Goal: Task Accomplishment & Management: Manage account settings

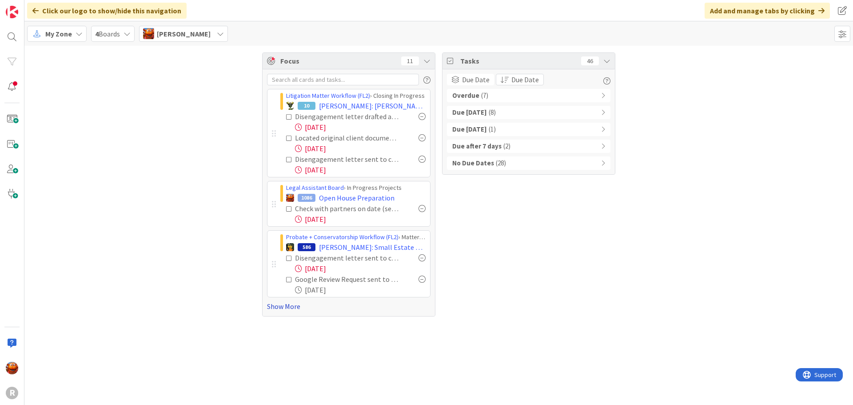
click at [283, 307] on link "Show More" at bounding box center [349, 306] width 164 height 11
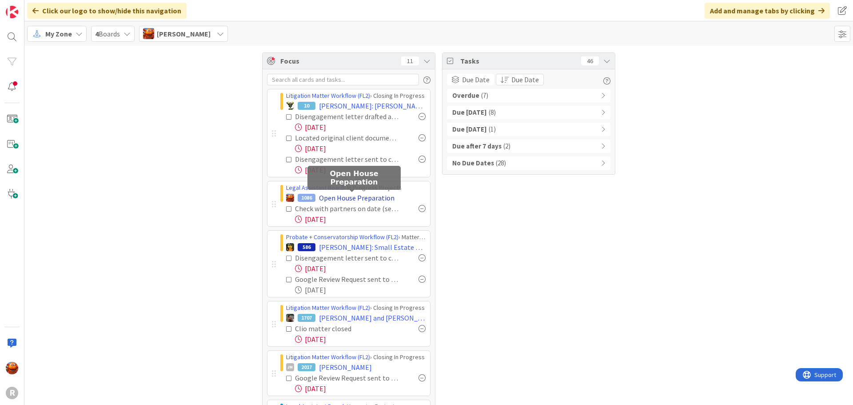
click at [339, 199] on span "Open House Preparation" at bounding box center [357, 197] width 76 height 11
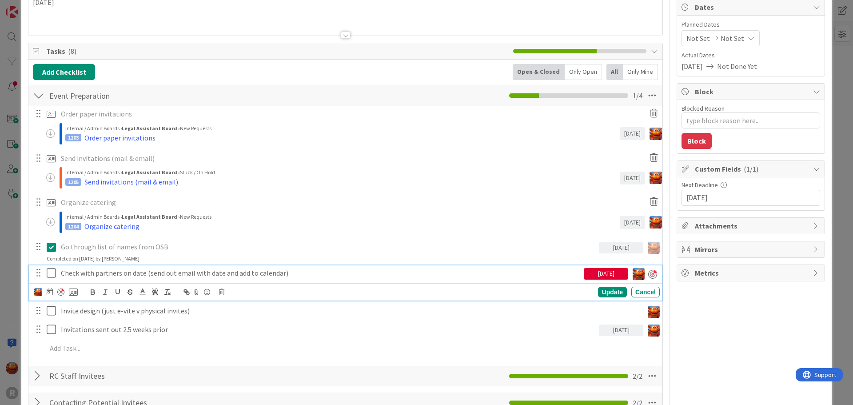
click at [50, 275] on icon at bounding box center [53, 272] width 13 height 11
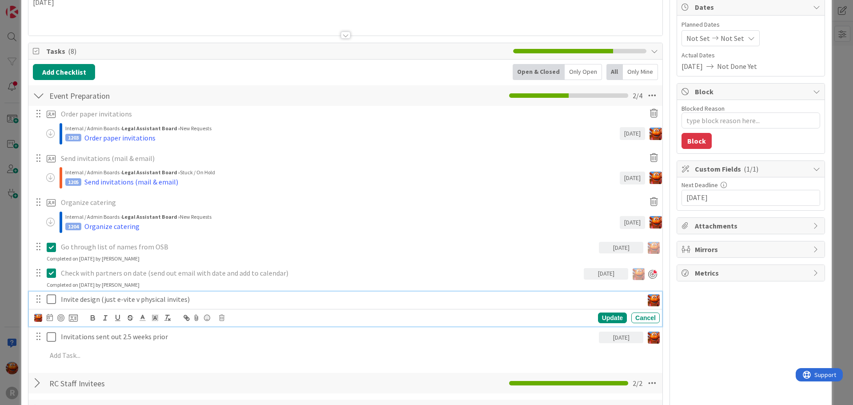
click at [107, 296] on p "Invite design (just e-vite v physical invites)" at bounding box center [350, 299] width 579 height 10
click at [64, 316] on div at bounding box center [60, 317] width 7 height 7
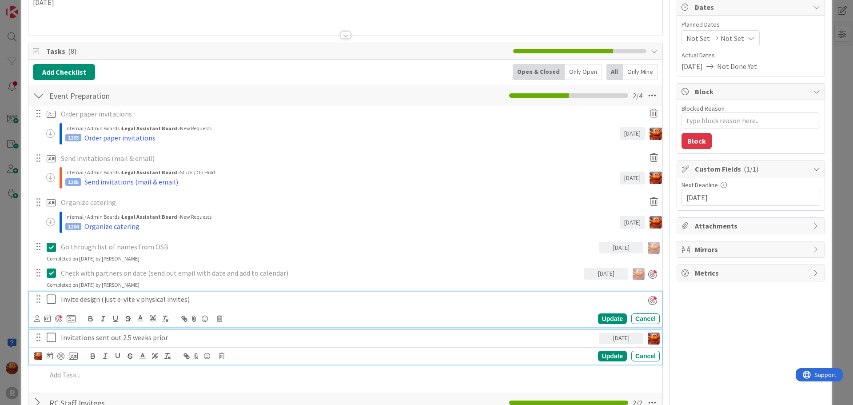
click at [85, 337] on p "Invitations sent out 2.5 weeks prior" at bounding box center [328, 337] width 535 height 10
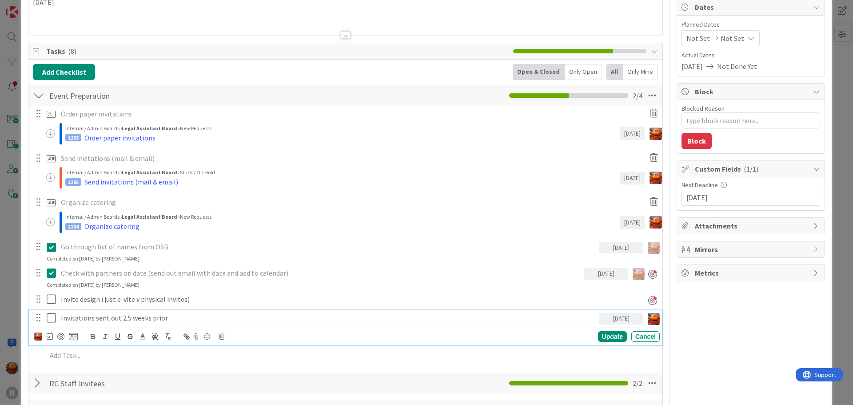
scroll to position [69, 0]
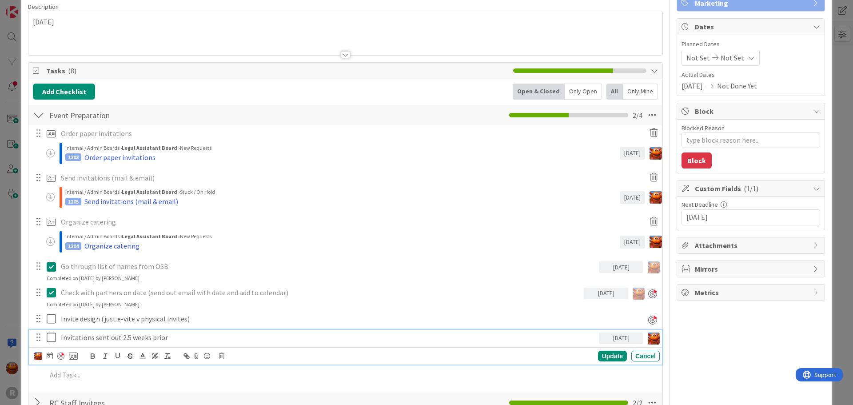
click at [63, 359] on div at bounding box center [60, 355] width 7 height 7
click at [10, 252] on div "ID 1086 Legal Assistant Board In Progress Projects Title 22 / 128 Open House Pr…" at bounding box center [426, 202] width 853 height 405
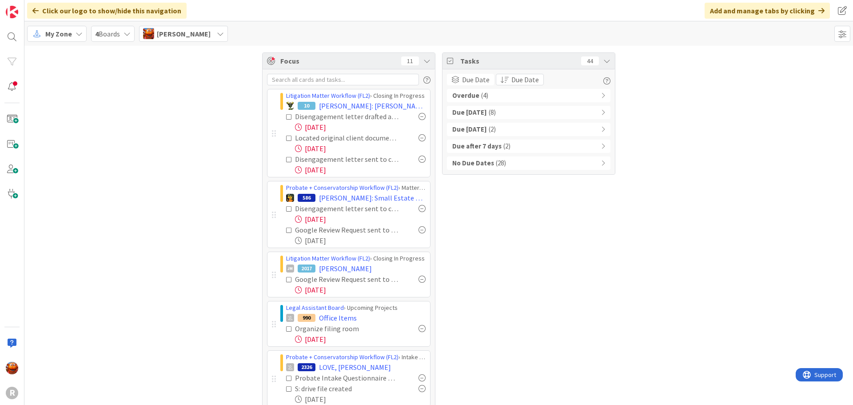
click at [505, 94] on div "Overdue ( 4 )" at bounding box center [529, 95] width 164 height 13
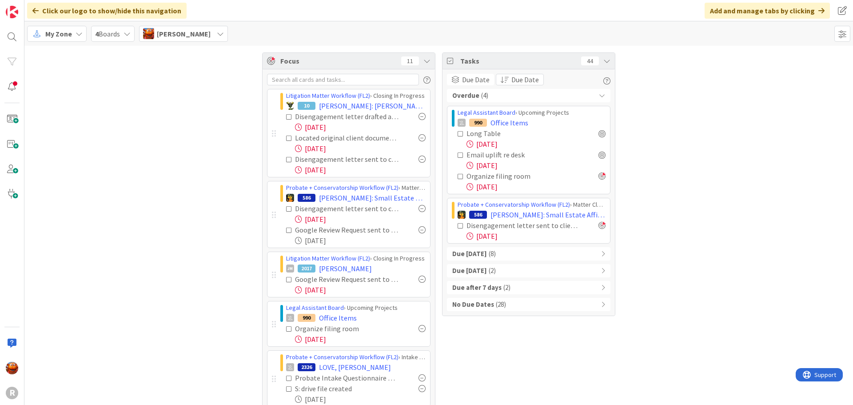
click at [509, 251] on div "Due Today ( 8 )" at bounding box center [529, 253] width 164 height 13
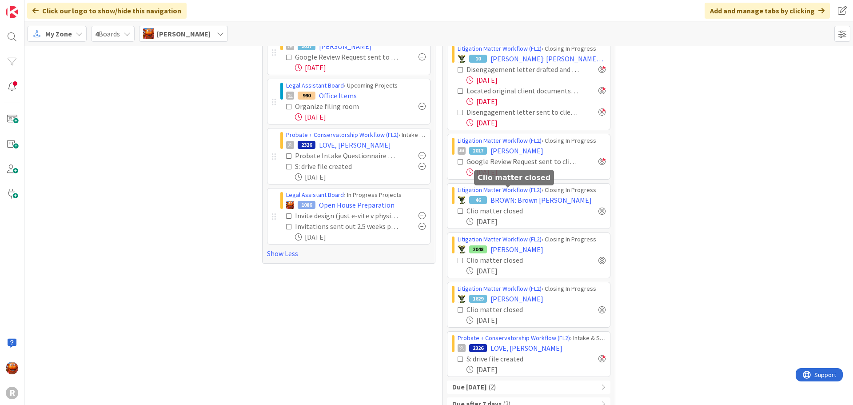
scroll to position [256, 0]
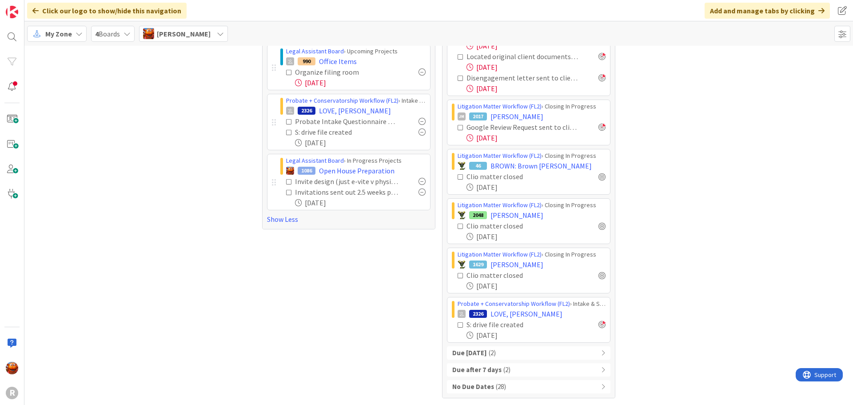
click at [496, 353] on span "( 2 )" at bounding box center [492, 353] width 7 height 10
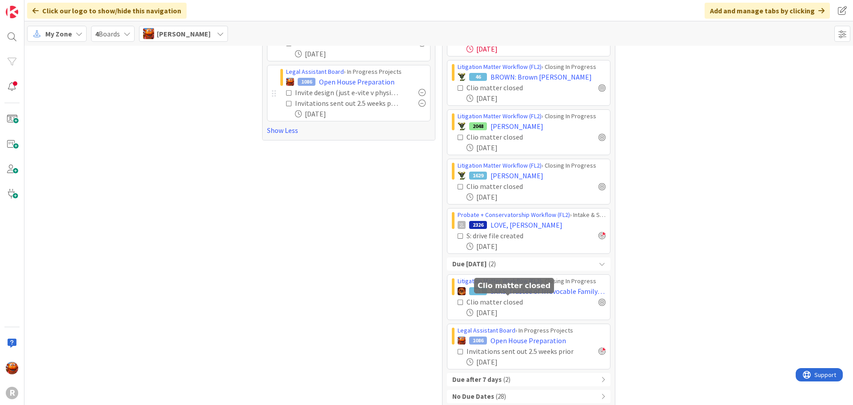
scroll to position [355, 0]
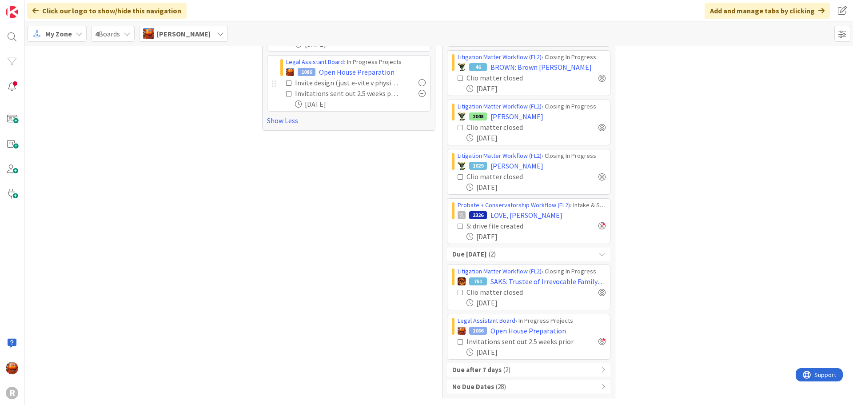
click at [503, 367] on span "( 2 )" at bounding box center [506, 370] width 7 height 10
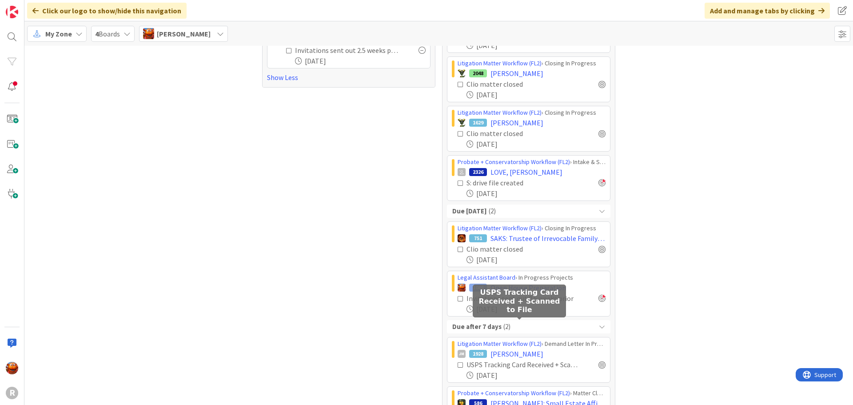
scroll to position [454, 0]
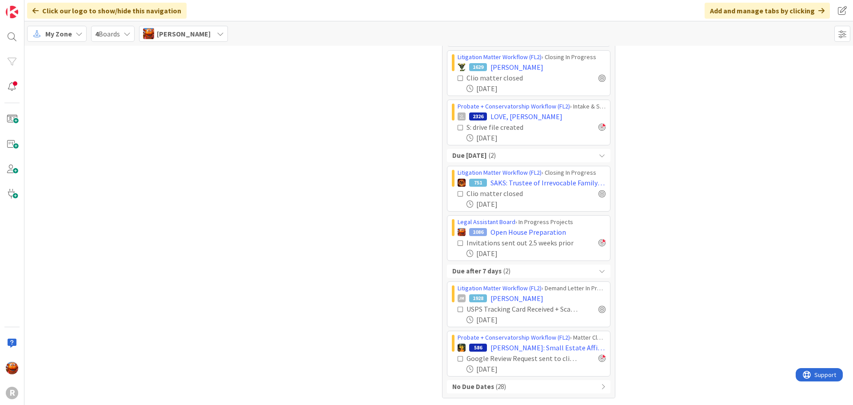
click at [496, 387] on span "( 28 )" at bounding box center [501, 387] width 10 height 10
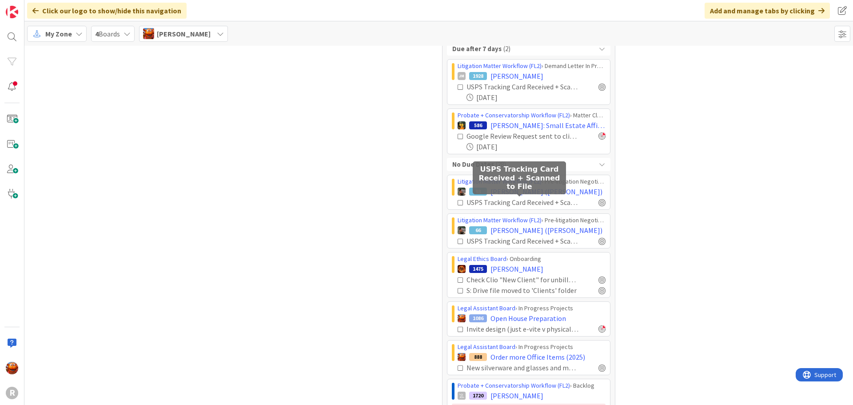
scroll to position [765, 0]
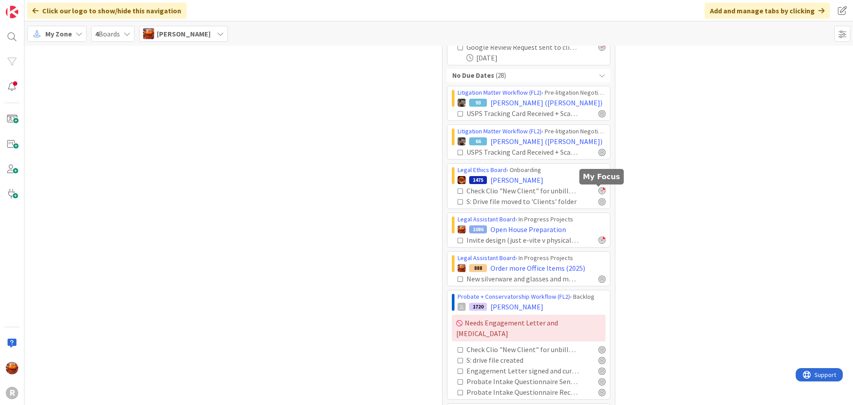
click at [599, 192] on div at bounding box center [602, 190] width 7 height 7
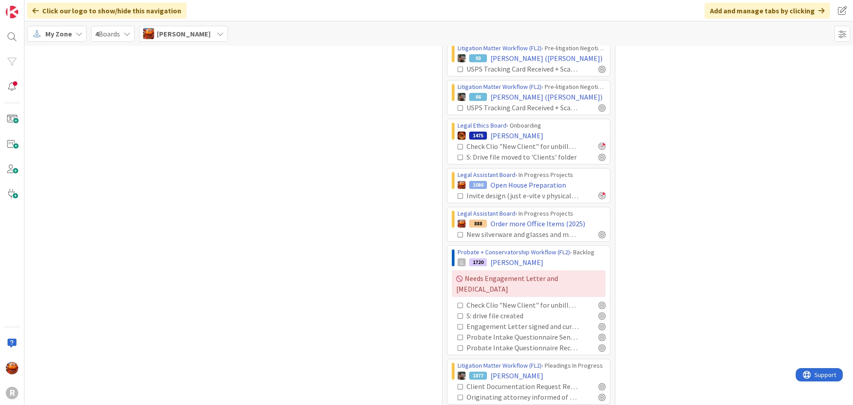
scroll to position [854, 0]
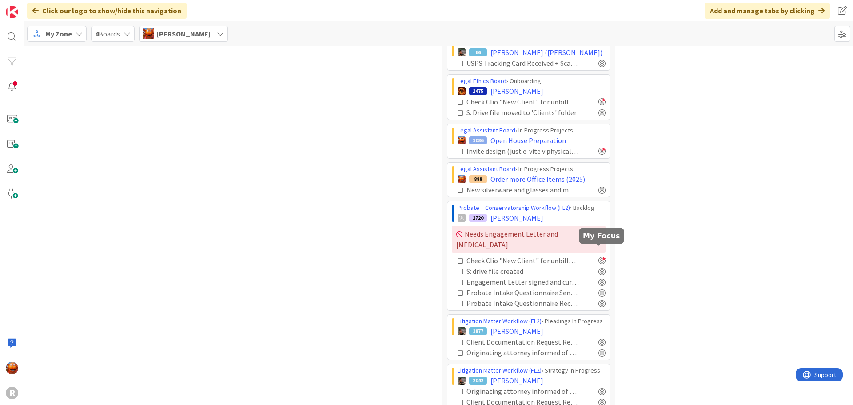
click at [599, 257] on div at bounding box center [602, 260] width 7 height 7
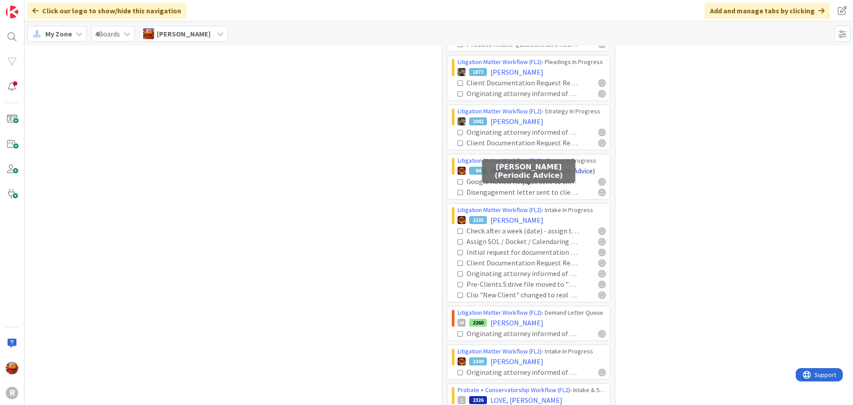
scroll to position [1120, 0]
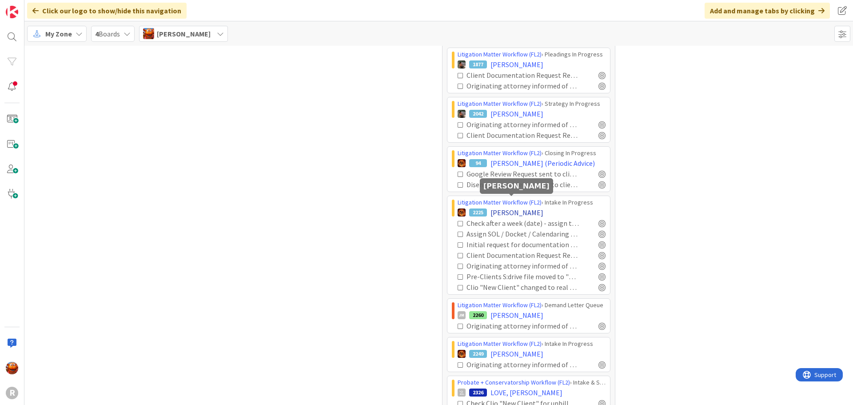
click at [515, 207] on span "[PERSON_NAME]" at bounding box center [517, 212] width 53 height 11
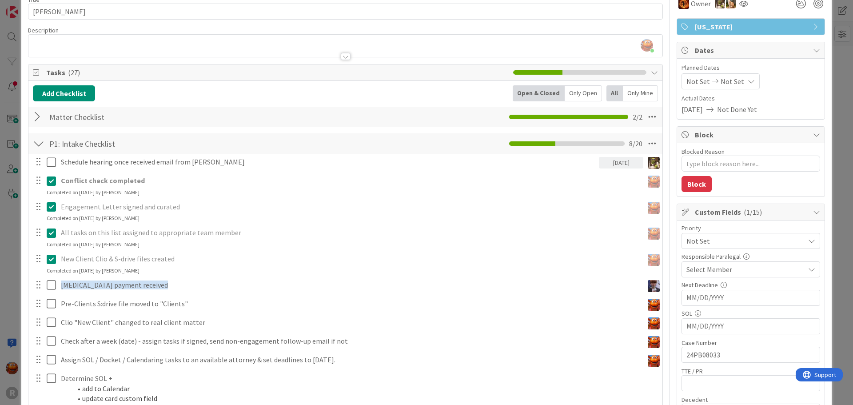
scroll to position [89, 0]
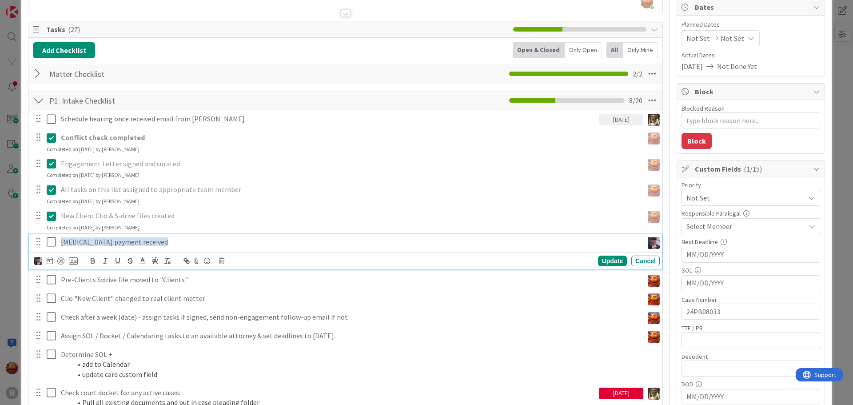
click at [49, 247] on icon at bounding box center [53, 241] width 13 height 11
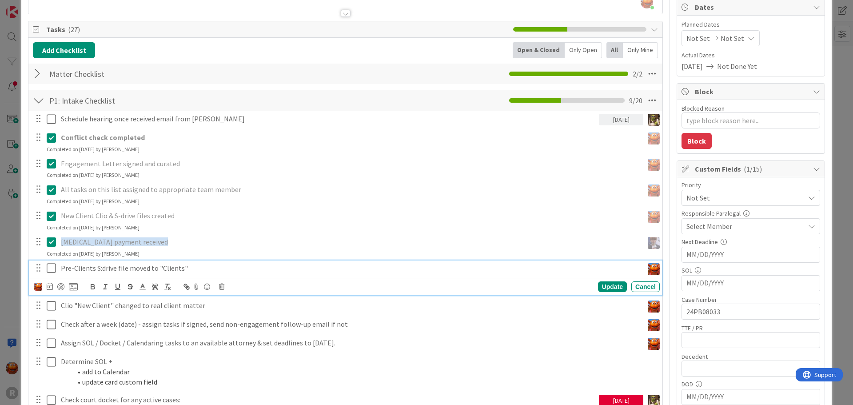
click at [50, 266] on icon at bounding box center [53, 268] width 13 height 11
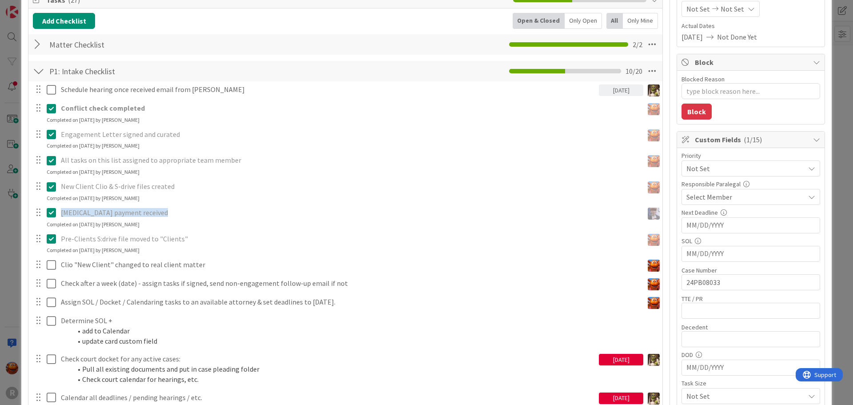
scroll to position [178, 0]
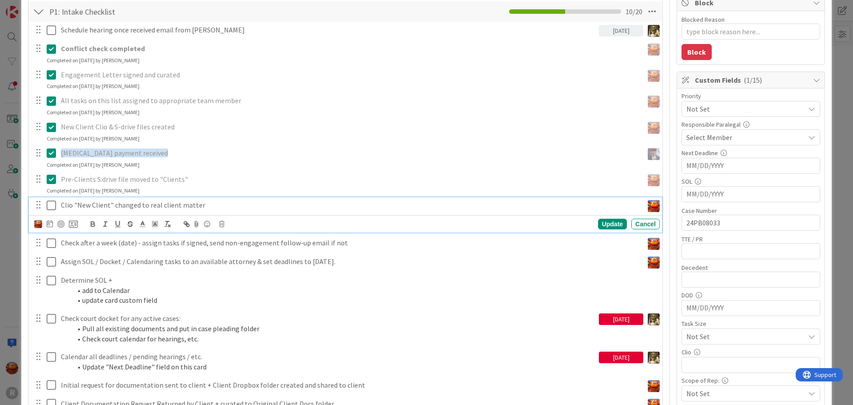
click at [52, 202] on icon at bounding box center [53, 205] width 13 height 11
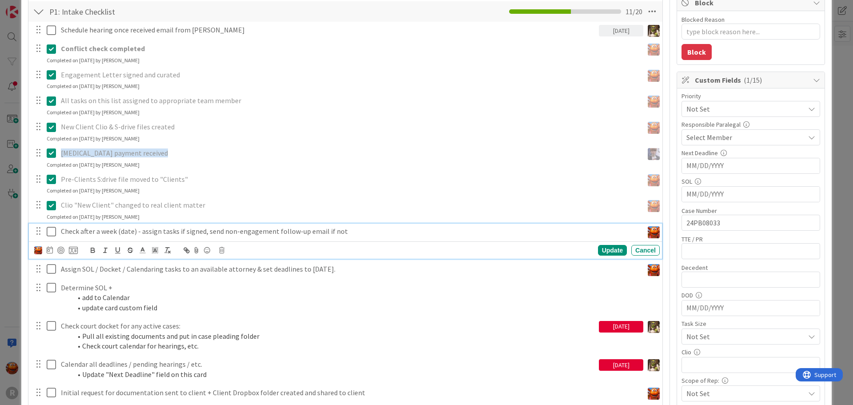
click at [49, 230] on icon at bounding box center [53, 231] width 13 height 11
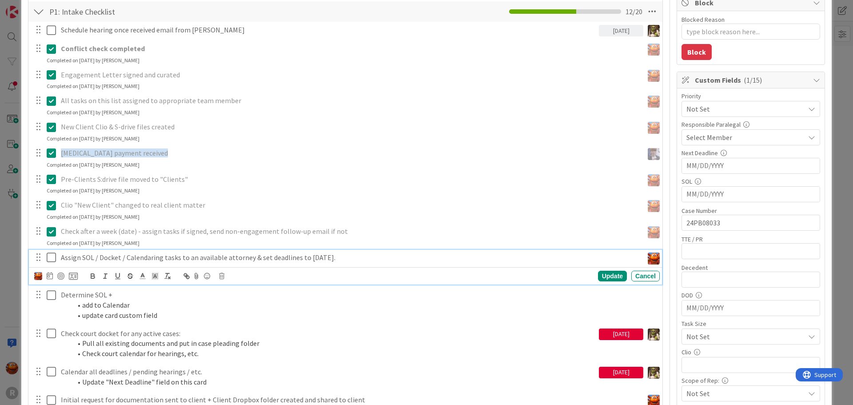
click at [73, 254] on p "Assign SOL / Docket / Calendaring tasks to an available attorney & set deadline…" at bounding box center [350, 257] width 579 height 10
click at [59, 275] on div at bounding box center [60, 275] width 7 height 7
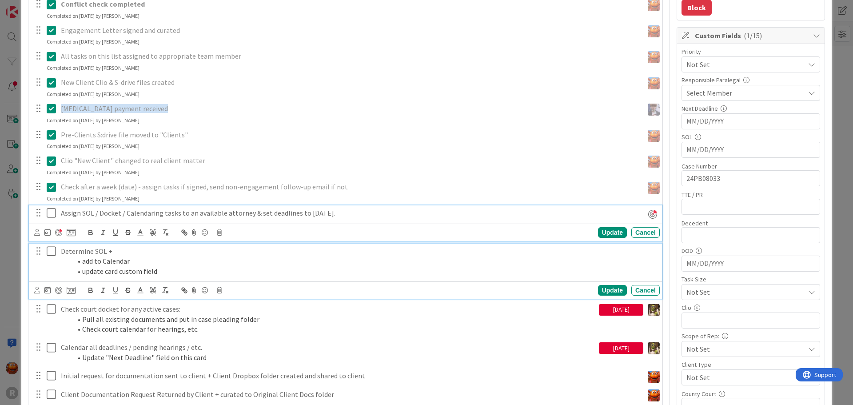
click at [86, 262] on li "add to Calendar" at bounding box center [364, 261] width 585 height 10
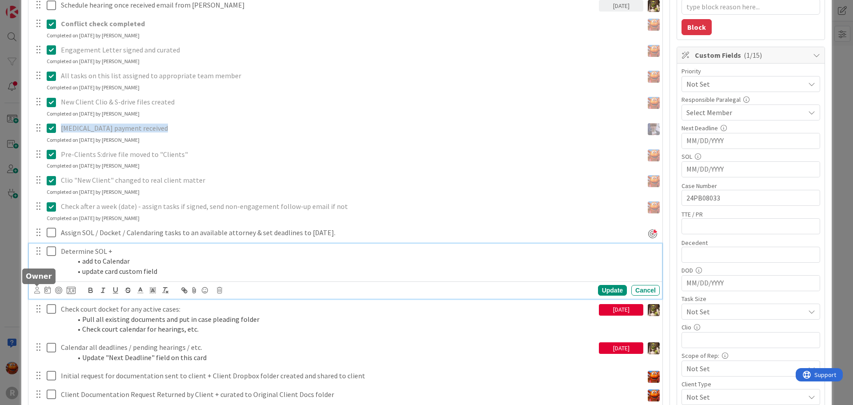
click at [36, 293] on icon at bounding box center [37, 290] width 6 height 7
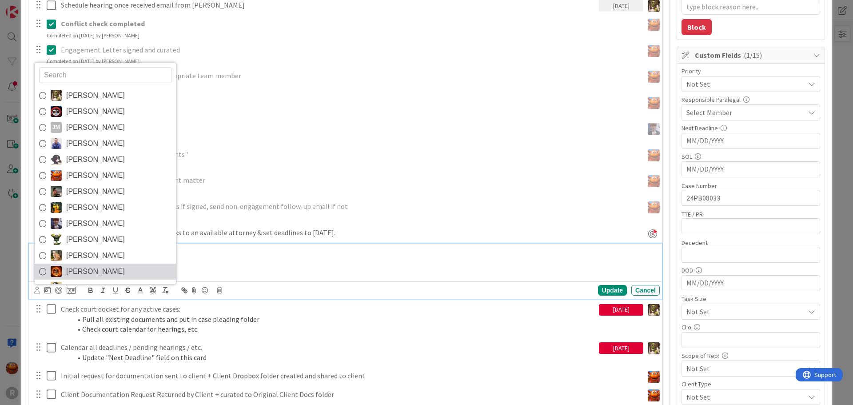
scroll to position [15, 0]
click at [102, 268] on span "[PERSON_NAME]" at bounding box center [95, 272] width 59 height 13
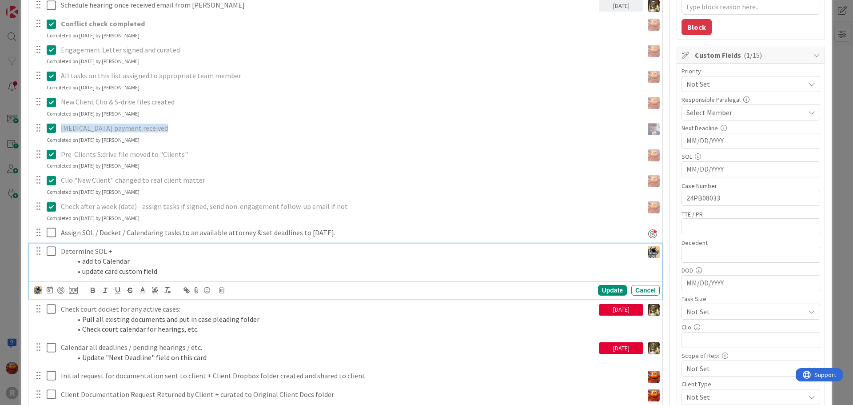
type textarea "x"
click at [52, 291] on icon at bounding box center [50, 289] width 6 height 7
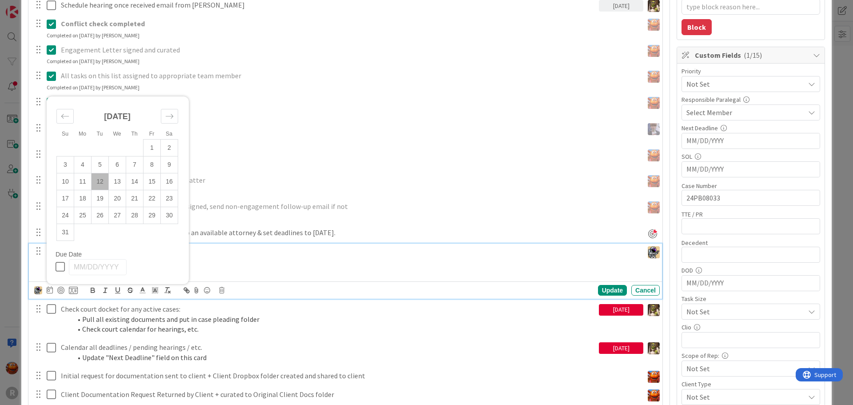
scroll to position [247, 0]
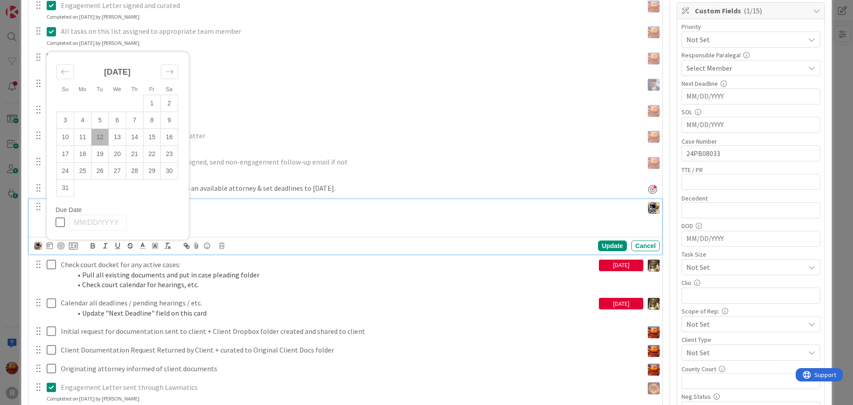
click at [103, 132] on td "12" at bounding box center [100, 136] width 17 height 17
type input "[DATE]"
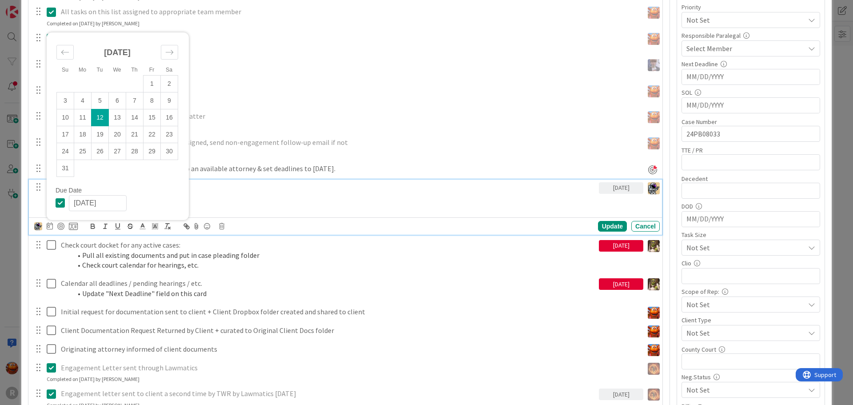
scroll to position [0, 0]
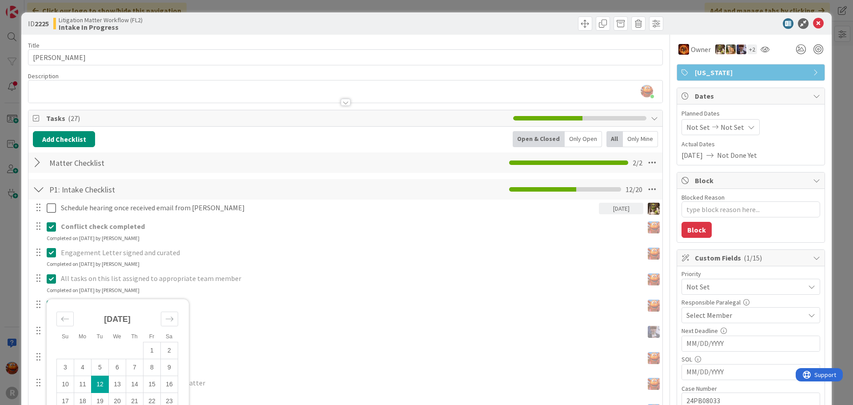
click at [160, 98] on div at bounding box center [345, 97] width 634 height 9
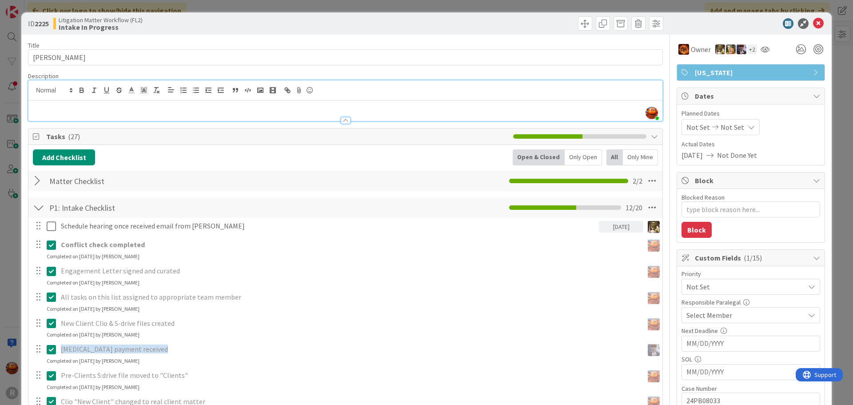
click at [152, 111] on h3 at bounding box center [345, 107] width 625 height 10
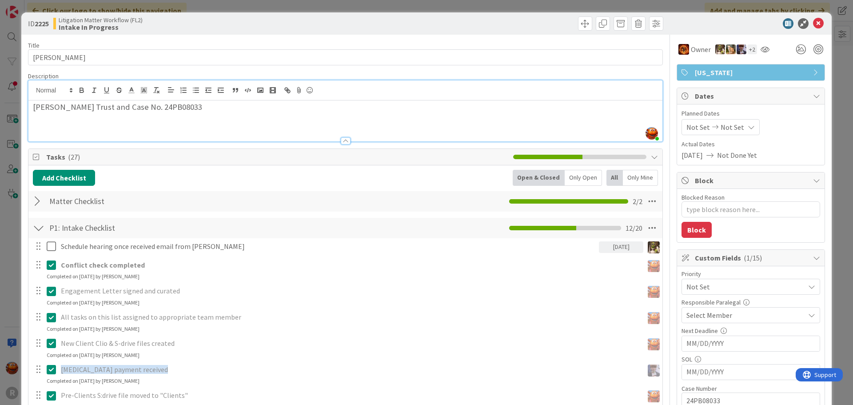
scroll to position [311, 0]
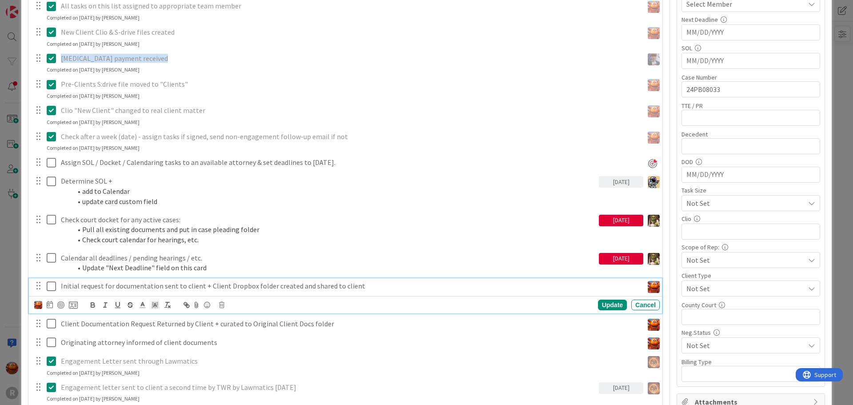
click at [102, 285] on p "Initial request for documentation sent to client + Client Dropbox folder create…" at bounding box center [350, 286] width 579 height 10
click at [60, 303] on div at bounding box center [60, 304] width 7 height 7
type textarea "x"
click at [48, 306] on icon at bounding box center [47, 304] width 6 height 7
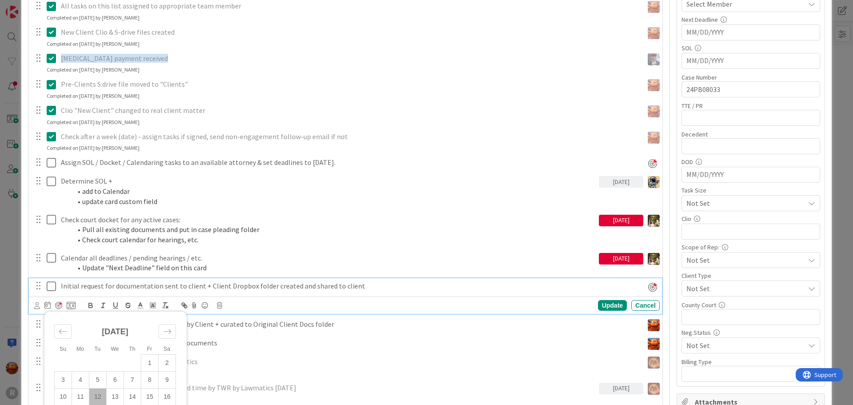
click at [102, 395] on td "12" at bounding box center [97, 396] width 17 height 17
type input "[DATE]"
type textarea "x"
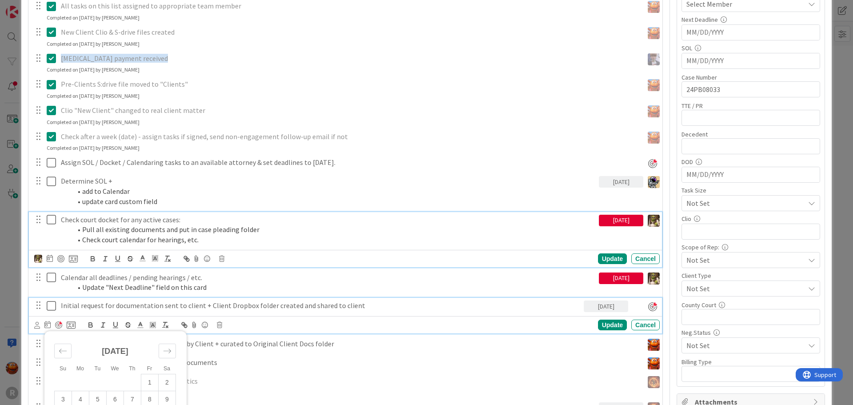
click at [247, 241] on div "Check court docket for any active cases: Pull all existing documents and put in…" at bounding box center [345, 239] width 633 height 55
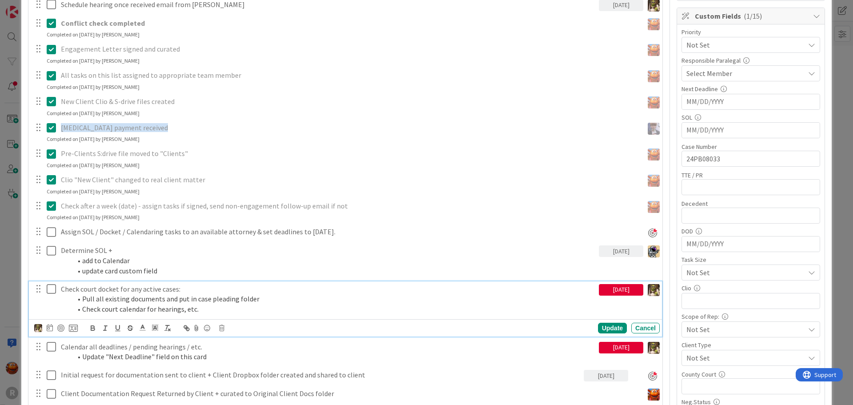
scroll to position [464, 0]
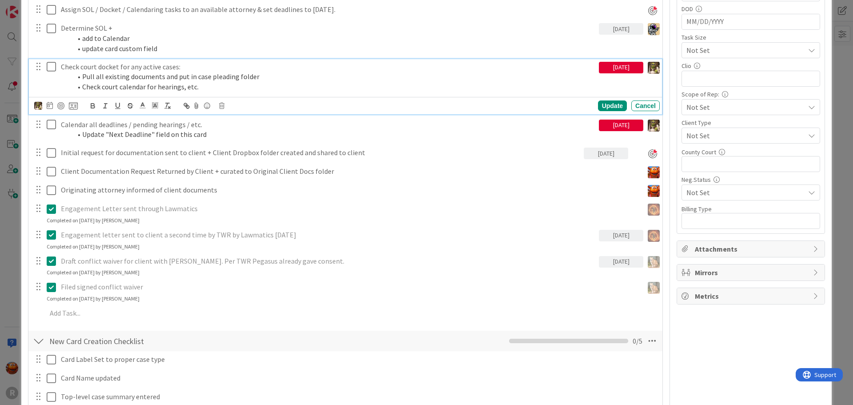
click at [1, 204] on div "ID 2225 Litigation Matter Workflow (FL2) Intake In Progress Title 14 / 128 FREE…" at bounding box center [426, 202] width 853 height 405
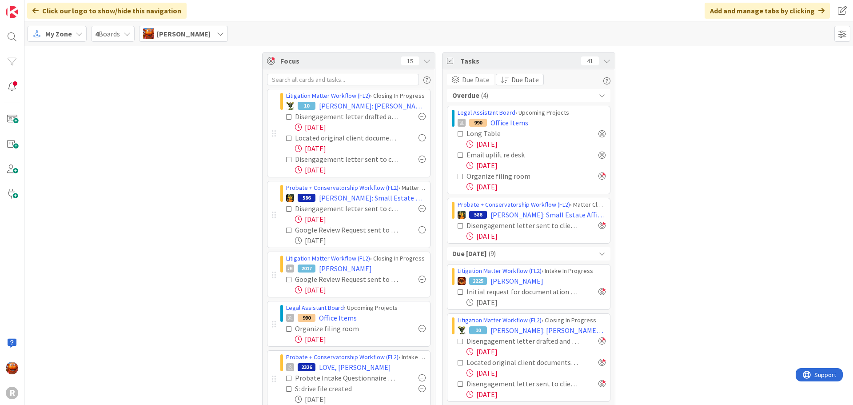
click at [52, 32] on span "My Zone" at bounding box center [58, 33] width 27 height 11
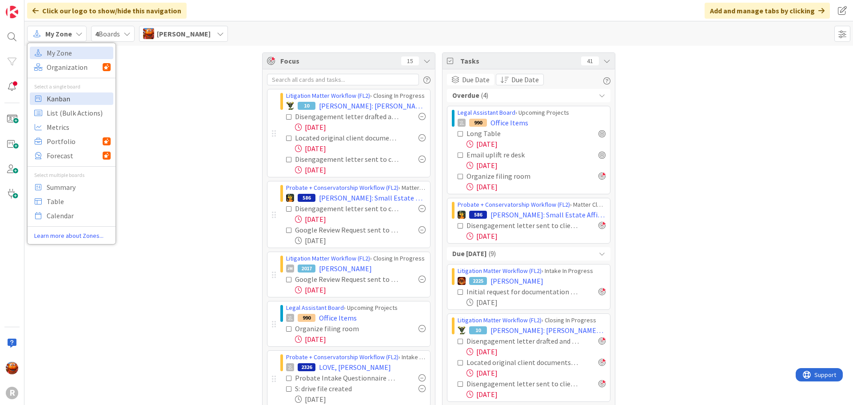
click at [62, 103] on span "Kanban" at bounding box center [79, 98] width 64 height 13
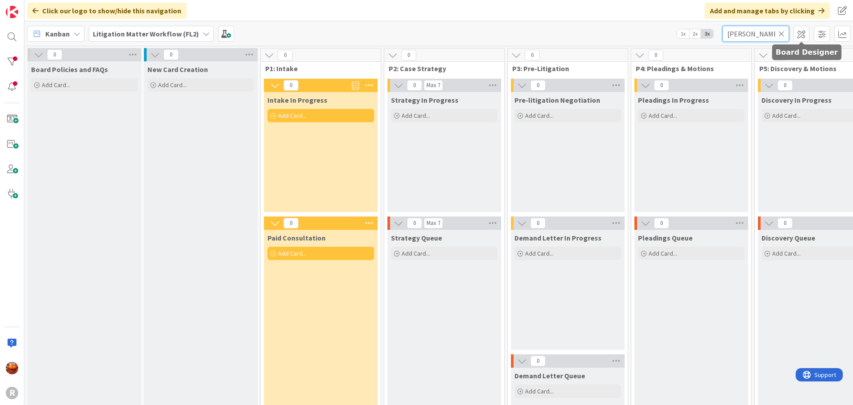
click at [765, 37] on input "asbridge" at bounding box center [755, 34] width 67 height 16
type input "brown"
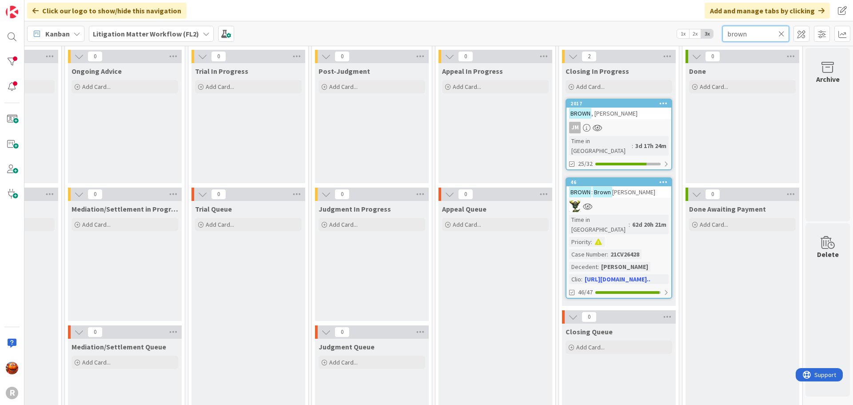
scroll to position [44, 944]
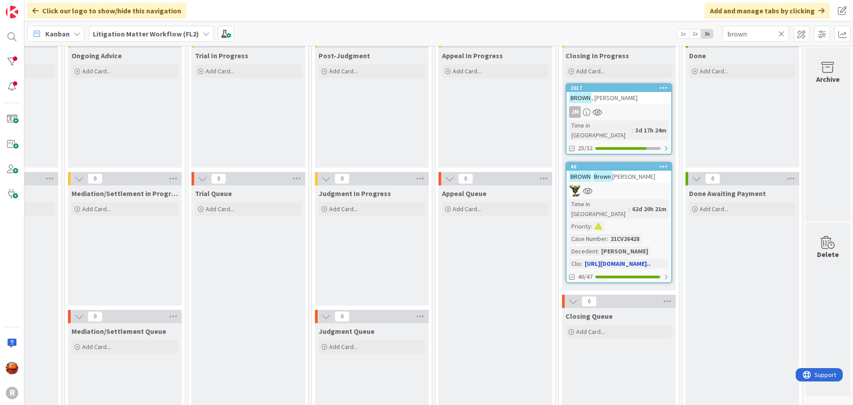
click at [639, 185] on div at bounding box center [619, 191] width 105 height 12
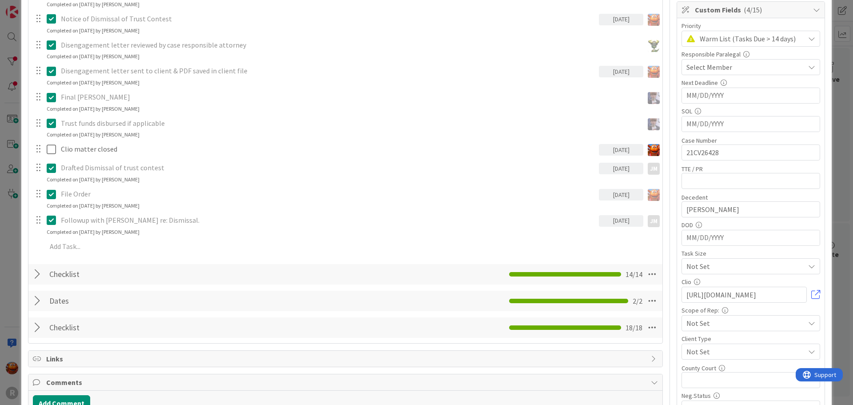
scroll to position [311, 0]
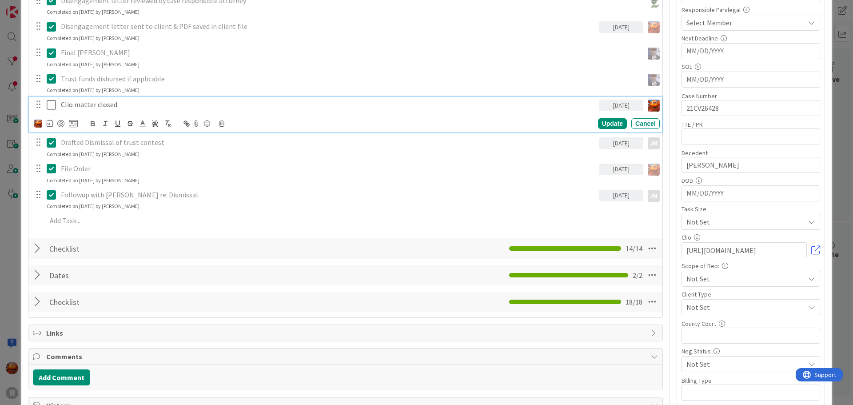
click at [74, 104] on p "Clio matter closed" at bounding box center [328, 105] width 535 height 10
click at [57, 124] on div at bounding box center [60, 123] width 7 height 7
click at [9, 155] on div "ID 46 Litigation Matter Workflow (FL2) Closing In Progress Title 23 / 128 BROWN…" at bounding box center [426, 202] width 853 height 405
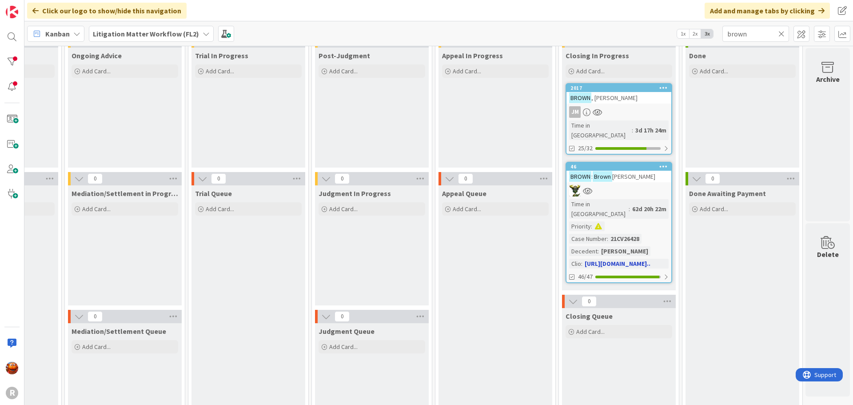
scroll to position [0, 944]
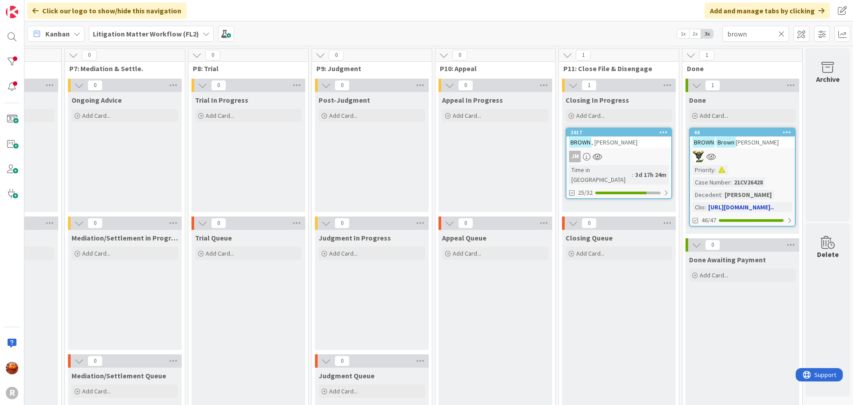
click at [757, 163] on link "46 BROWN : Brown v. Duncan Priority : Case Number : 21CV26428 Decedent : Albert…" at bounding box center [742, 177] width 107 height 99
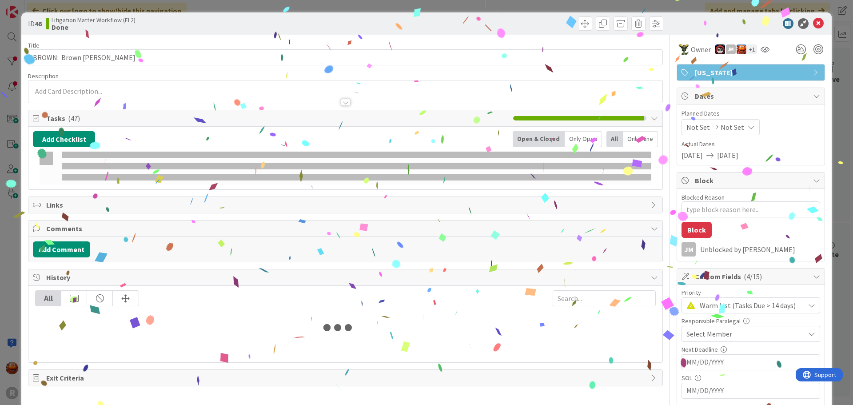
type textarea "x"
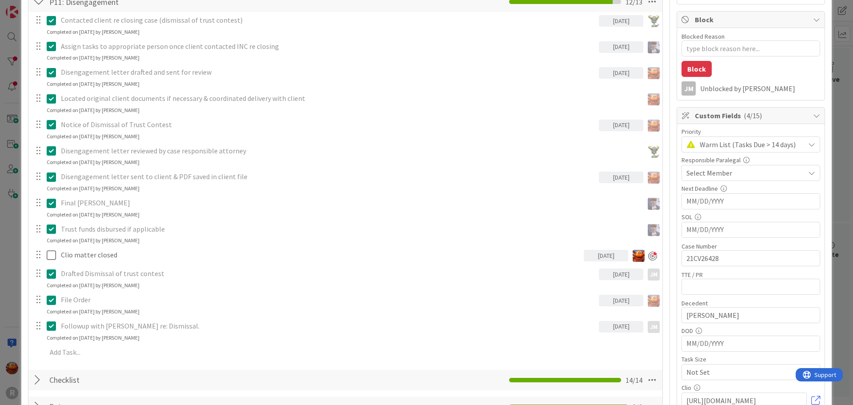
scroll to position [311, 0]
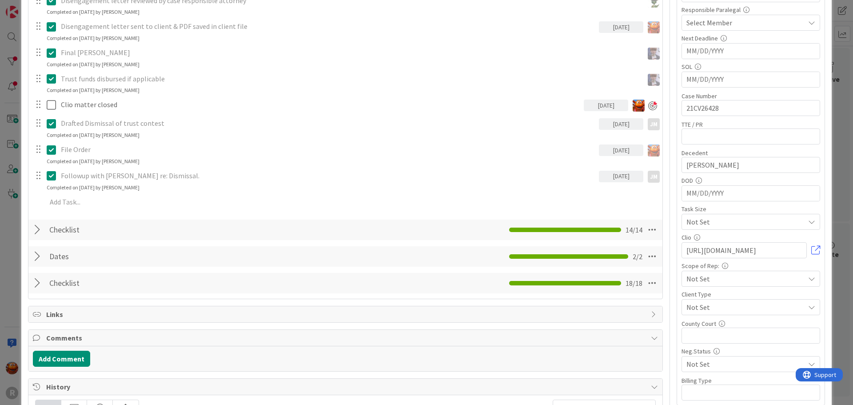
click at [6, 144] on div "ID 46 Litigation Matter Workflow (FL2) Done Title 23 / 128 BROWN: Brown v. Dunc…" at bounding box center [426, 202] width 853 height 405
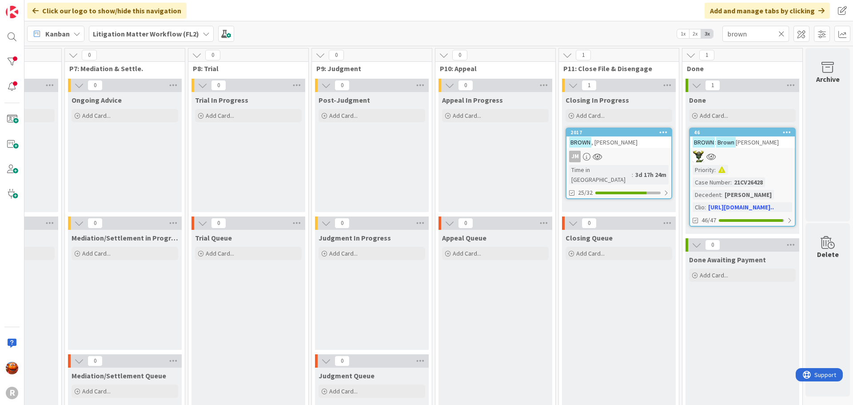
click at [784, 33] on icon at bounding box center [781, 34] width 6 height 8
click at [767, 37] on input "text" at bounding box center [755, 34] width 67 height 16
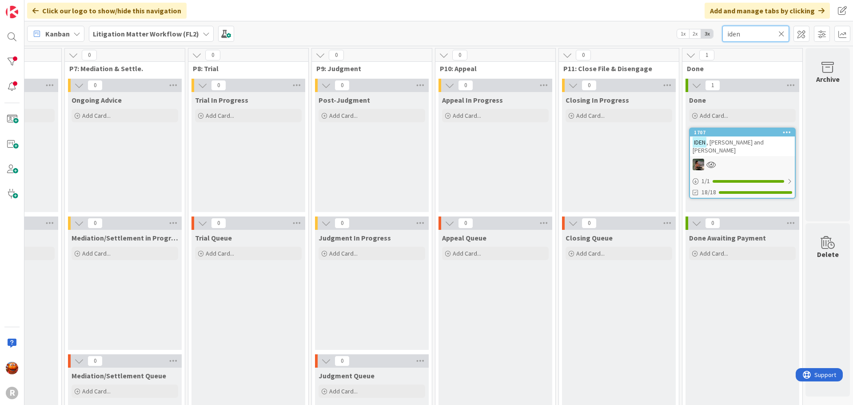
type input "iden"
click at [734, 159] on div at bounding box center [742, 165] width 105 height 12
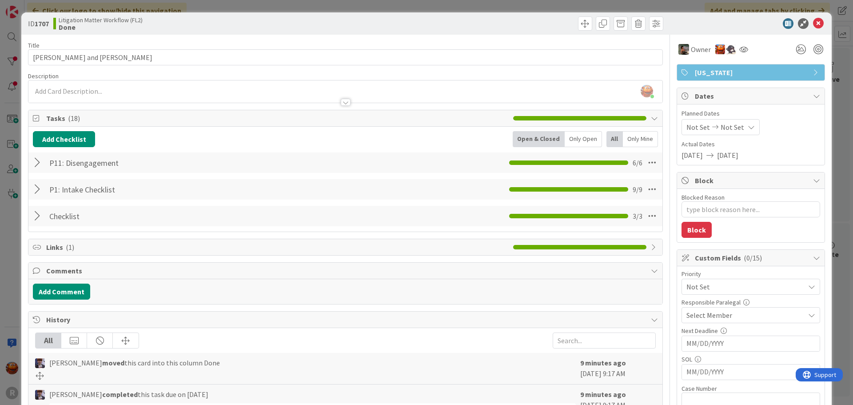
click at [37, 167] on div at bounding box center [39, 163] width 12 height 16
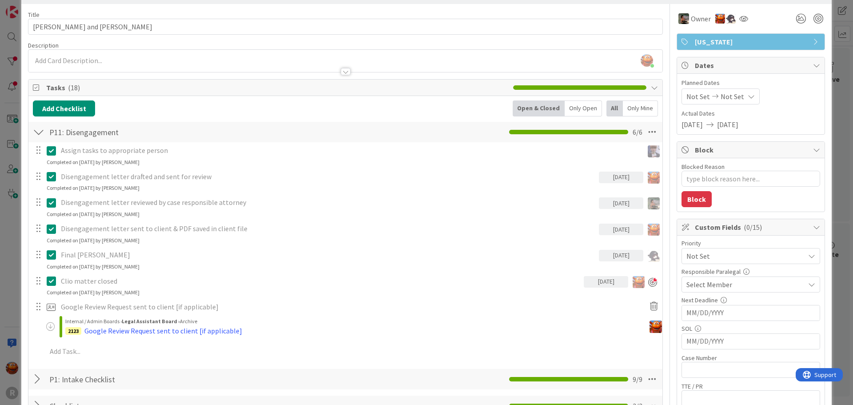
scroll to position [44, 0]
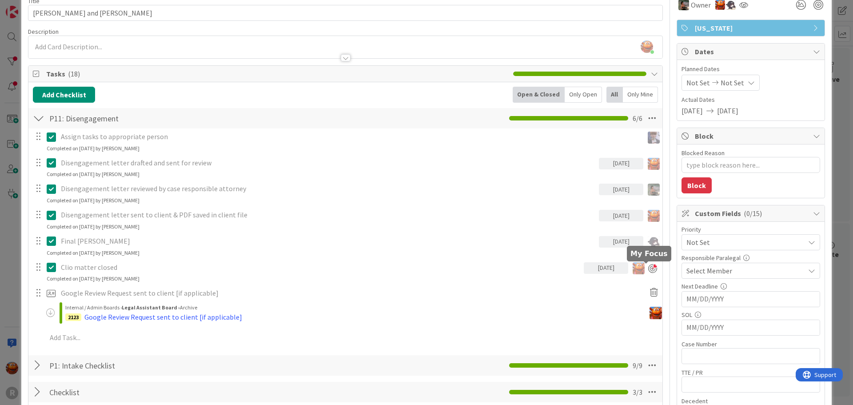
click at [648, 268] on div at bounding box center [652, 268] width 9 height 9
type textarea "x"
click at [1, 209] on div "ID 1707 Litigation Matter Workflow (FL2) Done Title 22 / 128 IDEN, Paul and Bri…" at bounding box center [426, 202] width 853 height 405
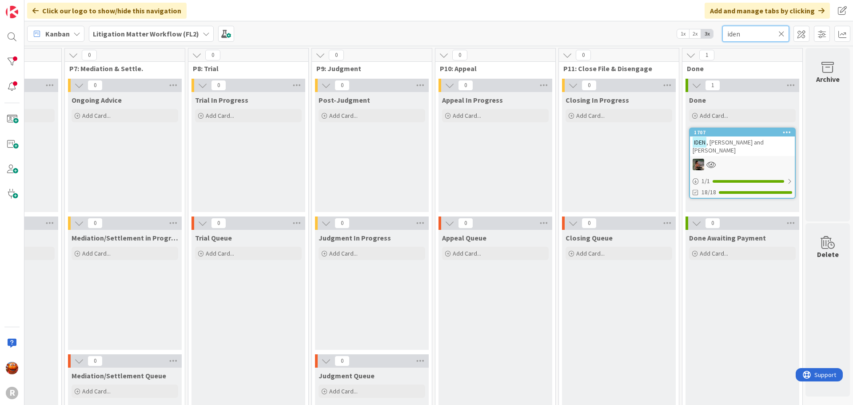
click at [784, 33] on div "iden" at bounding box center [755, 34] width 67 height 16
click at [783, 33] on icon at bounding box center [781, 34] width 6 height 8
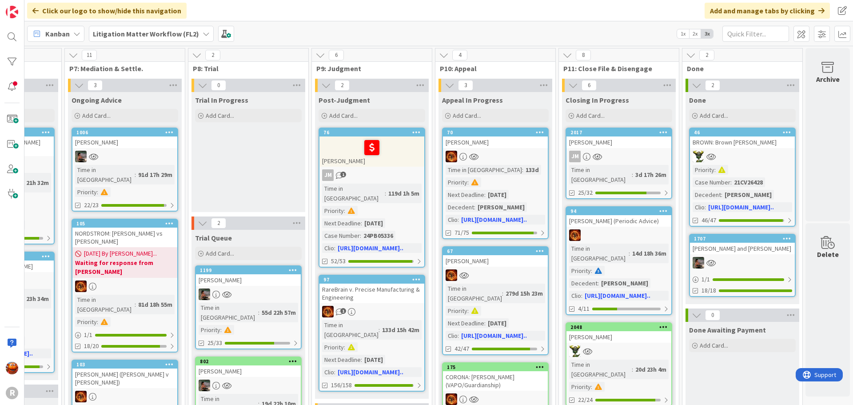
click at [69, 32] on span "Kanban" at bounding box center [57, 33] width 24 height 11
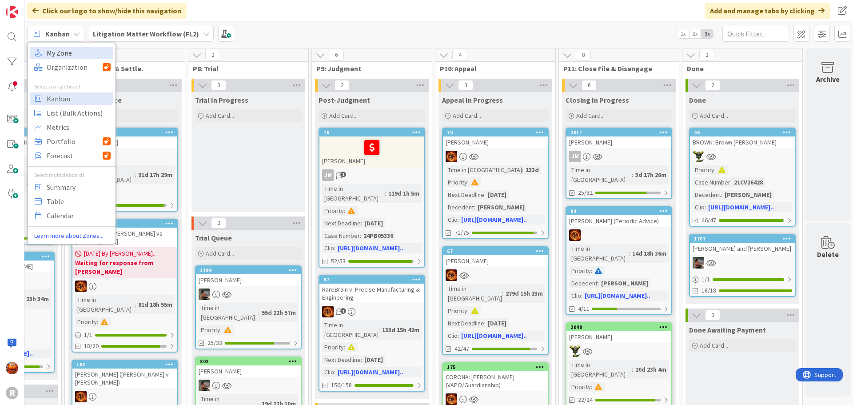
click at [66, 51] on span "My Zone" at bounding box center [79, 52] width 64 height 13
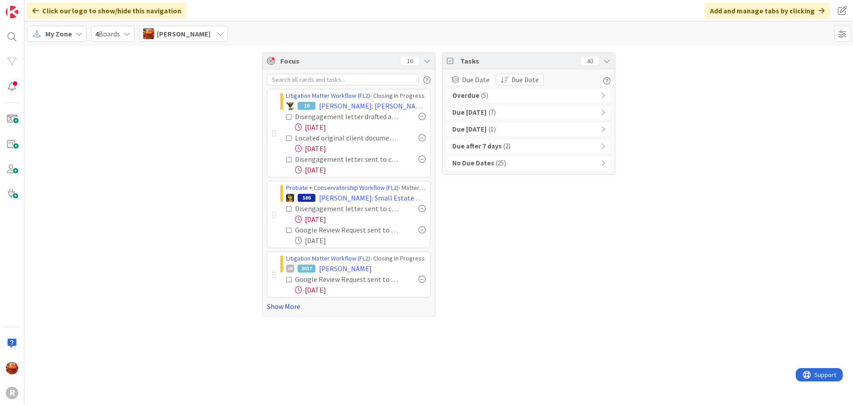
click at [293, 304] on link "Show More" at bounding box center [349, 306] width 164 height 11
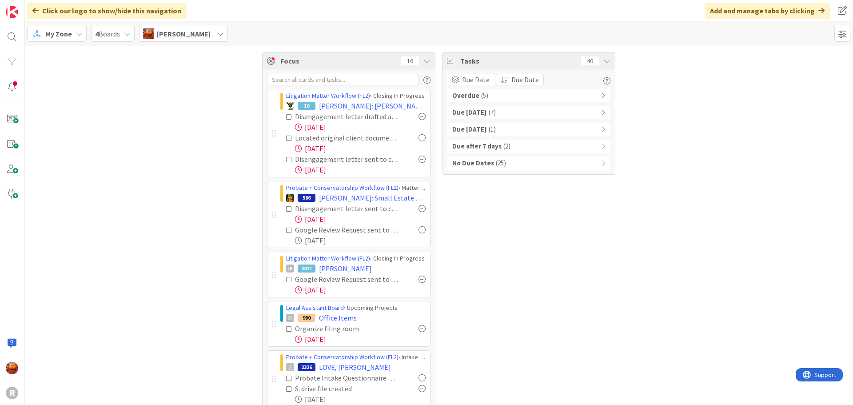
click at [481, 165] on b "No Due Dates" at bounding box center [473, 163] width 42 height 10
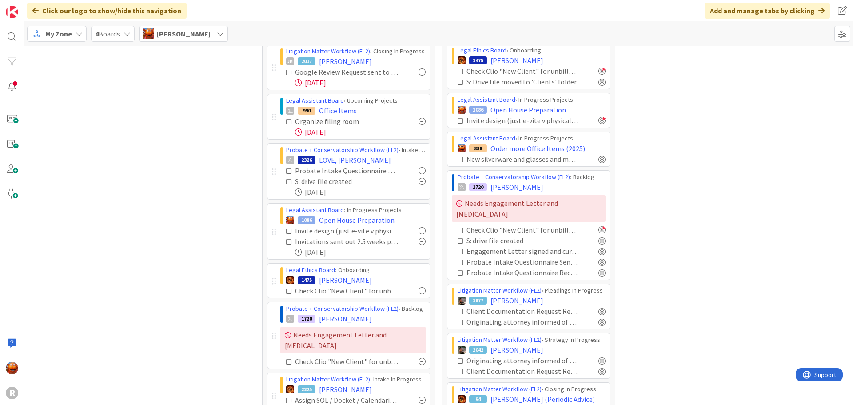
scroll to position [222, 0]
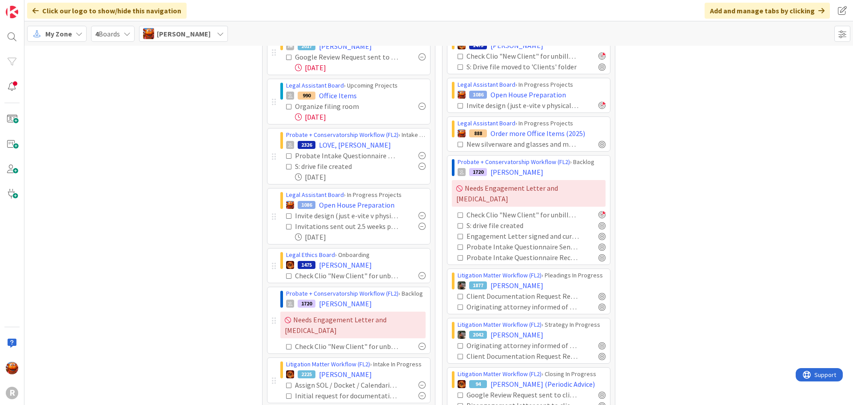
click at [419, 343] on div at bounding box center [422, 346] width 7 height 7
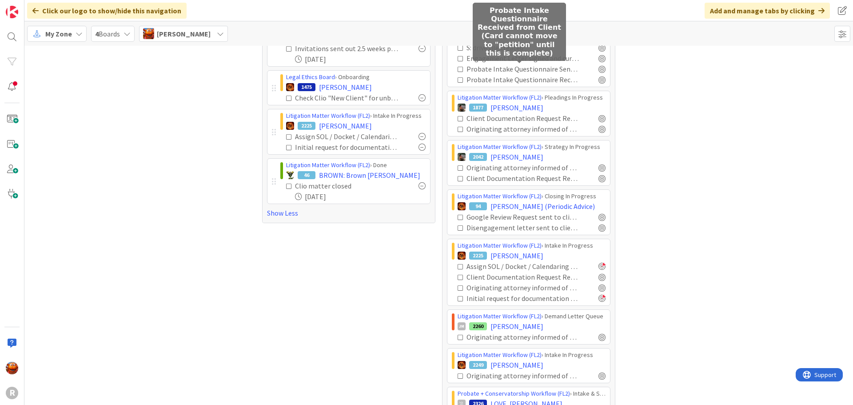
scroll to position [428, 0]
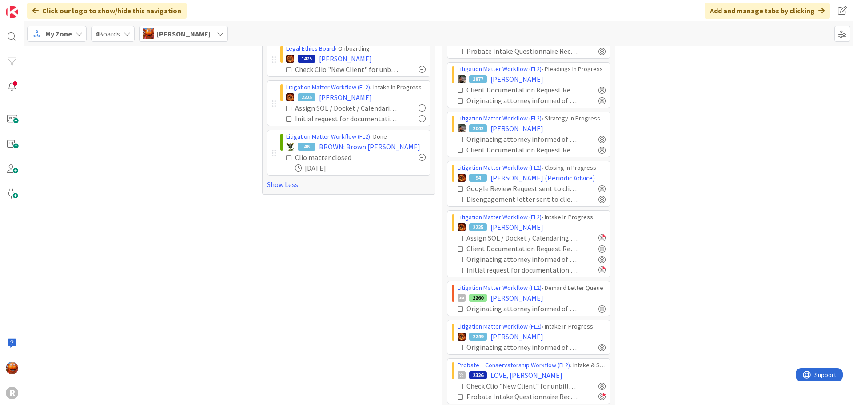
click at [458, 344] on icon at bounding box center [461, 347] width 6 height 6
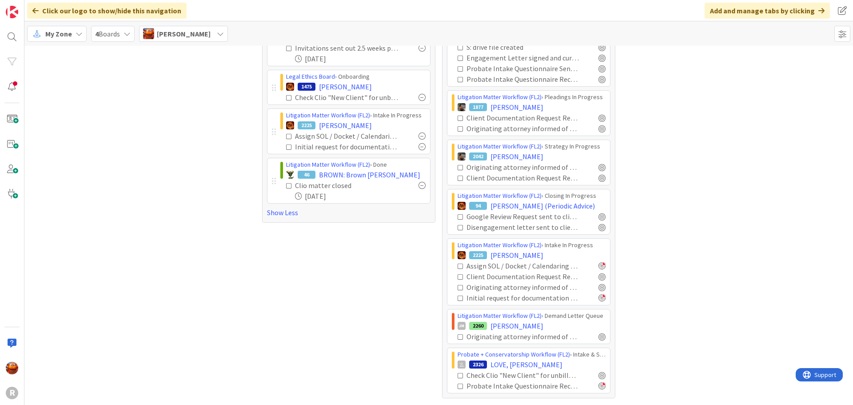
scroll to position [390, 0]
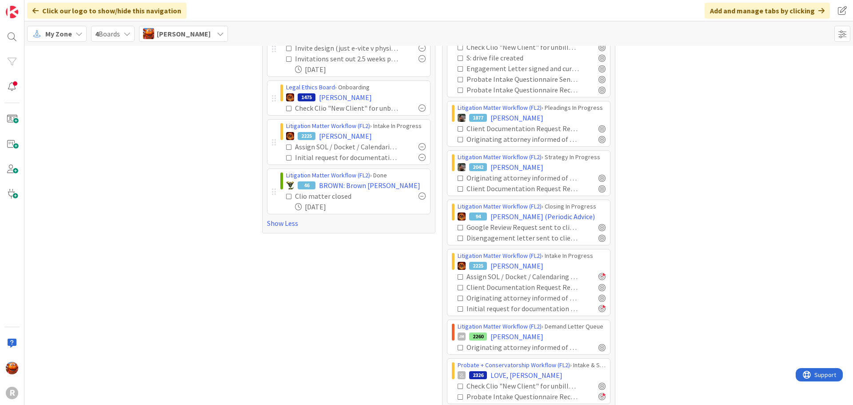
click at [459, 344] on icon at bounding box center [461, 347] width 6 height 6
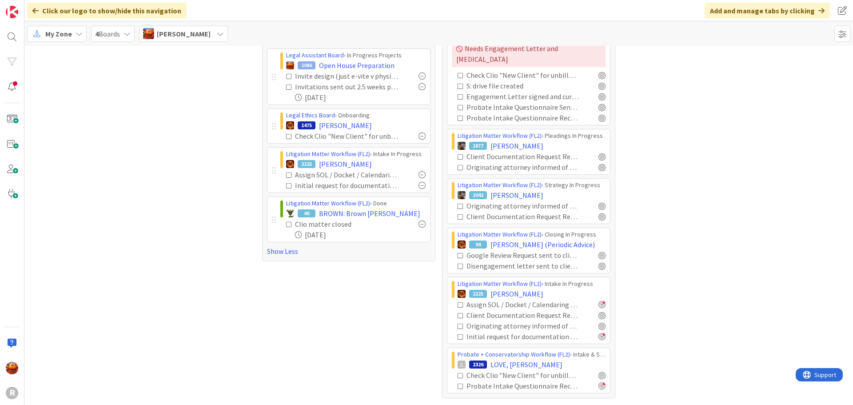
scroll to position [351, 0]
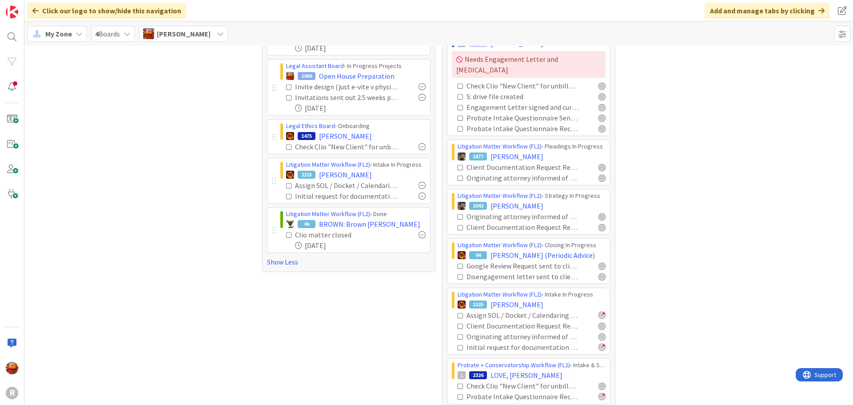
click at [49, 32] on span "My Zone" at bounding box center [58, 33] width 27 height 11
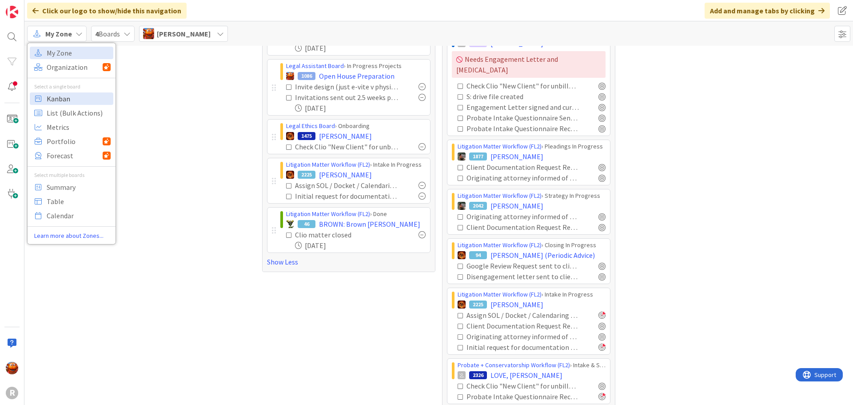
click at [63, 100] on span "Kanban" at bounding box center [79, 98] width 64 height 13
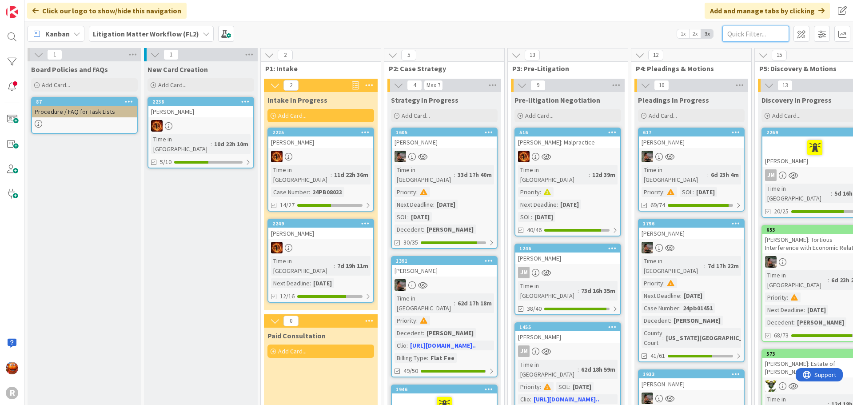
click at [730, 28] on input "text" at bounding box center [755, 34] width 67 height 16
type input "barnts"
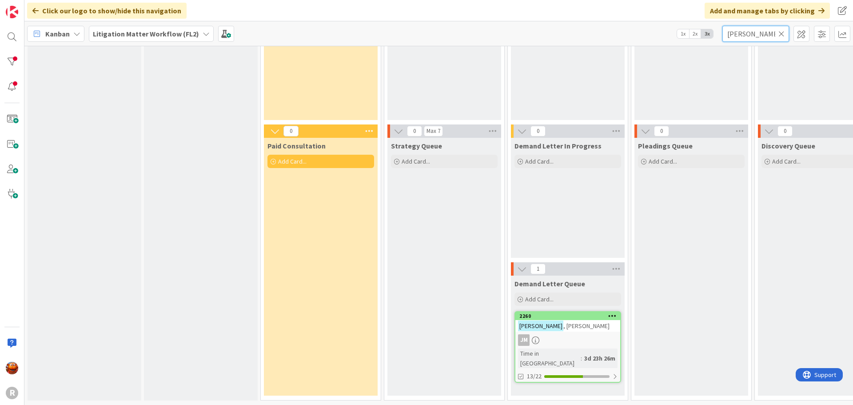
scroll to position [99, 0]
click at [549, 337] on div "JM" at bounding box center [567, 340] width 105 height 12
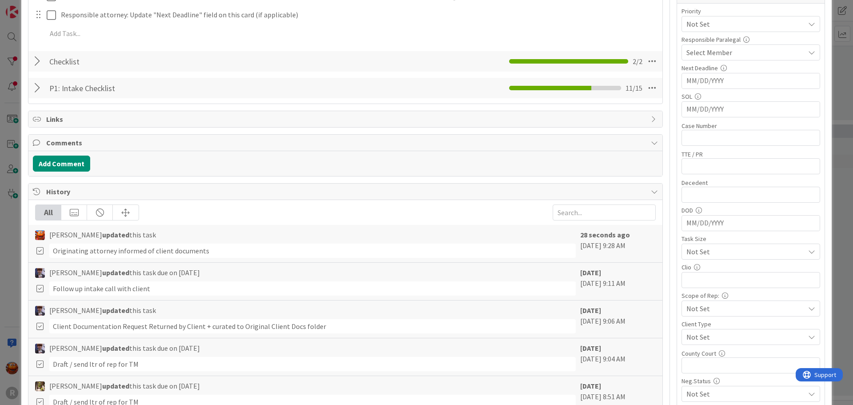
scroll to position [267, 0]
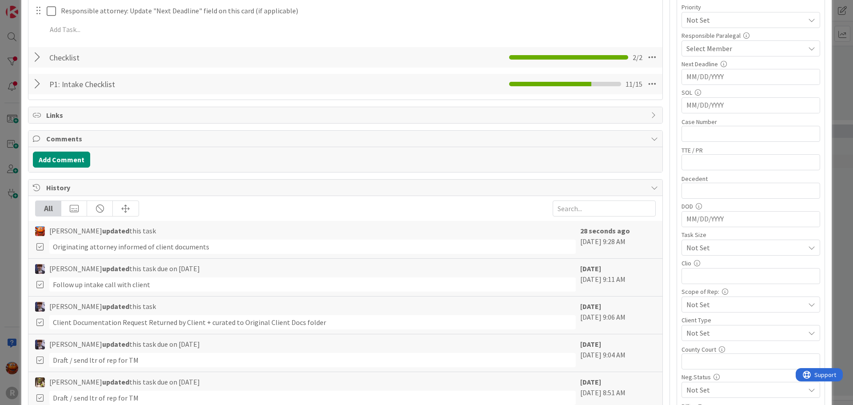
click at [33, 63] on div at bounding box center [39, 57] width 12 height 16
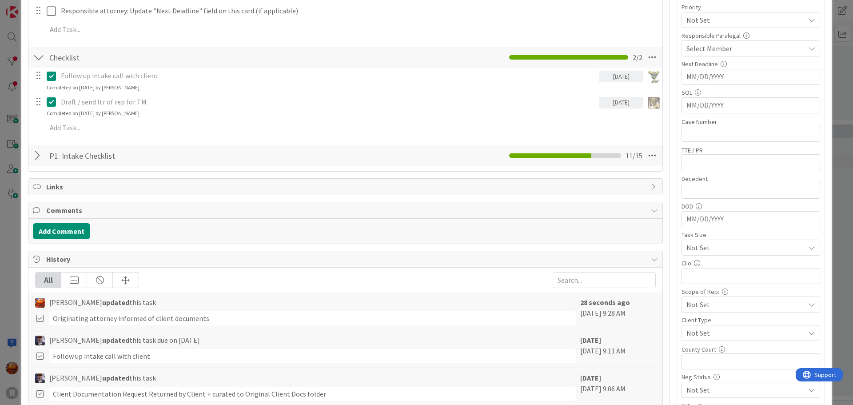
click at [39, 157] on div at bounding box center [39, 156] width 12 height 16
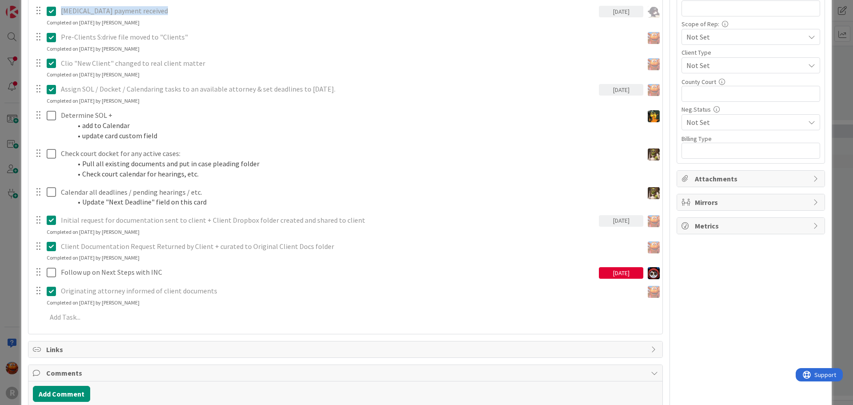
scroll to position [578, 0]
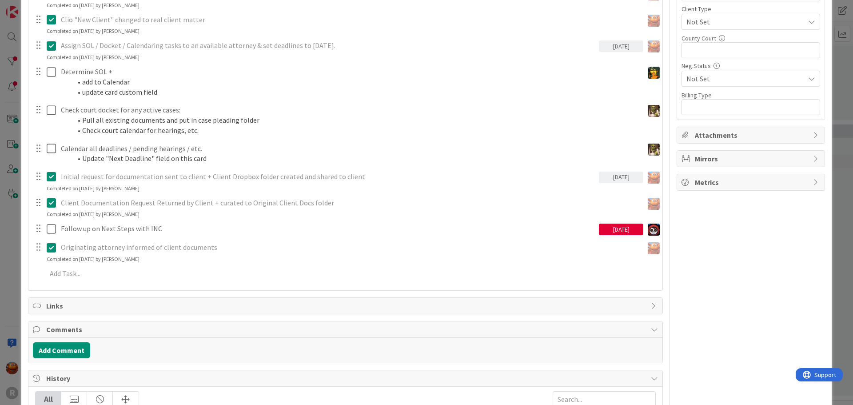
click at [49, 246] on icon at bounding box center [53, 247] width 13 height 11
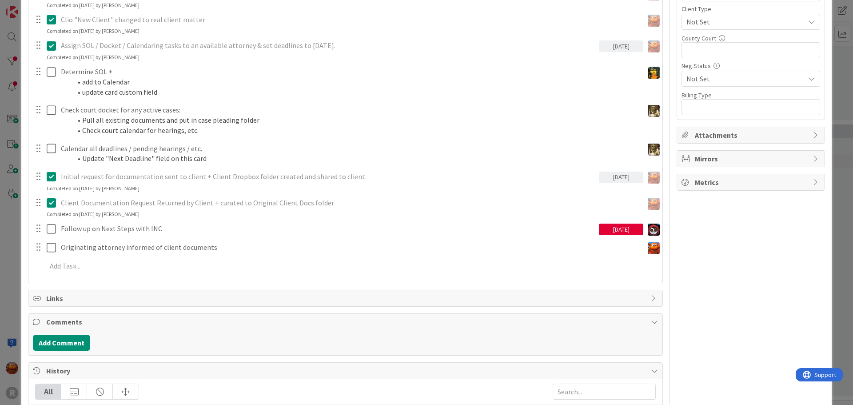
click at [52, 204] on icon at bounding box center [53, 202] width 13 height 11
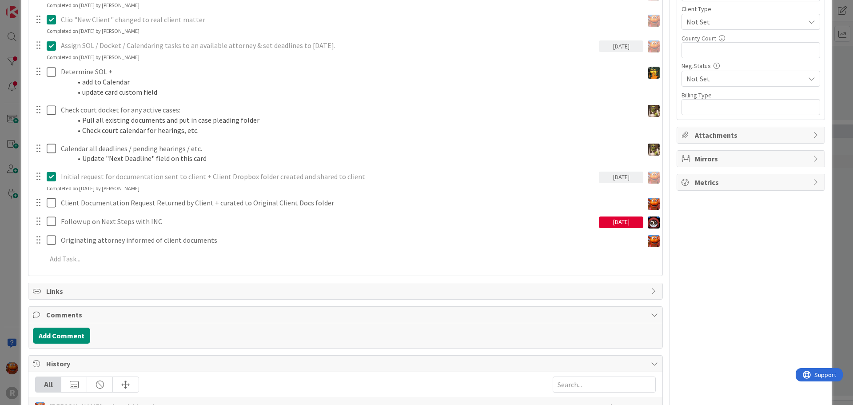
click at [11, 174] on div "ID 2260 Litigation Matter Workflow (FL2) Demand Letter Queue Title 15 / 128 BAR…" at bounding box center [426, 202] width 853 height 405
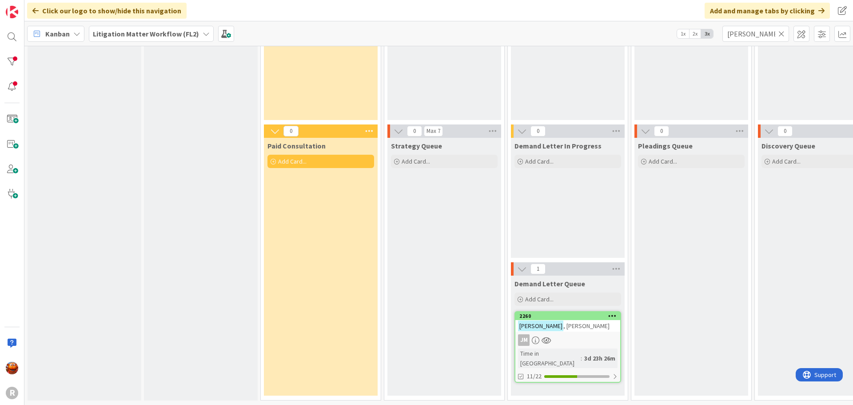
click at [28, 36] on div "Kanban" at bounding box center [55, 34] width 57 height 16
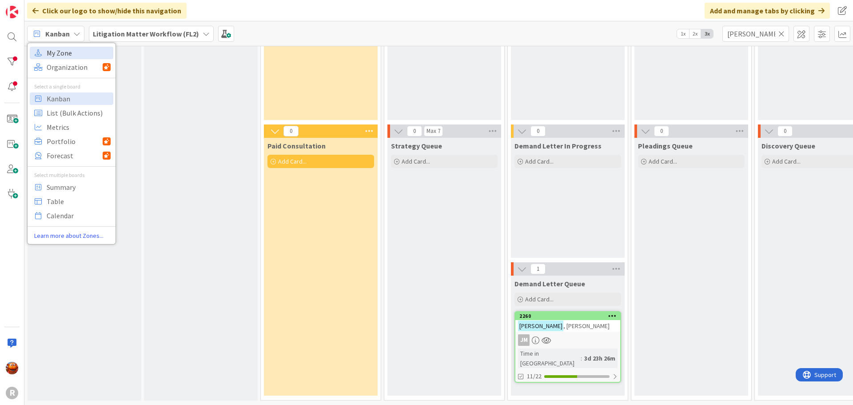
click at [46, 48] on link "My Zone" at bounding box center [72, 53] width 84 height 12
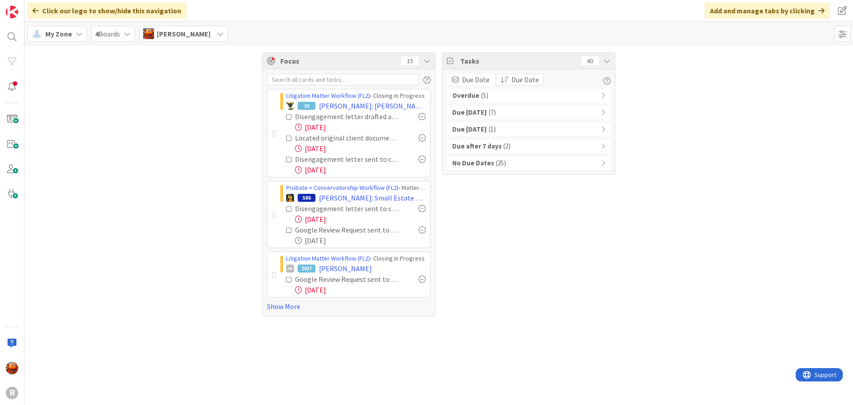
click at [483, 100] on span "( 5 )" at bounding box center [484, 96] width 7 height 10
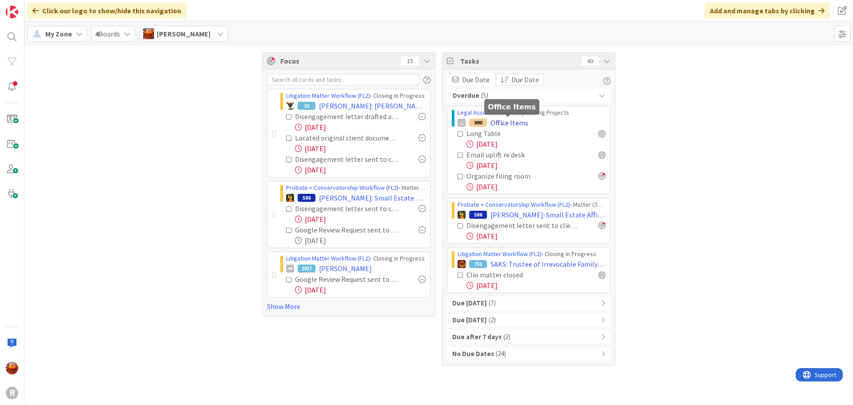
click at [507, 124] on span "Office Items" at bounding box center [510, 122] width 38 height 11
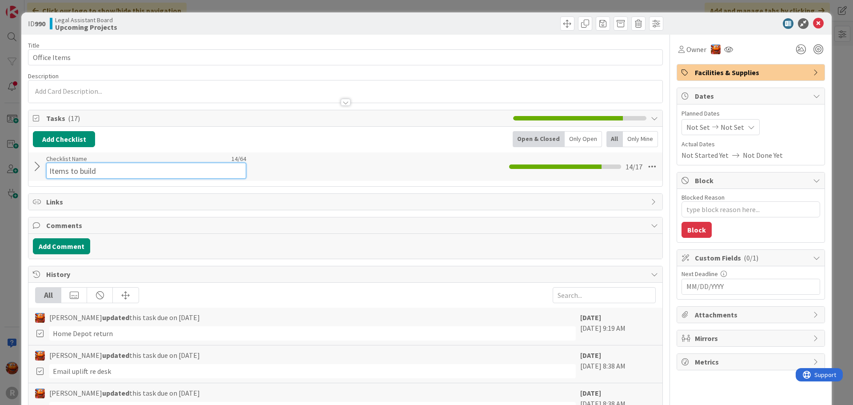
click at [62, 165] on input "Items to build" at bounding box center [146, 171] width 200 height 16
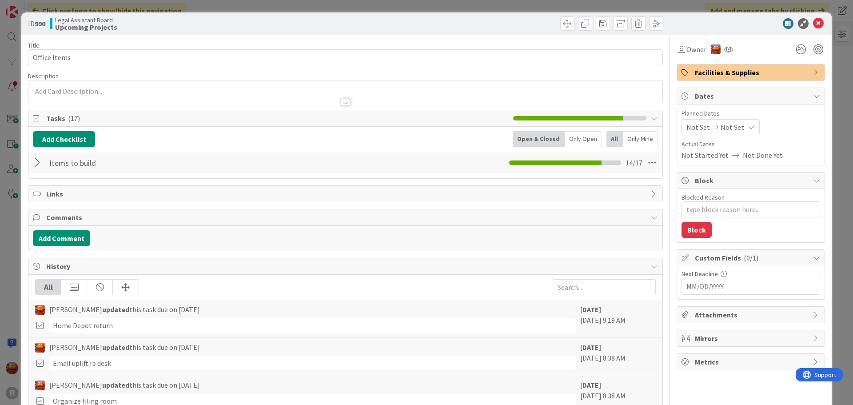
click at [32, 170] on div "Items to build Checklist Name 14 / 64 Items to build 14 / 17" at bounding box center [345, 162] width 634 height 20
click at [36, 165] on div at bounding box center [39, 163] width 12 height 16
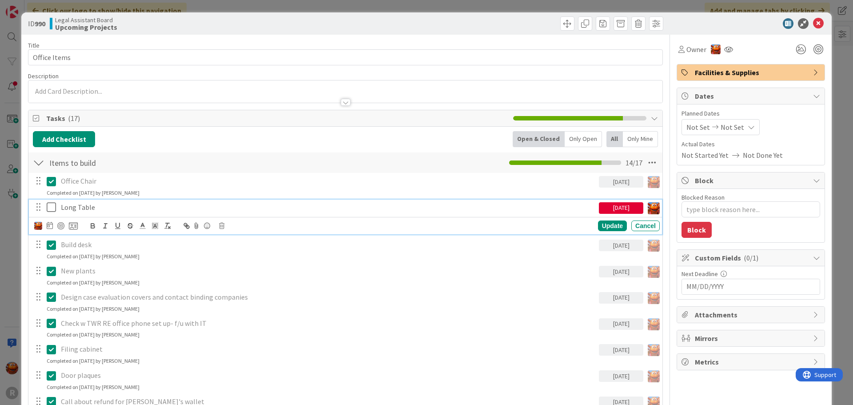
click at [75, 208] on p "Long Table" at bounding box center [328, 207] width 535 height 10
click at [51, 229] on icon at bounding box center [50, 225] width 6 height 7
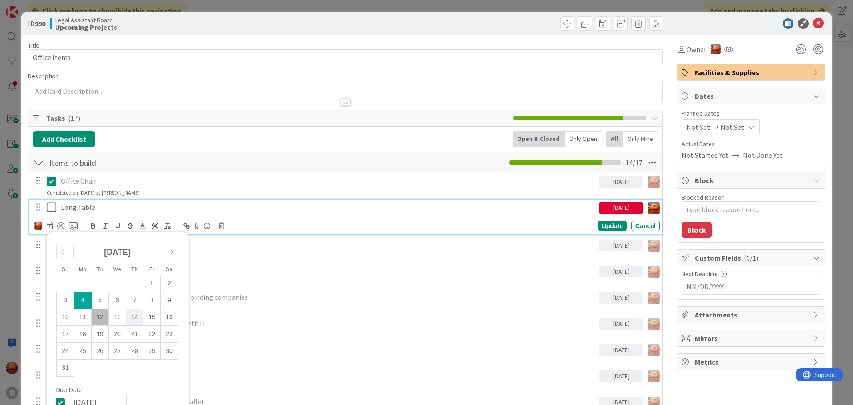
type textarea "x"
click at [156, 321] on td "15" at bounding box center [152, 317] width 17 height 17
type input "[DATE]"
click at [604, 225] on div "Update" at bounding box center [612, 225] width 29 height 11
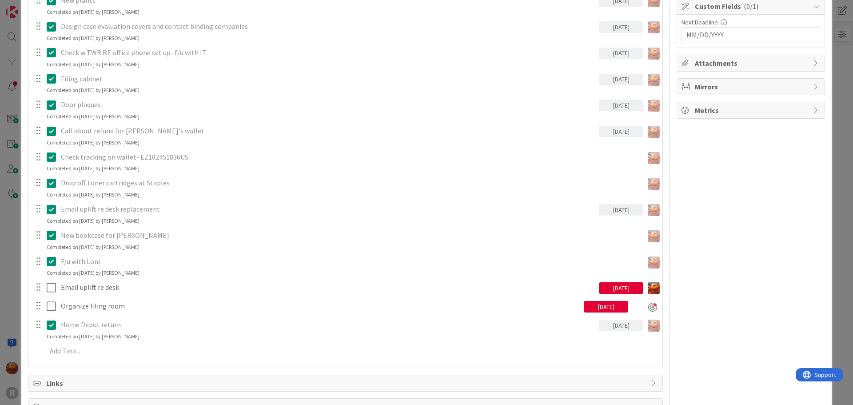
scroll to position [311, 0]
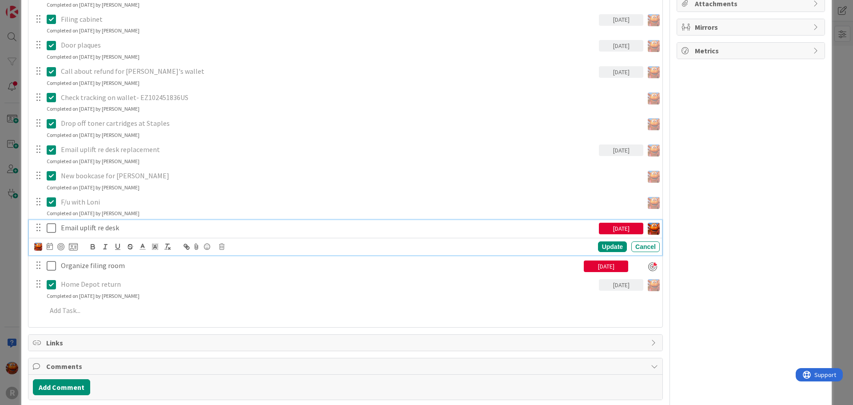
click at [81, 232] on p "Email uplift re desk" at bounding box center [328, 228] width 535 height 10
type textarea "x"
click at [51, 247] on icon at bounding box center [50, 246] width 6 height 7
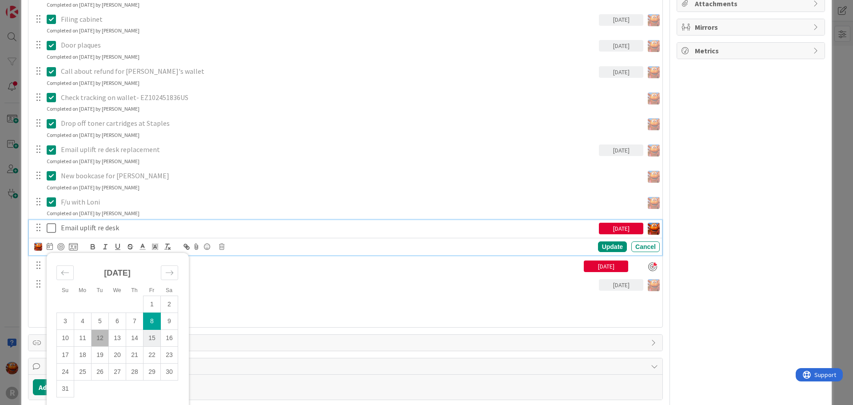
click at [156, 338] on td "15" at bounding box center [152, 338] width 17 height 17
type input "[DATE]"
type textarea "x"
click at [599, 246] on div "Update" at bounding box center [612, 246] width 29 height 11
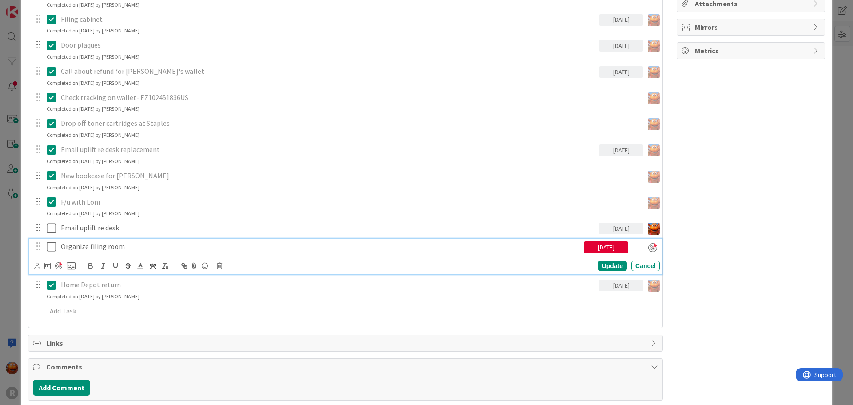
click at [141, 254] on div "Organize filing room" at bounding box center [320, 247] width 527 height 16
click at [48, 266] on icon at bounding box center [47, 265] width 6 height 7
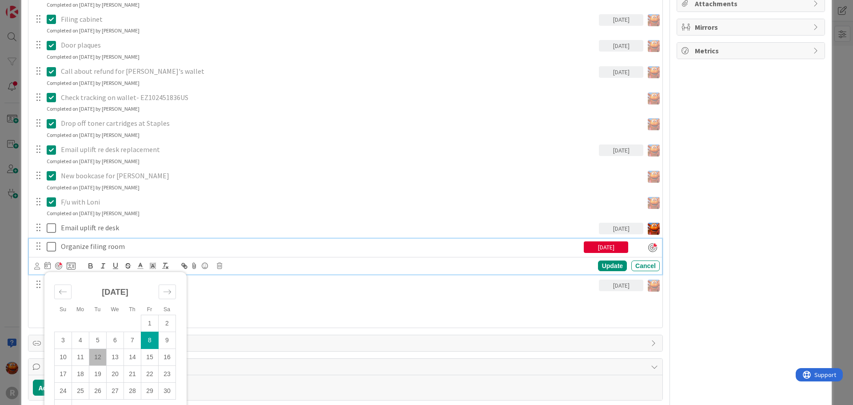
click at [102, 361] on td "12" at bounding box center [97, 357] width 17 height 17
type input "[DATE]"
click at [604, 265] on div "Update" at bounding box center [612, 265] width 29 height 11
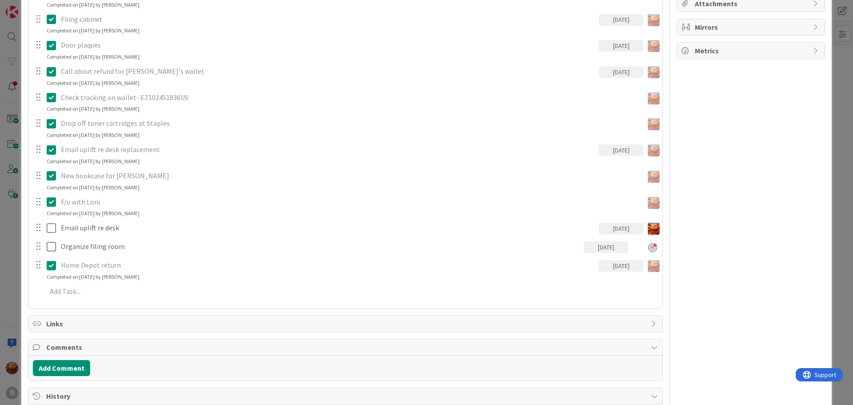
click at [834, 232] on div "ID 990 Legal Assistant Board Upcoming Projects Title 12 / 128 Office Items Desc…" at bounding box center [426, 202] width 853 height 405
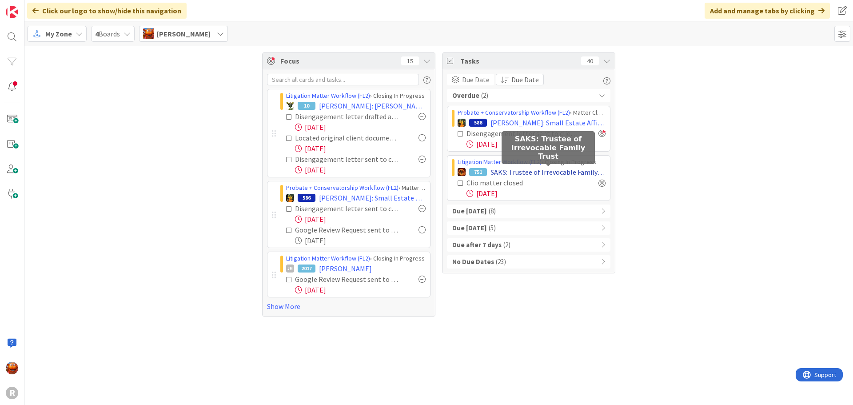
click at [502, 172] on span "SAKS: Trustee of Irrevocable Family Trust" at bounding box center [548, 172] width 115 height 11
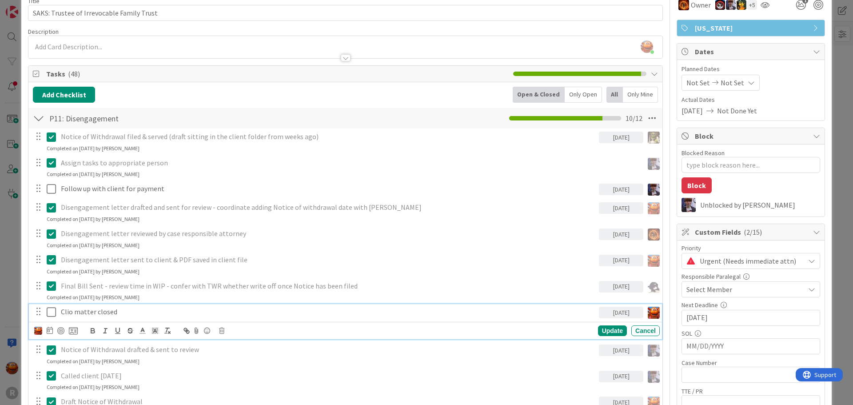
click at [74, 308] on p "Clio matter closed" at bounding box center [328, 312] width 535 height 10
click at [52, 331] on icon at bounding box center [50, 330] width 6 height 7
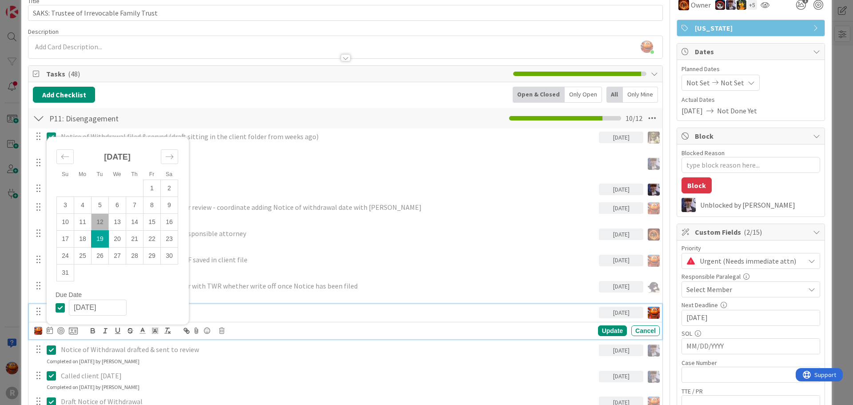
scroll to position [133, 0]
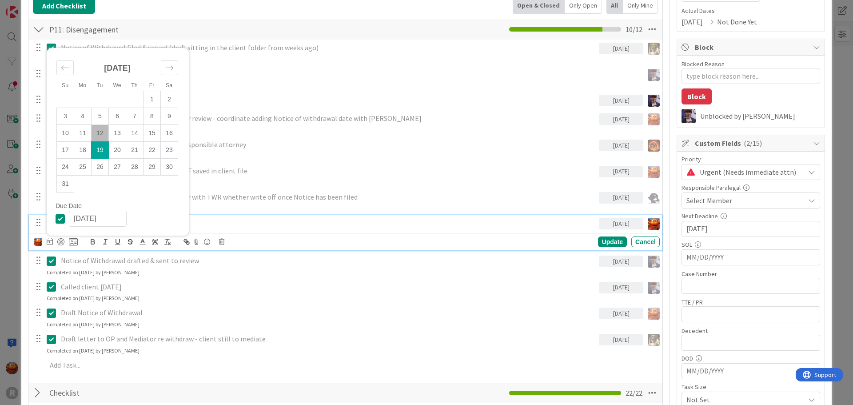
click at [99, 149] on td "19" at bounding box center [100, 150] width 17 height 17
click at [606, 240] on div "Update" at bounding box center [612, 241] width 29 height 11
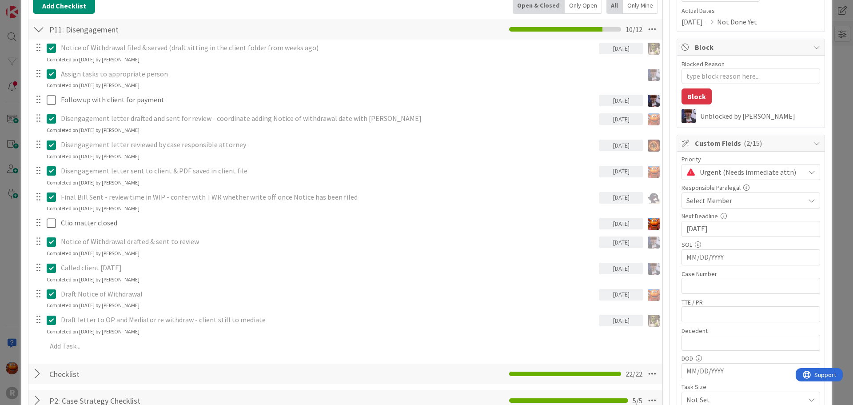
click at [15, 178] on div "ID 751 Litigation Matter Workflow (FL2) Closing In Progress Title 41 / 128 SAKS…" at bounding box center [426, 202] width 853 height 405
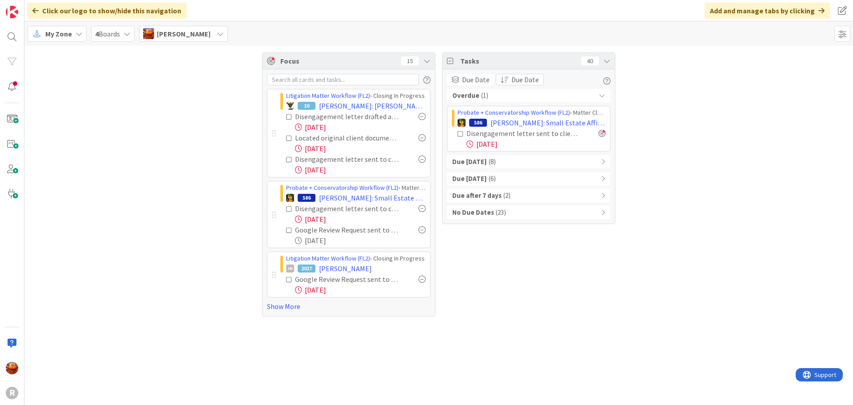
click at [511, 166] on div "Due Today ( 8 )" at bounding box center [529, 161] width 164 height 13
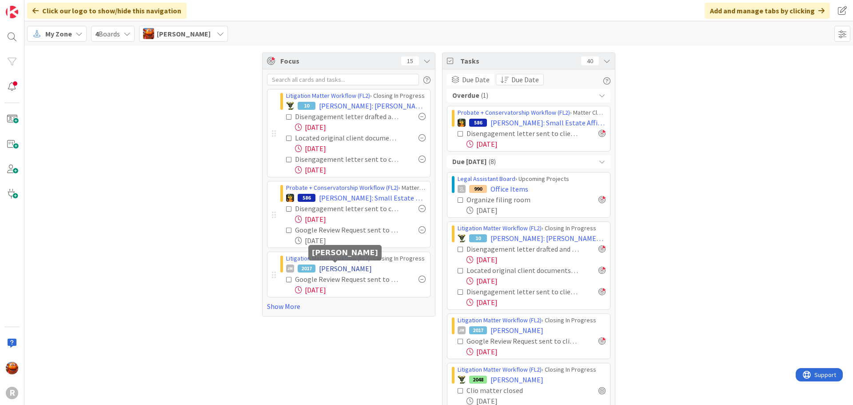
click at [331, 270] on span "[PERSON_NAME]" at bounding box center [345, 268] width 53 height 11
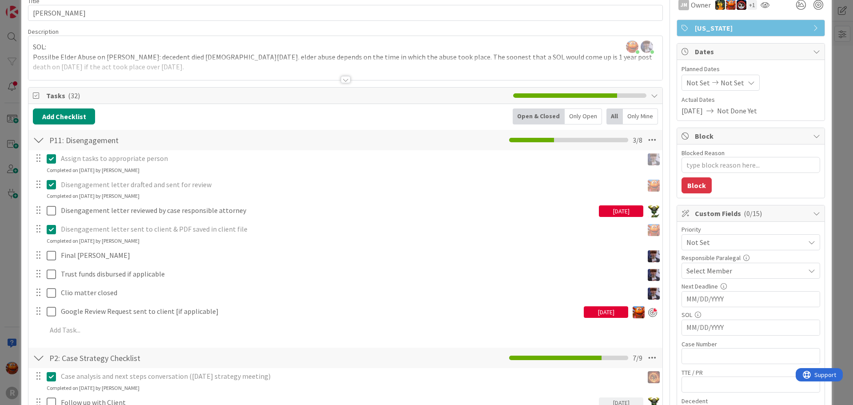
click at [3, 228] on div "ID 2017 Litigation Matter Workflow (FL2) Closing In Progress Title 10 / 128 BRO…" at bounding box center [426, 202] width 853 height 405
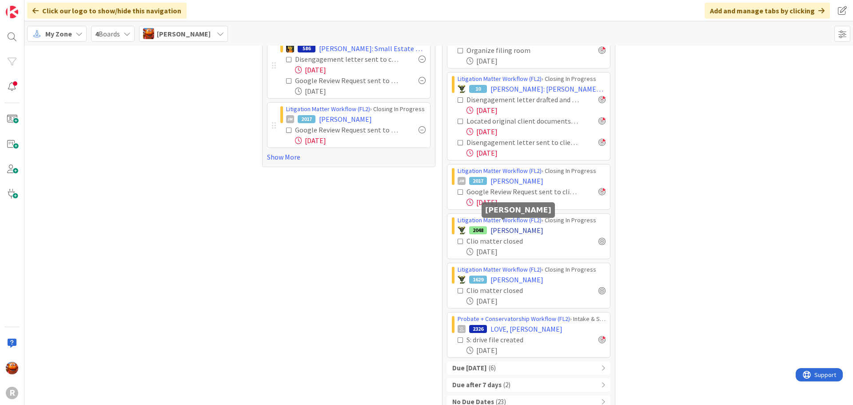
scroll to position [164, 0]
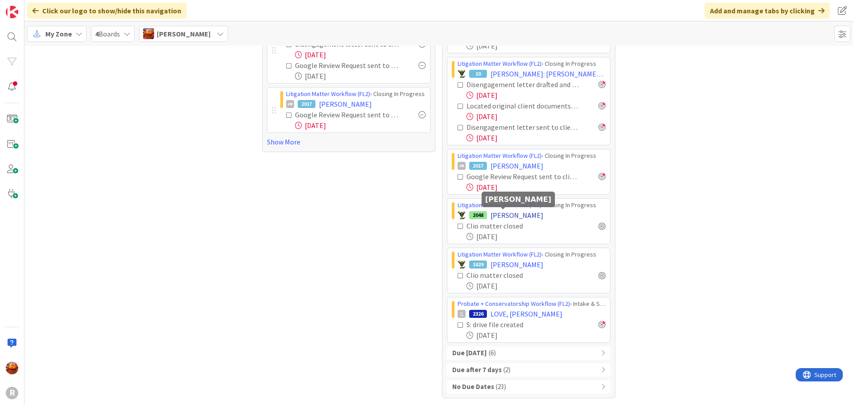
click at [495, 217] on span "[PERSON_NAME]" at bounding box center [517, 215] width 53 height 11
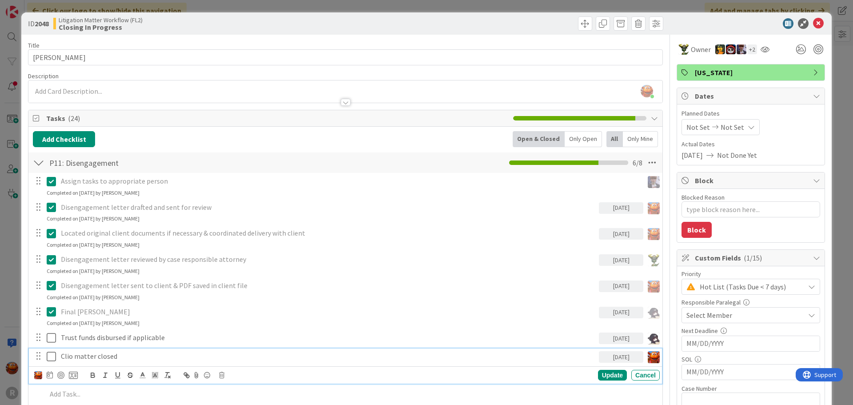
click at [85, 351] on p "Clio matter closed" at bounding box center [328, 356] width 535 height 10
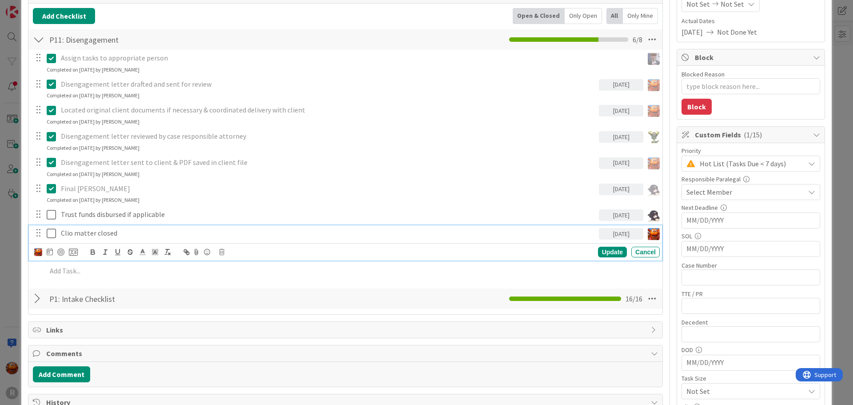
scroll to position [133, 0]
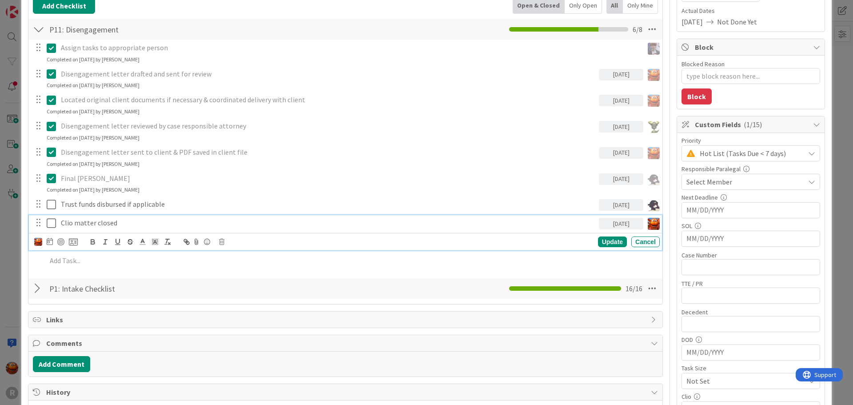
type textarea "x"
click at [50, 242] on icon at bounding box center [50, 241] width 6 height 7
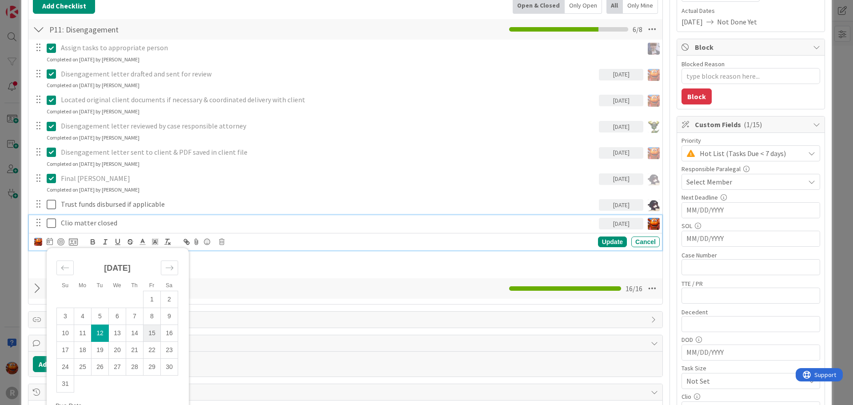
click at [151, 333] on td "15" at bounding box center [152, 333] width 17 height 17
type input "[DATE]"
click at [598, 240] on div "Update" at bounding box center [612, 241] width 29 height 11
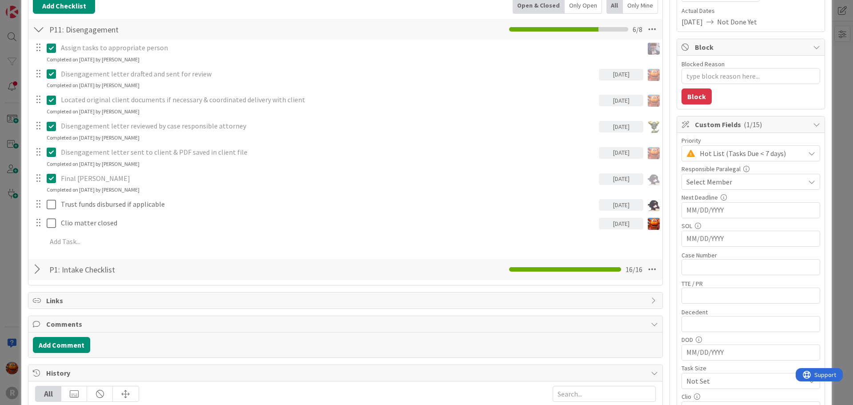
click at [14, 188] on div "ID 2048 Litigation Matter Workflow (FL2) Closing In Progress Title 10 / 128 SHI…" at bounding box center [426, 202] width 853 height 405
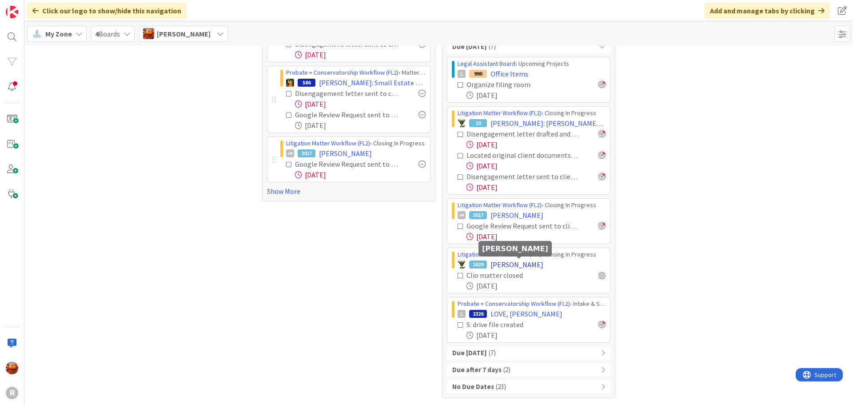
click at [506, 269] on span "[PERSON_NAME]" at bounding box center [517, 264] width 53 height 11
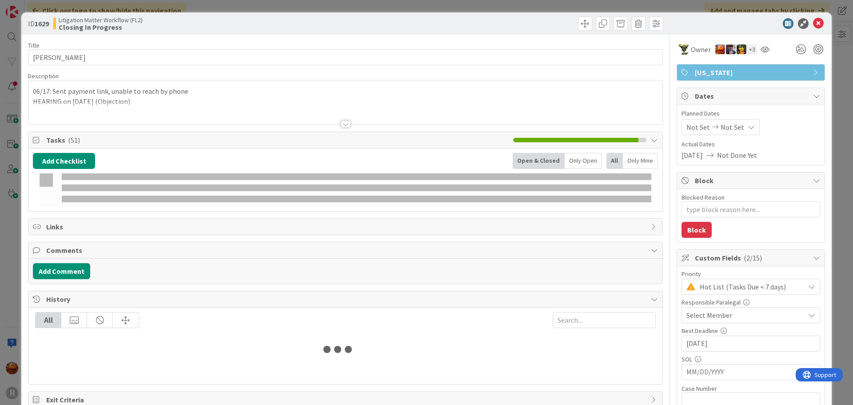
type textarea "x"
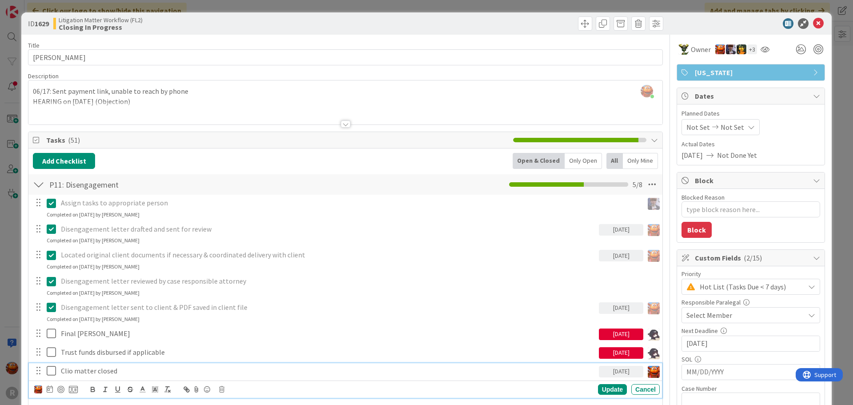
click at [94, 373] on p "Clio matter closed" at bounding box center [328, 371] width 535 height 10
click at [50, 390] on icon at bounding box center [50, 388] width 6 height 7
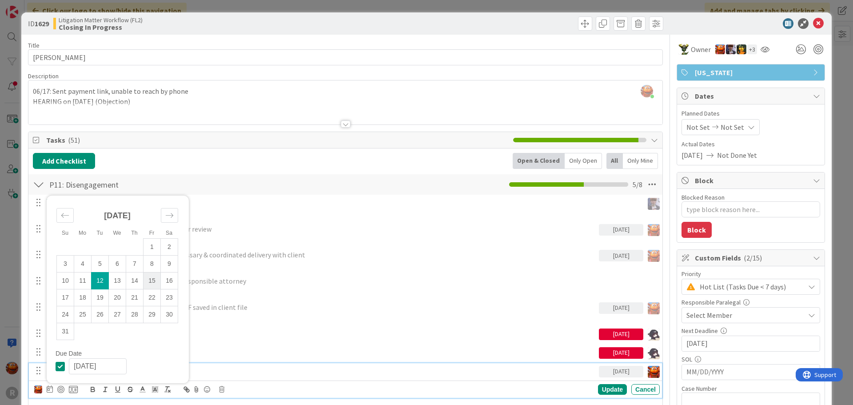
click at [150, 281] on td "15" at bounding box center [152, 280] width 17 height 17
type input "[DATE]"
click at [607, 392] on div "Update" at bounding box center [612, 389] width 29 height 11
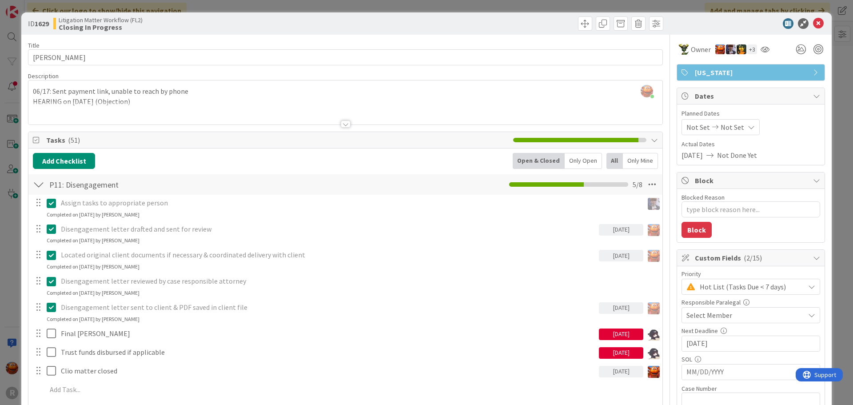
click at [0, 193] on div "ID 1629 Litigation Matter Workflow (FL2) Closing In Progress Title 19 / 128 MCB…" at bounding box center [426, 202] width 853 height 405
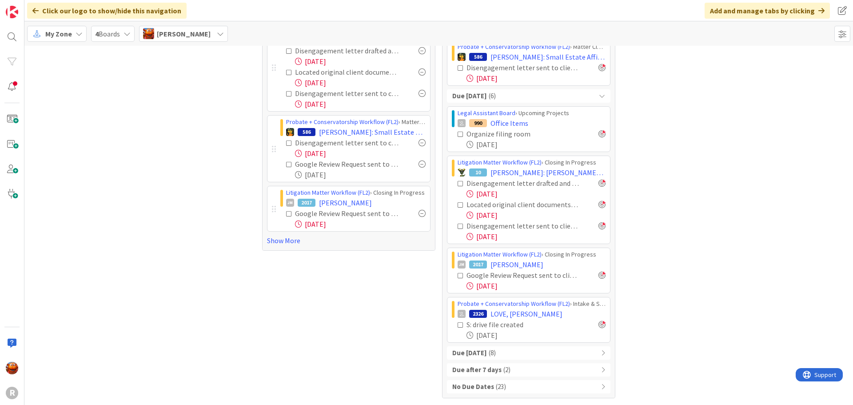
click at [487, 355] on b "Due within 7 days" at bounding box center [469, 353] width 35 height 10
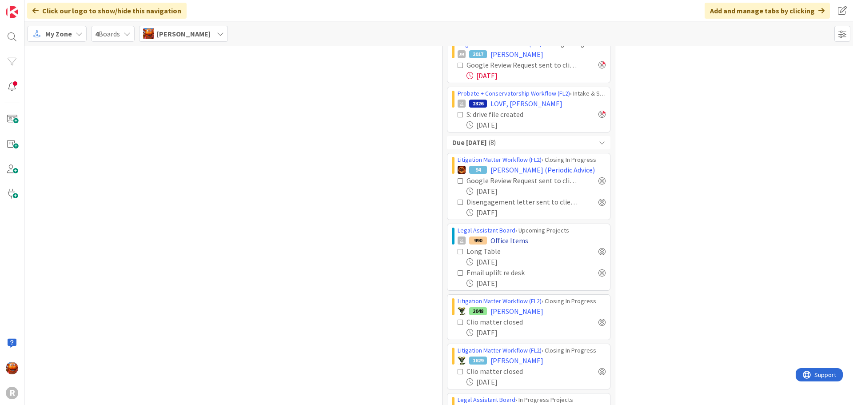
scroll to position [298, 0]
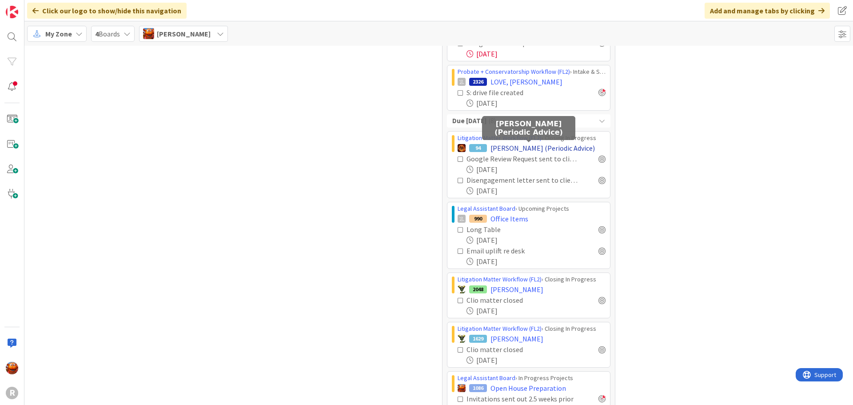
click at [509, 146] on span "[PERSON_NAME] (Periodic Advice)" at bounding box center [543, 148] width 104 height 11
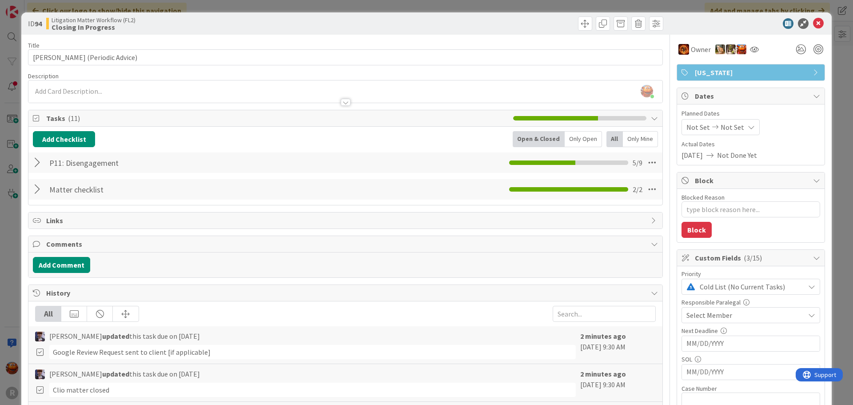
click at [36, 159] on div at bounding box center [39, 163] width 12 height 16
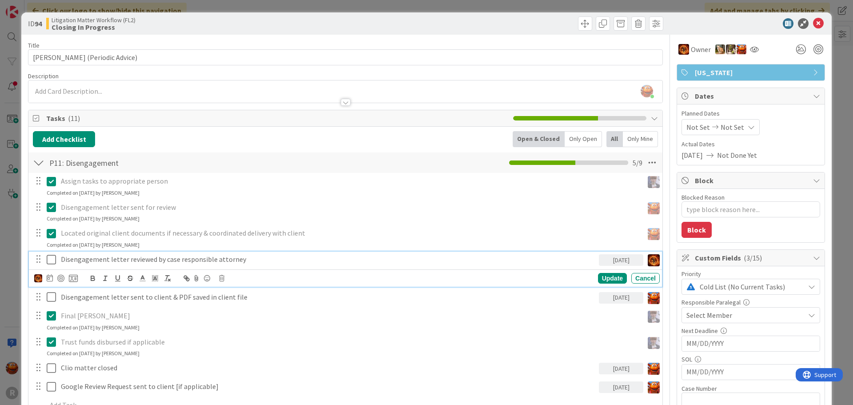
click at [121, 259] on p "Disengagement letter reviewed by case responsible attorney" at bounding box center [328, 259] width 535 height 10
click at [4, 223] on div "ID 94 Litigation Matter Workflow (FL2) Closing In Progress Title 29 / 128 Arin …" at bounding box center [426, 202] width 853 height 405
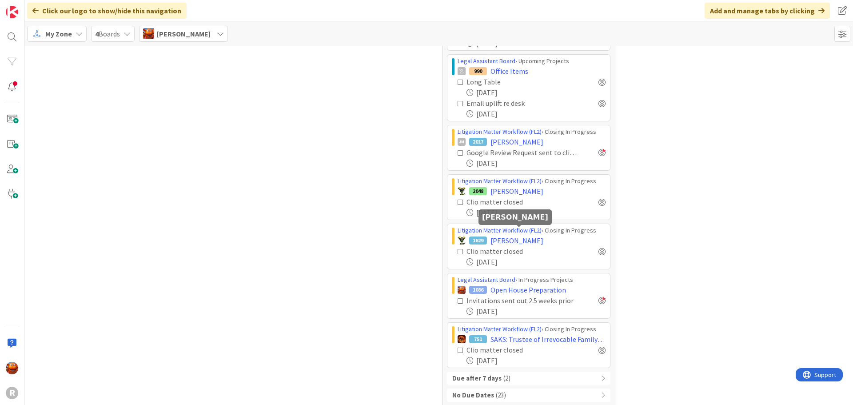
scroll to position [404, 0]
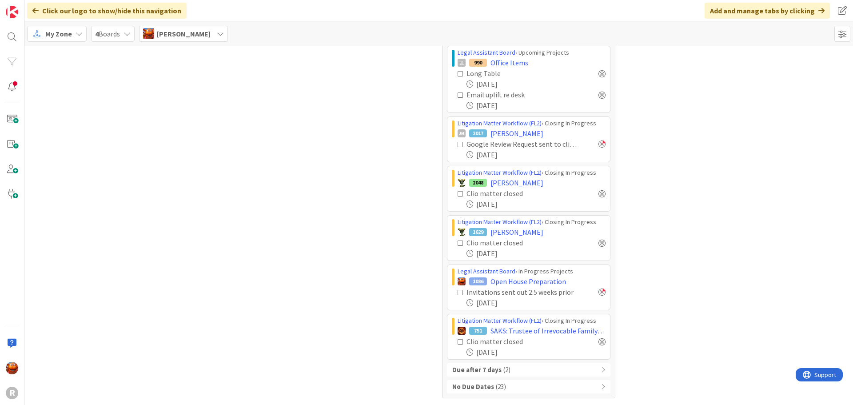
click at [503, 367] on span "( 2 )" at bounding box center [506, 370] width 7 height 10
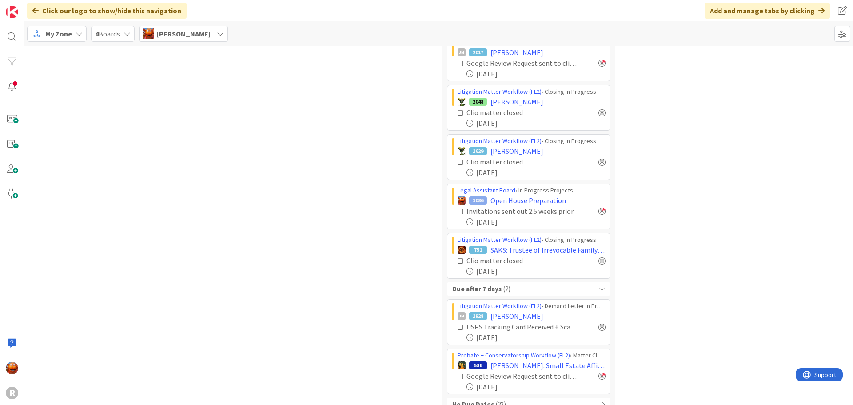
scroll to position [503, 0]
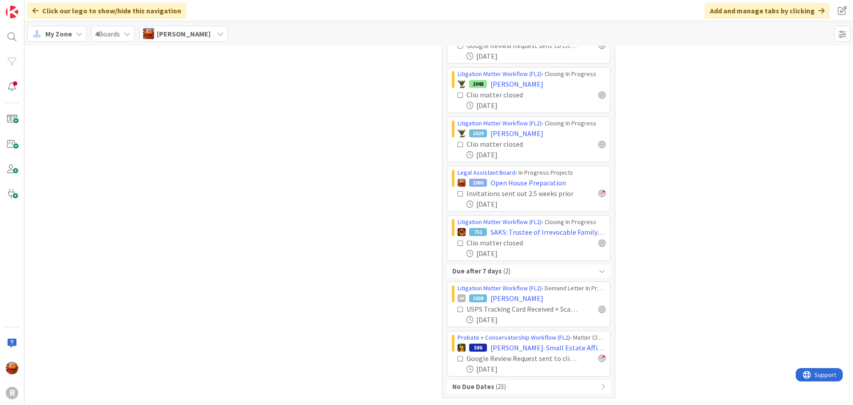
click at [496, 385] on span "( 23 )" at bounding box center [501, 387] width 10 height 10
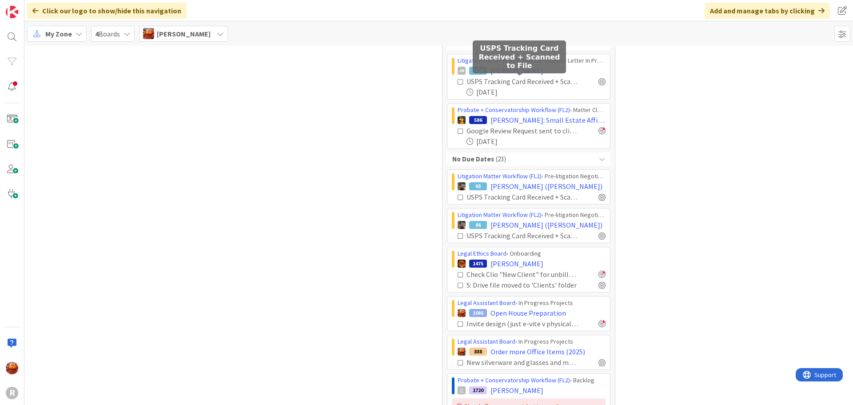
scroll to position [770, 0]
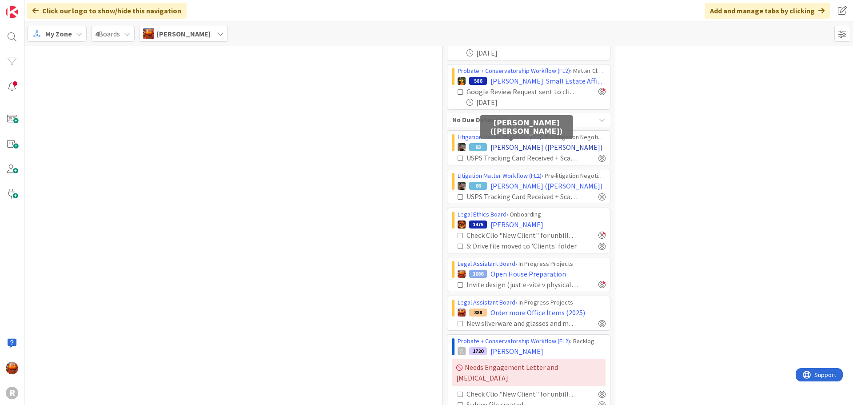
click at [493, 146] on span "[PERSON_NAME] ([PERSON_NAME])" at bounding box center [547, 147] width 112 height 11
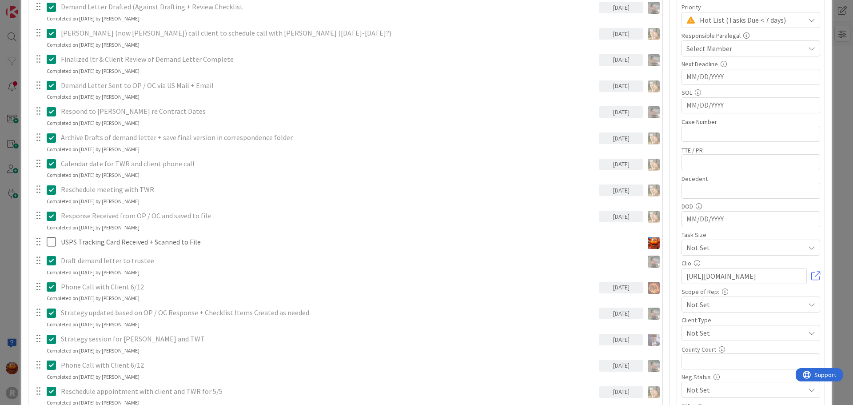
scroll to position [355, 0]
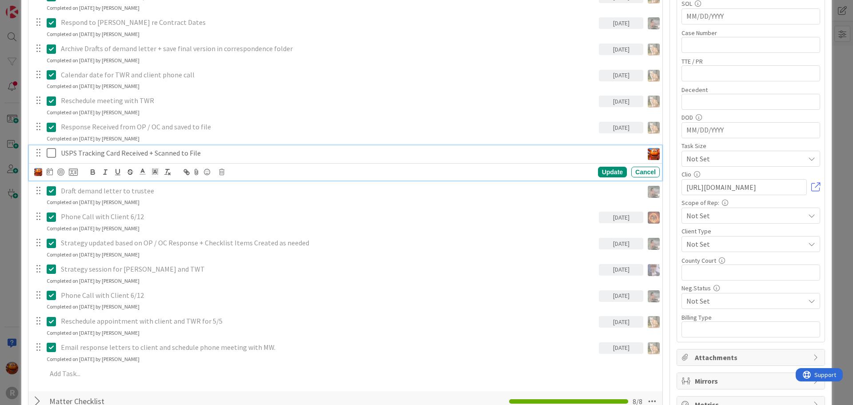
click at [144, 152] on p "USPS Tracking Card Received + Scanned to File" at bounding box center [350, 153] width 579 height 10
click at [223, 172] on icon at bounding box center [221, 172] width 5 height 6
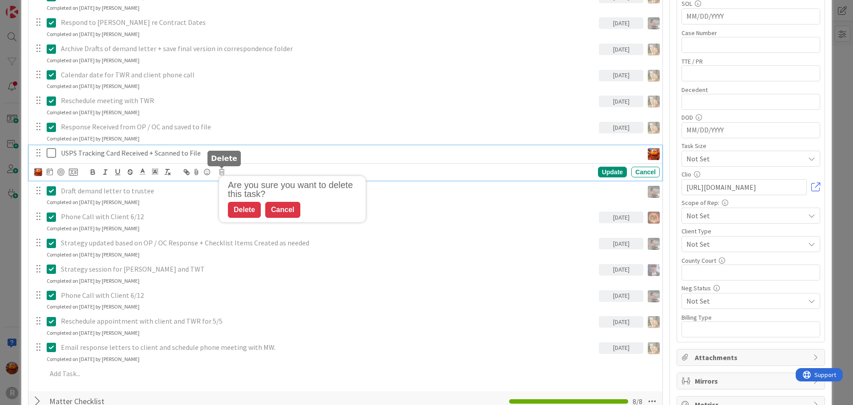
click at [276, 212] on div "Cancel" at bounding box center [282, 210] width 35 height 16
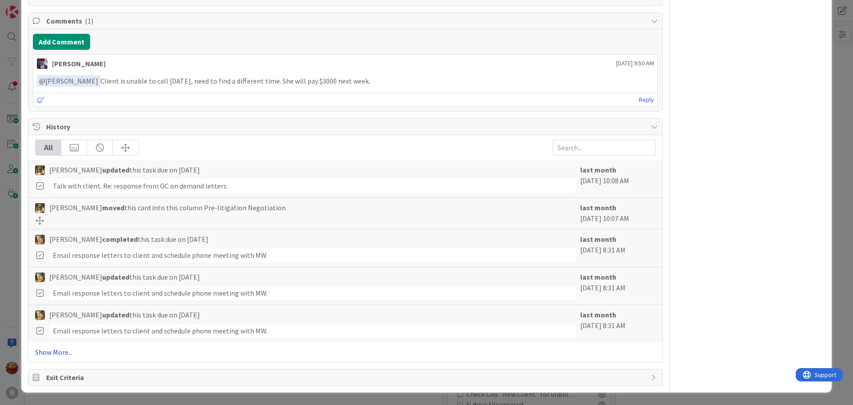
click at [51, 353] on link "Show More..." at bounding box center [345, 352] width 621 height 11
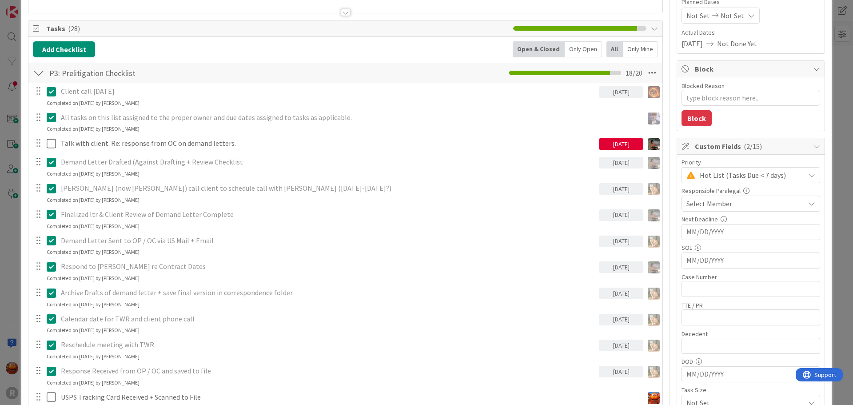
scroll to position [267, 0]
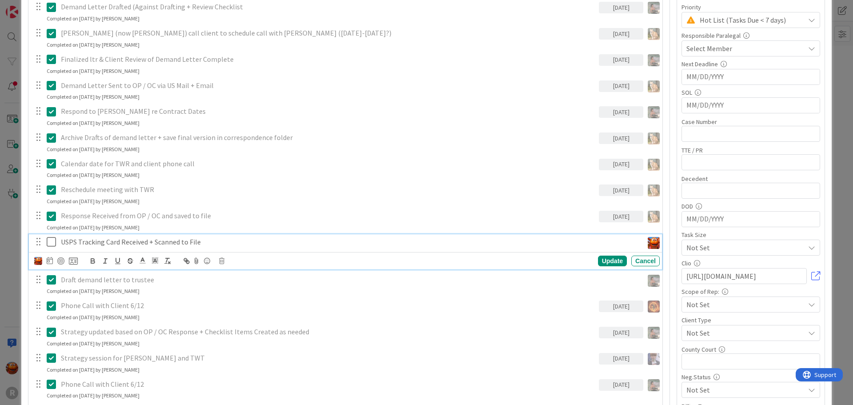
click at [179, 239] on p "USPS Tracking Card Received + Scanned to File" at bounding box center [350, 242] width 579 height 10
click at [223, 258] on icon at bounding box center [221, 261] width 5 height 6
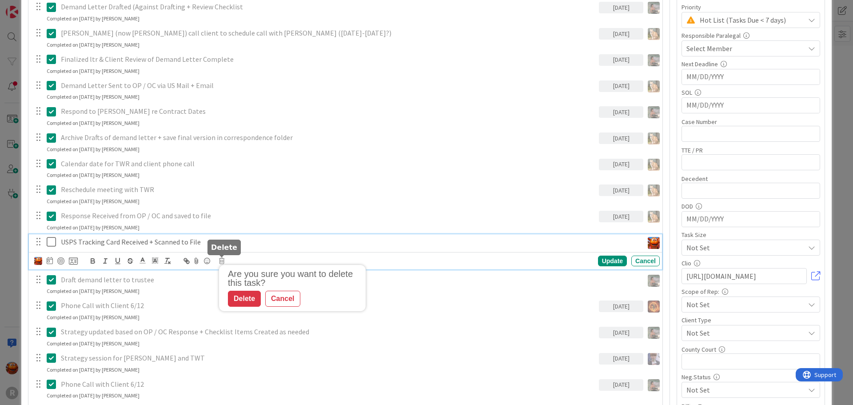
click at [239, 298] on div "Delete" at bounding box center [244, 299] width 33 height 16
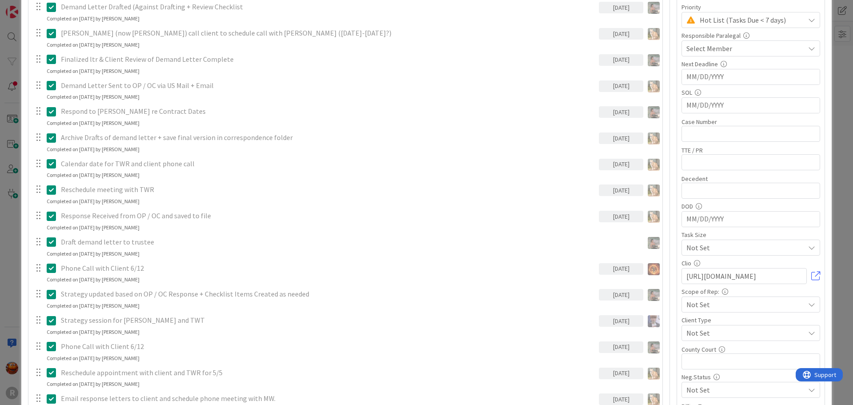
click at [2, 225] on div "ID 93 Litigation Matter Workflow (FL2) Pre-litigation Negotiation Title 15 / 12…" at bounding box center [426, 202] width 853 height 405
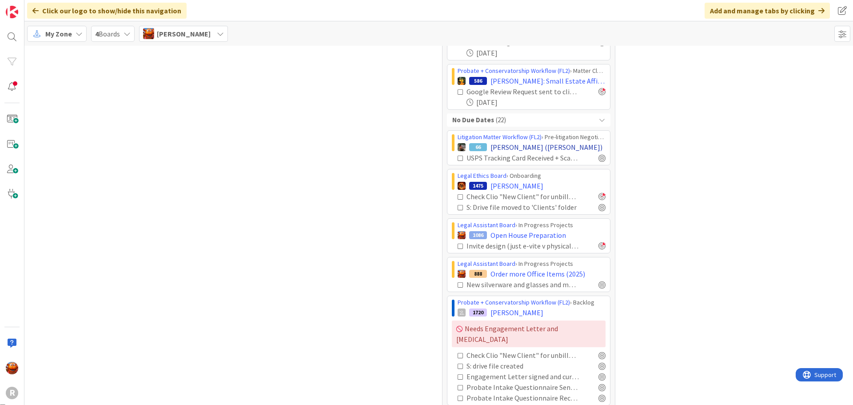
click at [499, 144] on span "[PERSON_NAME] ([PERSON_NAME])" at bounding box center [547, 147] width 112 height 11
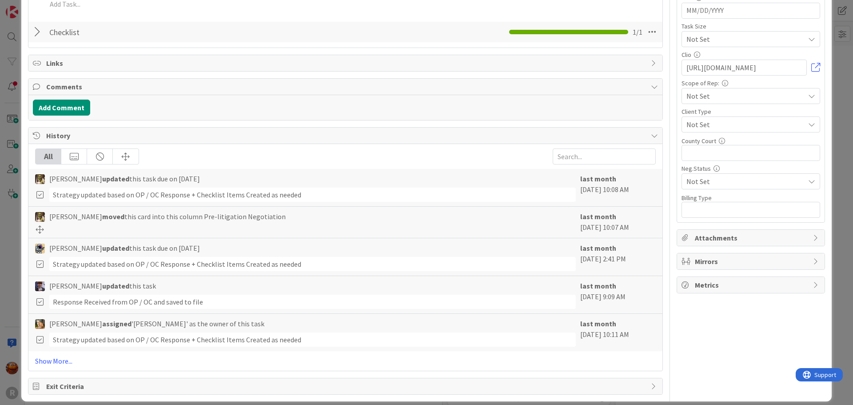
scroll to position [484, 0]
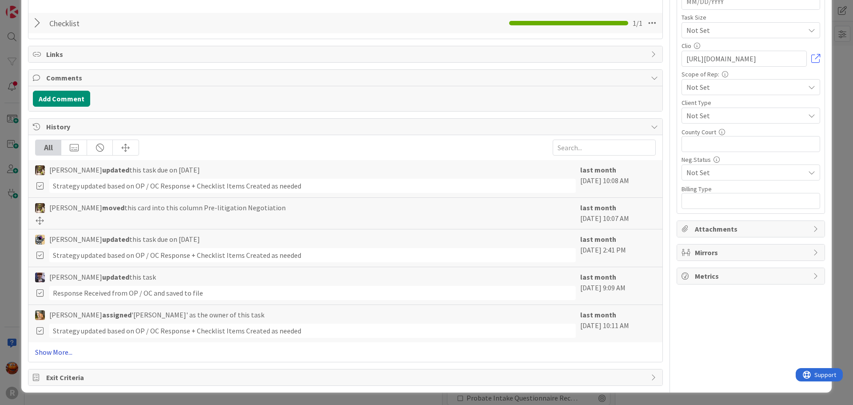
click at [63, 353] on link "Show More..." at bounding box center [345, 352] width 621 height 11
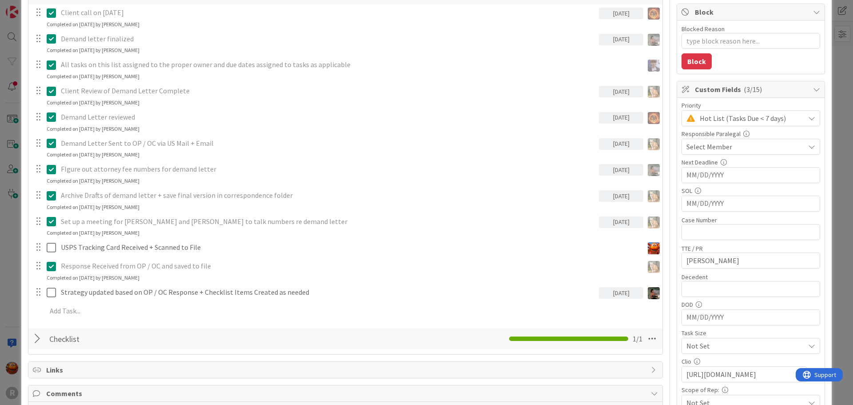
scroll to position [311, 0]
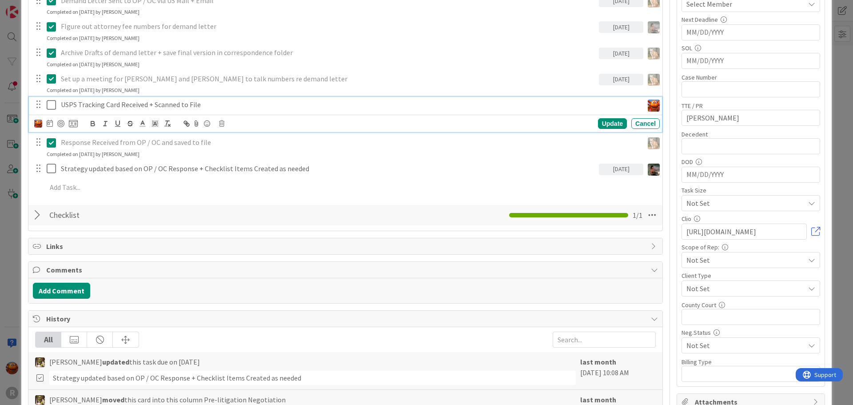
click at [107, 110] on div "USPS Tracking Card Received + Scanned to File" at bounding box center [350, 105] width 586 height 16
click at [225, 124] on div "Update Cancel" at bounding box center [347, 123] width 626 height 12
click at [223, 124] on icon at bounding box center [221, 123] width 5 height 6
drag, startPoint x: 245, startPoint y: 163, endPoint x: 226, endPoint y: 157, distance: 20.0
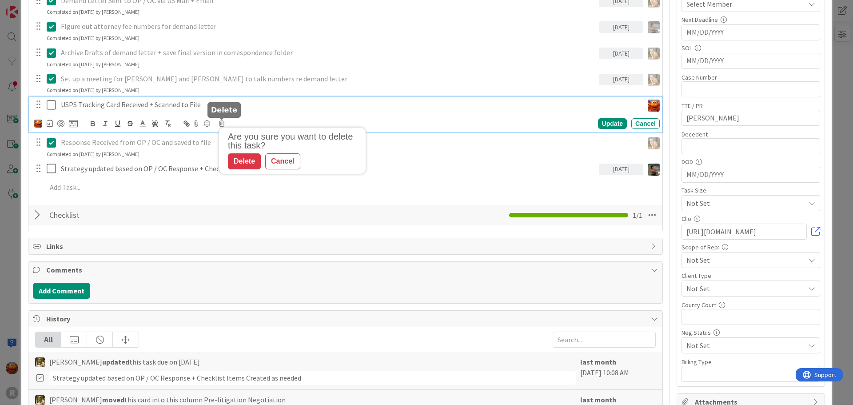
click at [245, 163] on div "Delete" at bounding box center [244, 161] width 33 height 16
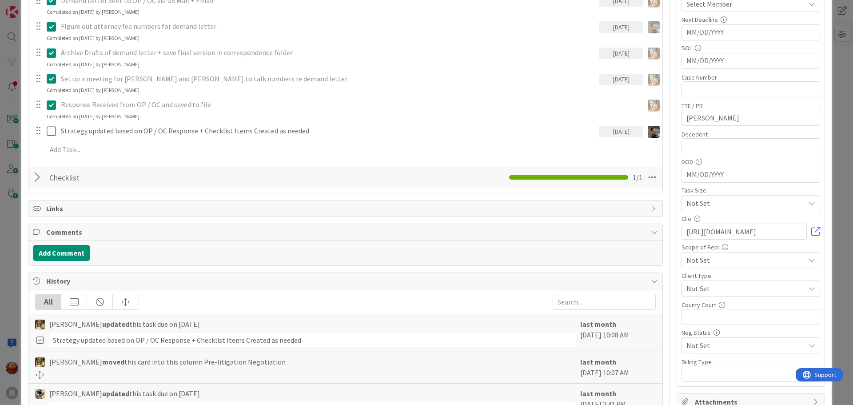
click at [5, 144] on div "ID 66 Litigation Matter Workflow (FL2) Pre-litigation Negotiation Title 15 / 12…" at bounding box center [426, 202] width 853 height 405
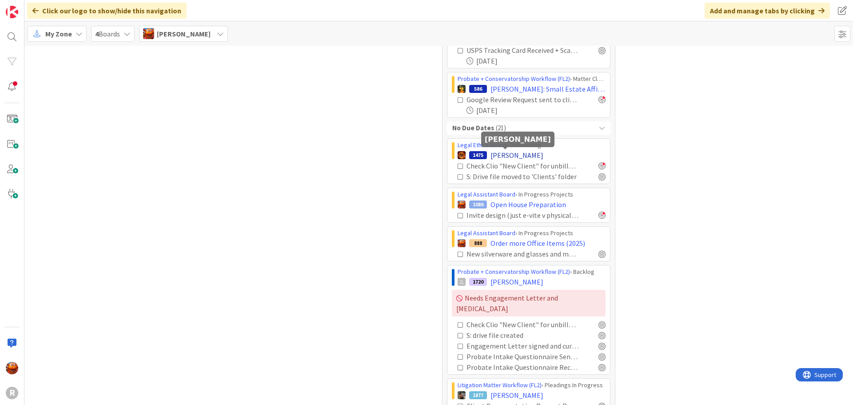
click at [494, 152] on span "ROSE, Adam" at bounding box center [517, 155] width 53 height 11
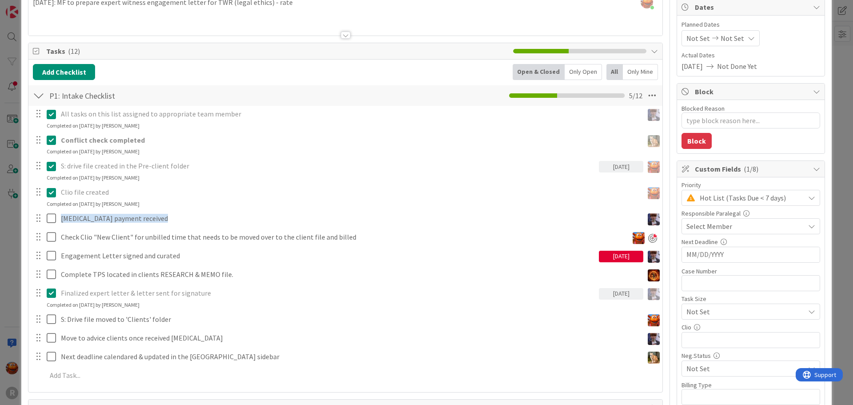
scroll to position [740, 0]
type textarea "x"
click at [6, 58] on div "ID 1475 Legal Ethics Board Onboarding Title 10 / 128 ROSE, Adam Description Kia…" at bounding box center [426, 202] width 853 height 405
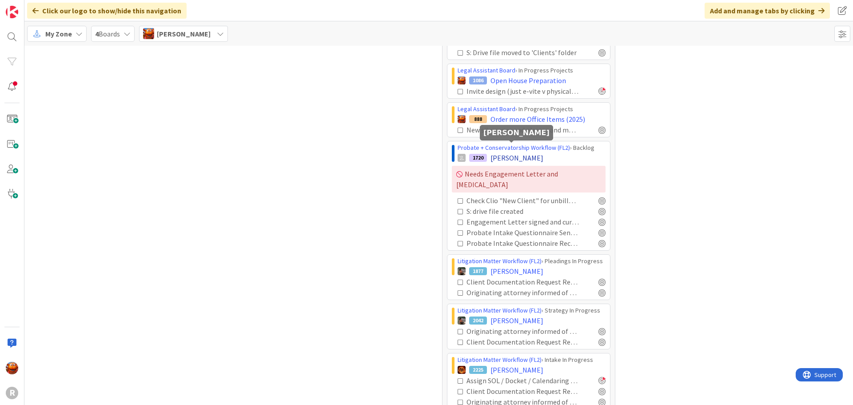
scroll to position [874, 0]
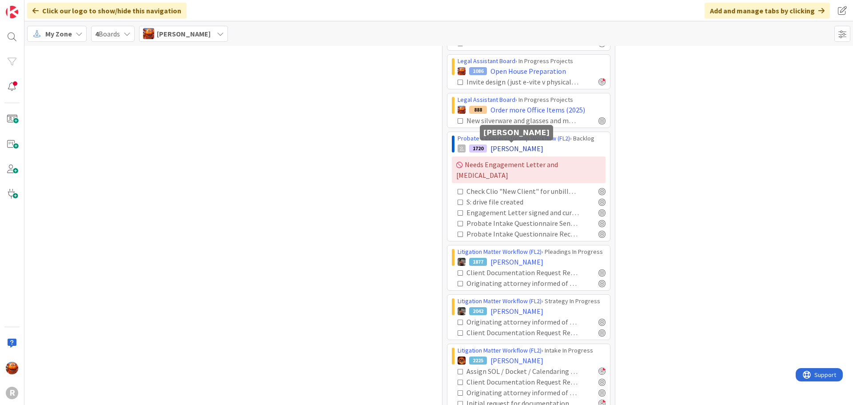
click at [504, 148] on span "TAYLOR, Andrew" at bounding box center [517, 148] width 53 height 11
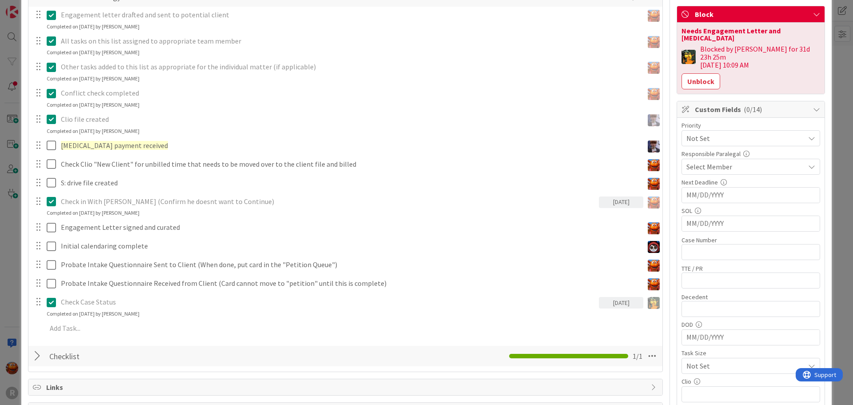
scroll to position [178, 0]
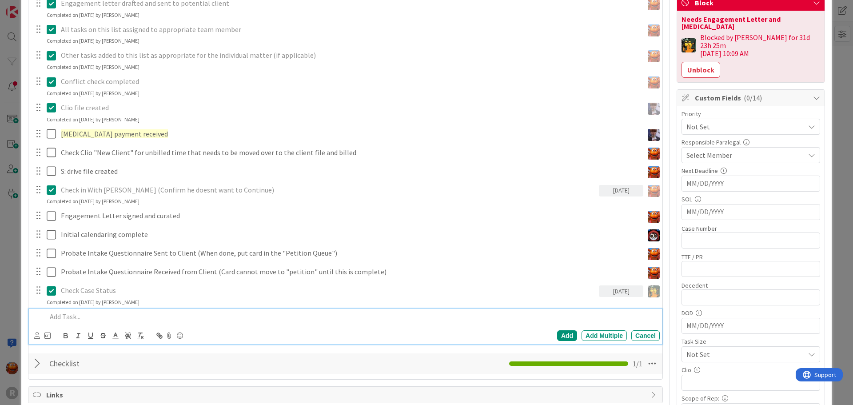
click at [96, 318] on p at bounding box center [352, 316] width 610 height 10
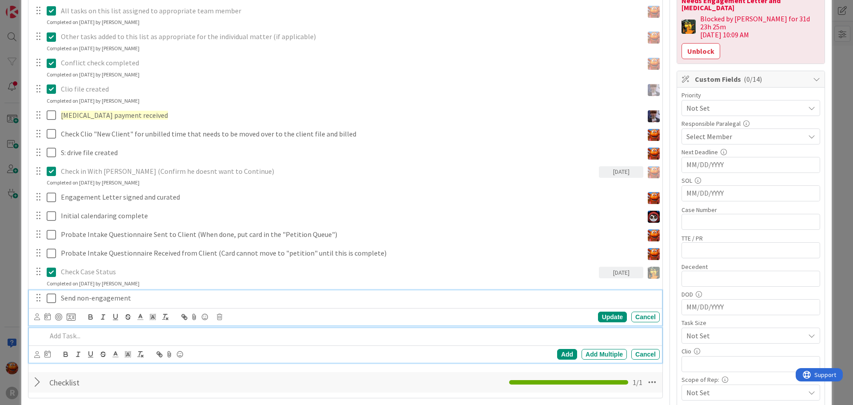
click at [105, 295] on div "Send non-engagement Update Cancel" at bounding box center [345, 307] width 633 height 35
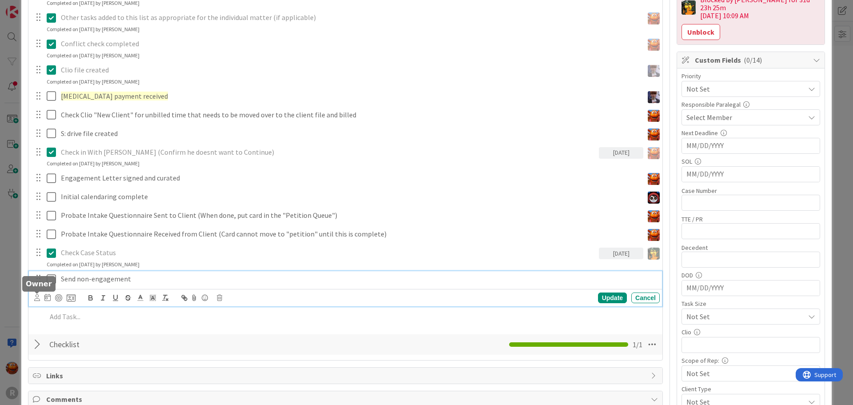
click at [35, 299] on icon at bounding box center [37, 297] width 6 height 7
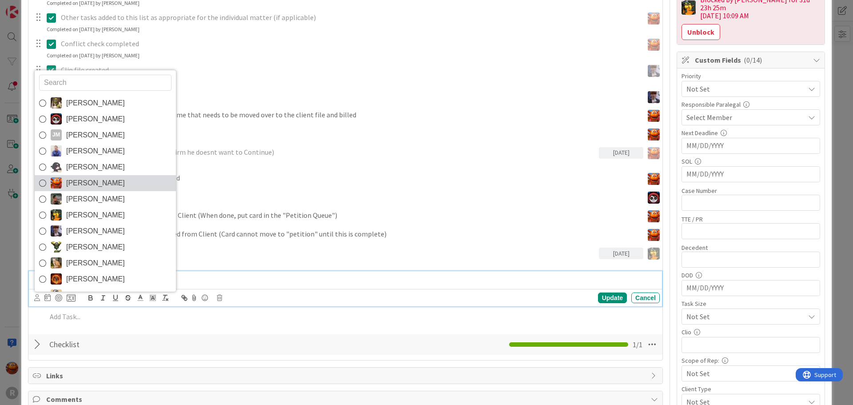
click at [77, 186] on span "[PERSON_NAME]" at bounding box center [95, 182] width 59 height 13
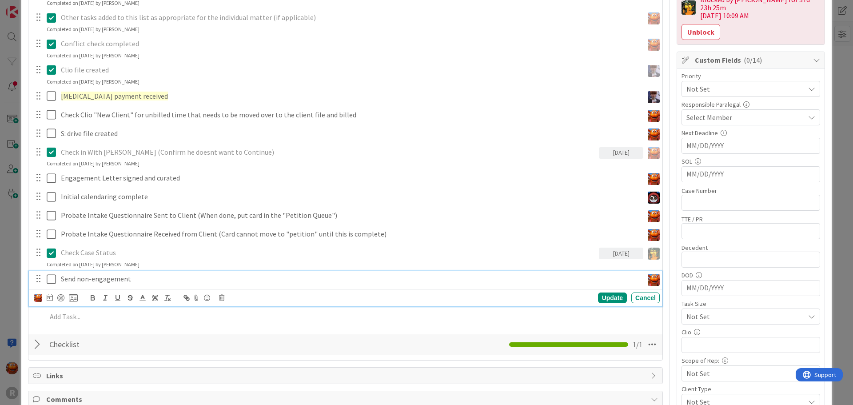
click at [71, 280] on p "Send non-engagement" at bounding box center [350, 279] width 579 height 10
click at [51, 303] on div at bounding box center [50, 297] width 6 height 11
click at [141, 390] on td "14" at bounding box center [134, 388] width 17 height 17
type input "[DATE]"
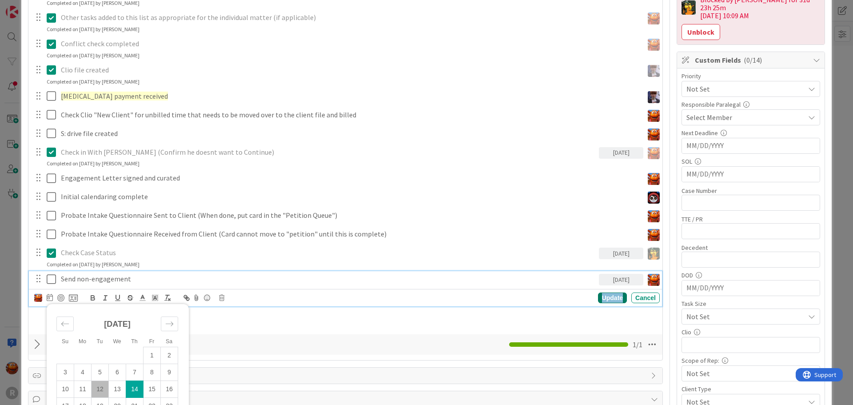
click at [603, 299] on div "Update" at bounding box center [612, 297] width 29 height 11
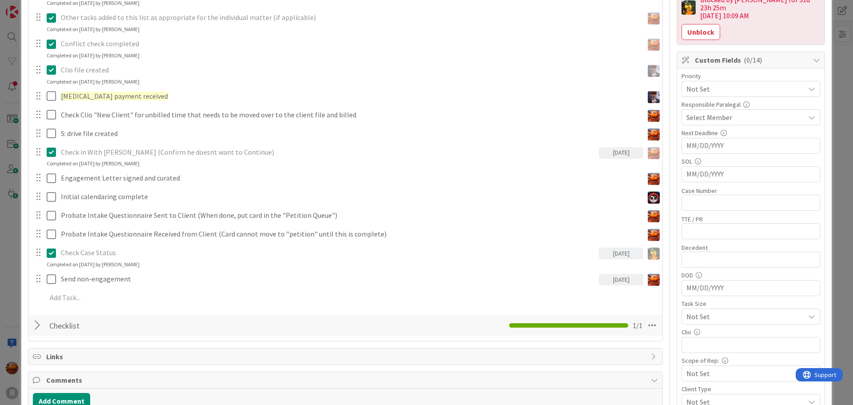
click at [4, 213] on div "ID 1720 Probate + Conservatorship Workflow (FL2) Backlog Title 14 / 128 TAYLOR,…" at bounding box center [426, 202] width 853 height 405
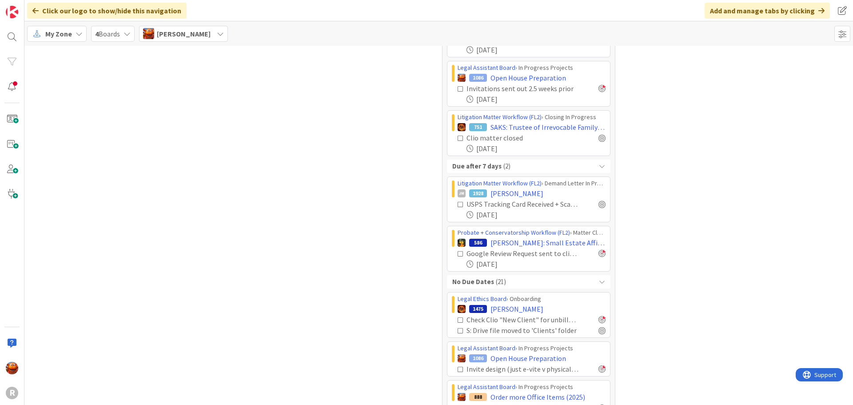
scroll to position [579, 0]
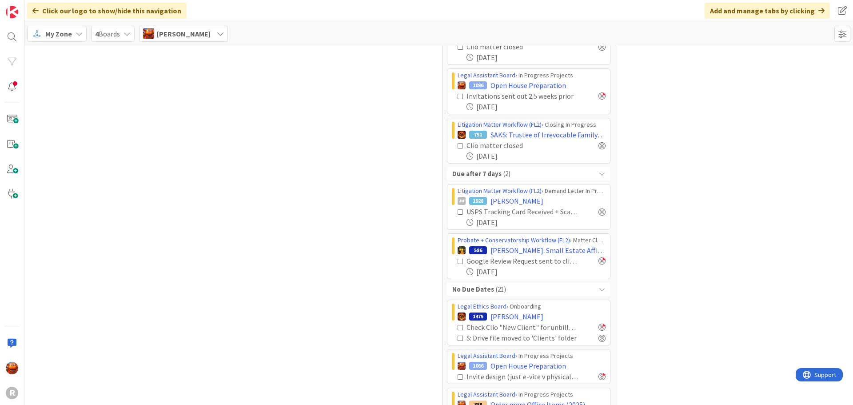
click at [487, 290] on b "No Due Dates" at bounding box center [473, 289] width 42 height 10
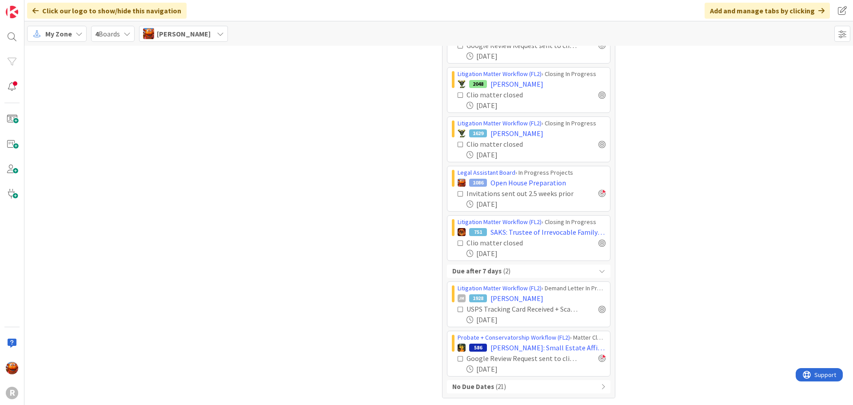
scroll to position [482, 0]
click at [504, 300] on span "[PERSON_NAME]" at bounding box center [517, 298] width 53 height 11
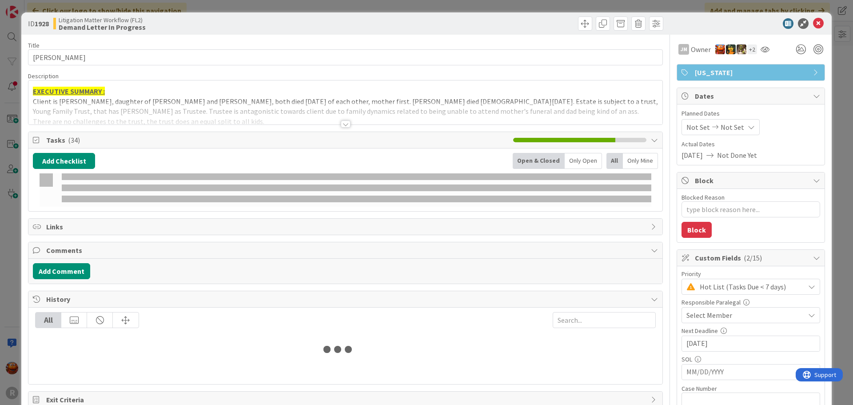
type textarea "x"
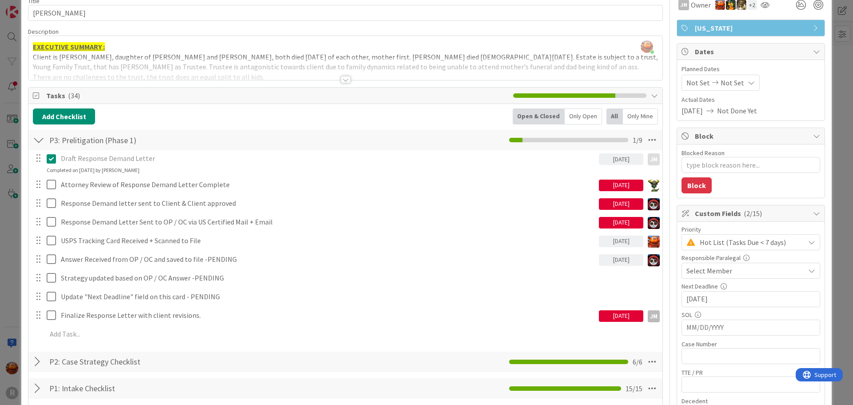
scroll to position [133, 0]
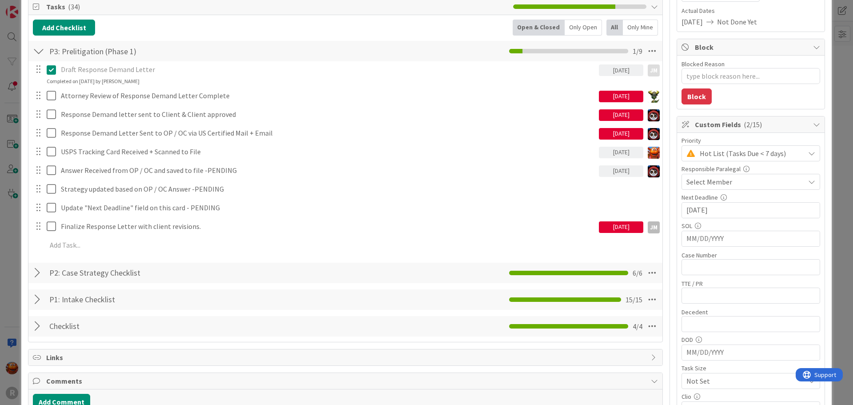
click at [8, 119] on div "ID 1928 Litigation Matter Workflow (FL2) Demand Letter In Progress Title 13 / 1…" at bounding box center [426, 202] width 853 height 405
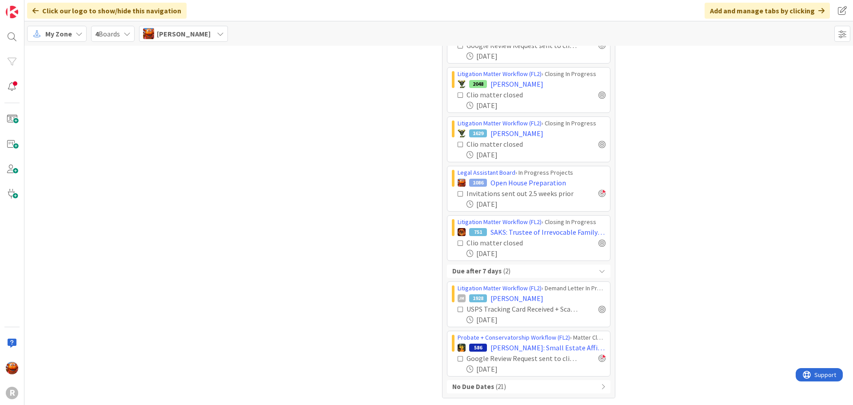
click at [489, 272] on b "Due after 7 days" at bounding box center [476, 271] width 49 height 10
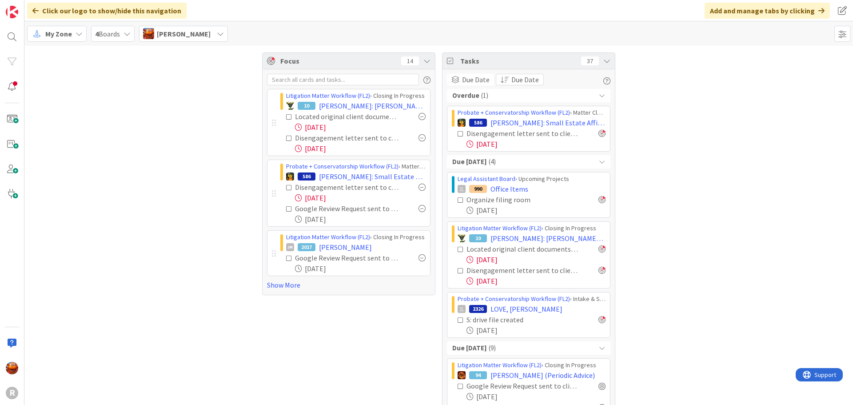
scroll to position [89, 0]
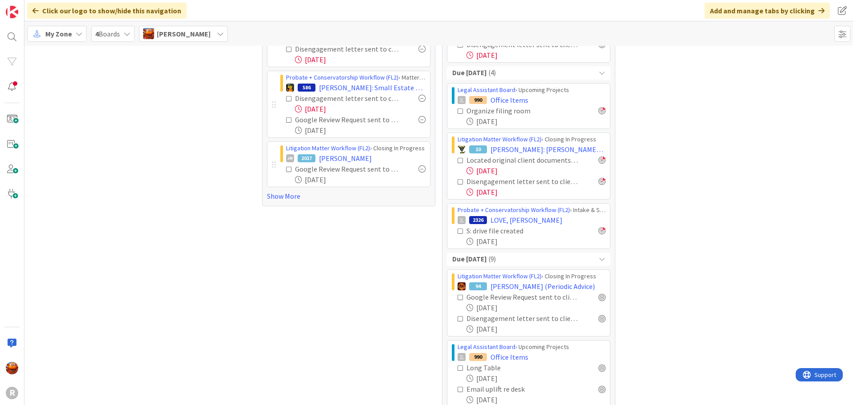
click at [487, 258] on b "Due within 7 days" at bounding box center [469, 259] width 35 height 10
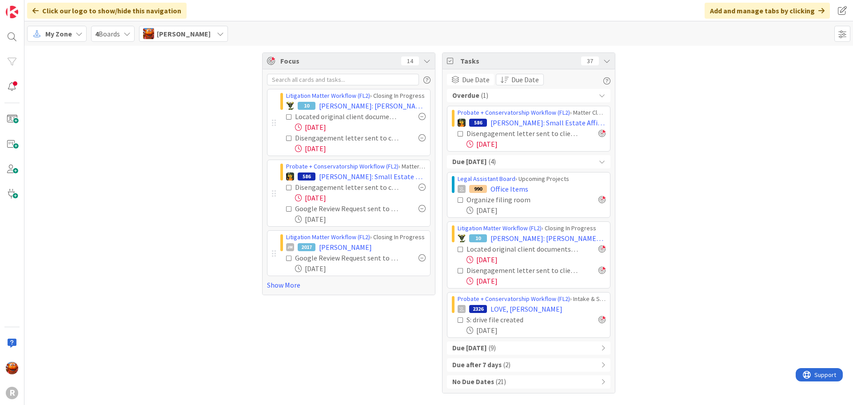
click at [492, 163] on div "Due Today ( 4 )" at bounding box center [529, 161] width 164 height 13
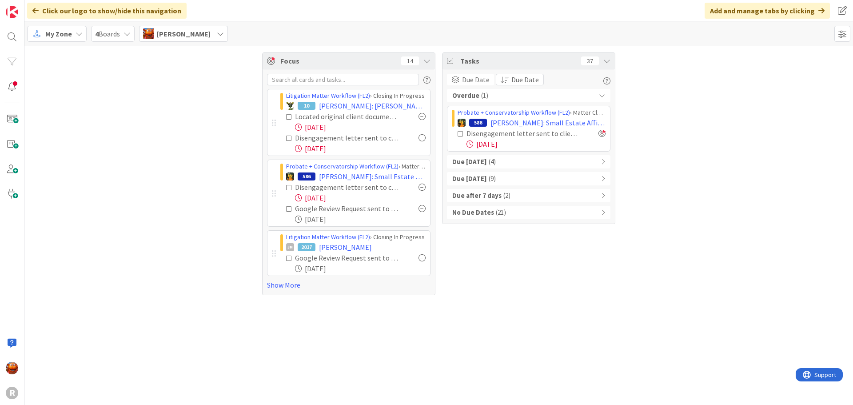
click at [495, 98] on div "Overdue ( 1 )" at bounding box center [529, 95] width 164 height 13
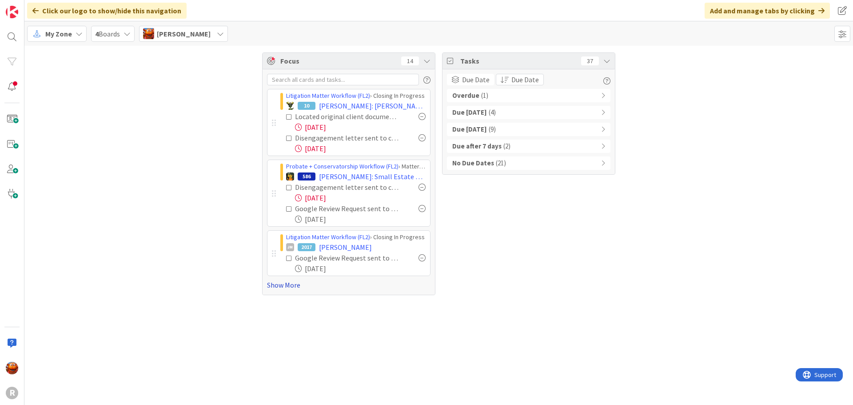
click at [297, 290] on link "Show More" at bounding box center [349, 284] width 164 height 11
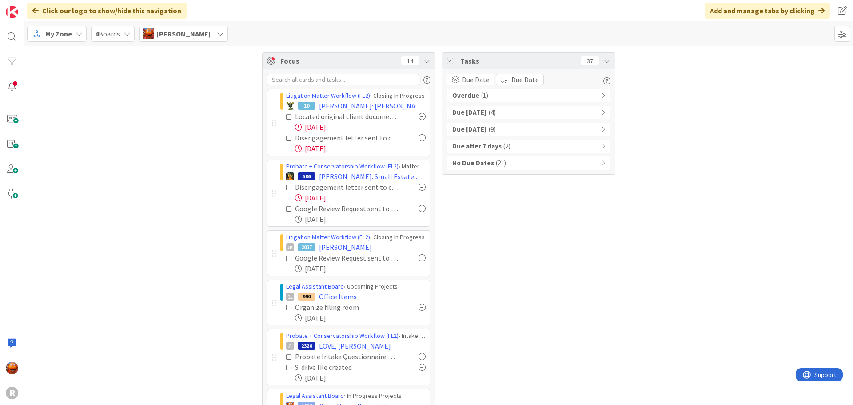
click at [67, 38] on span "My Zone" at bounding box center [58, 33] width 27 height 11
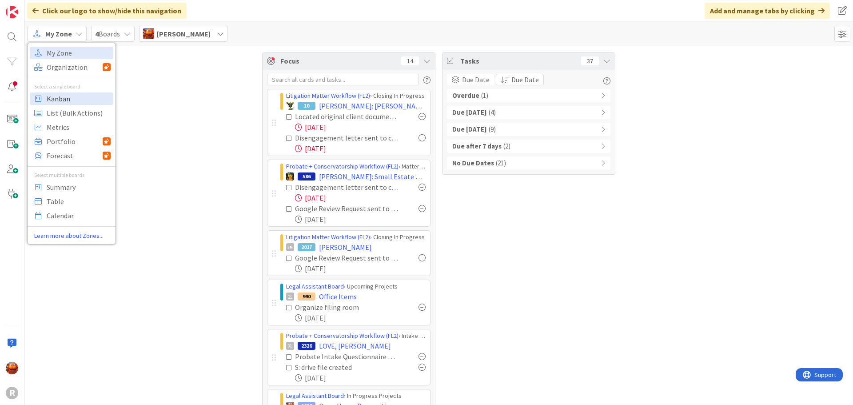
click at [66, 104] on span "Kanban" at bounding box center [79, 98] width 64 height 13
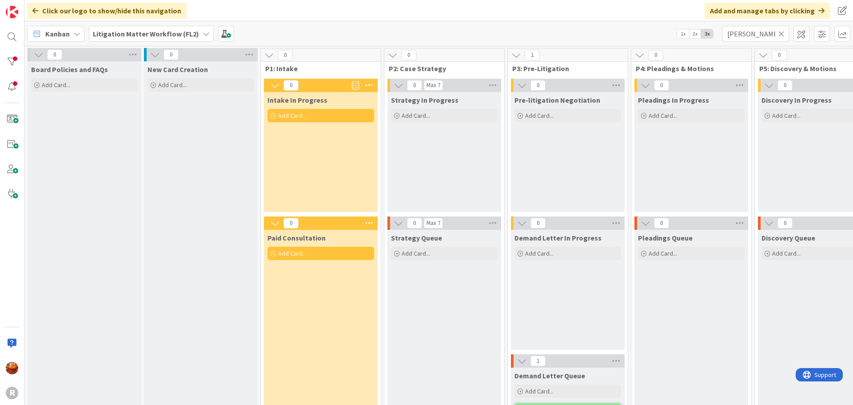
click at [782, 35] on icon at bounding box center [781, 34] width 6 height 8
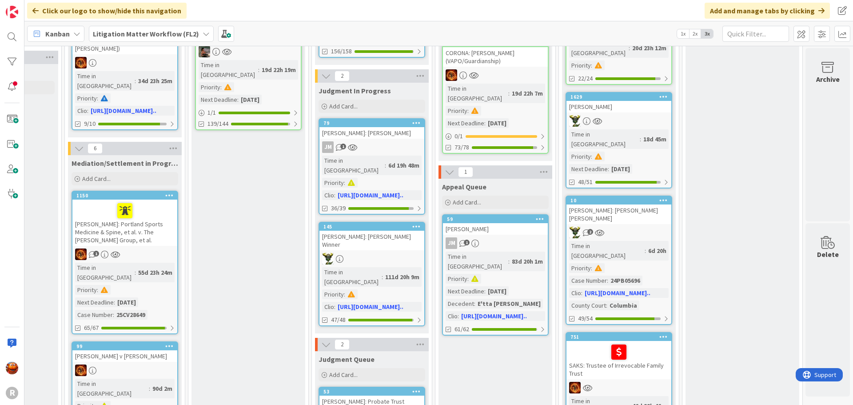
scroll to position [355, 944]
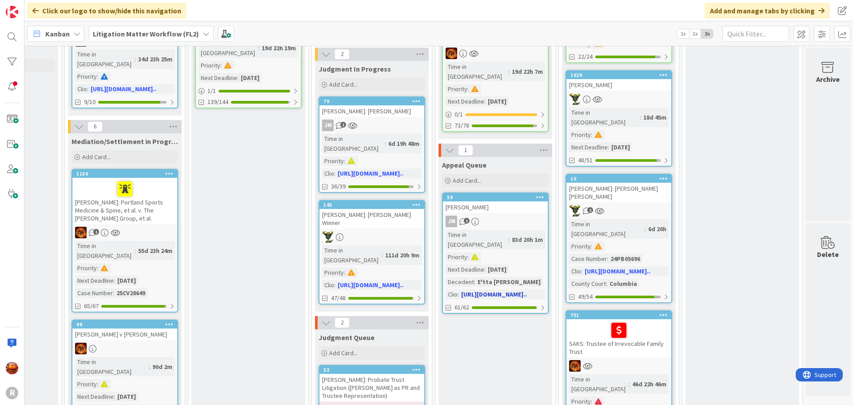
click at [504, 215] on div "JM 1" at bounding box center [495, 221] width 105 height 12
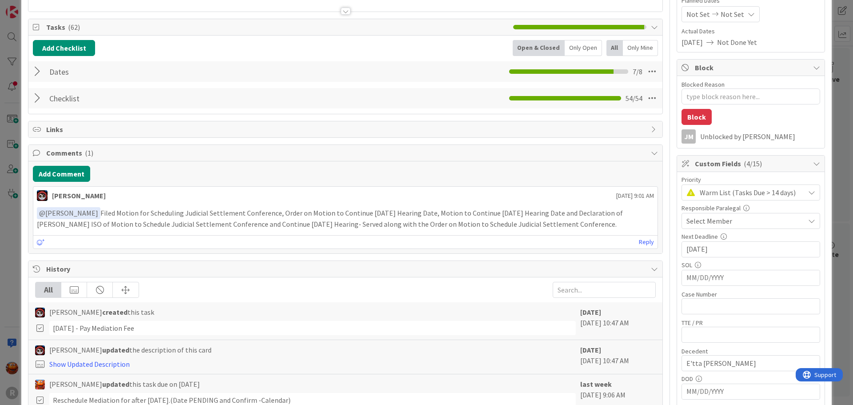
scroll to position [133, 0]
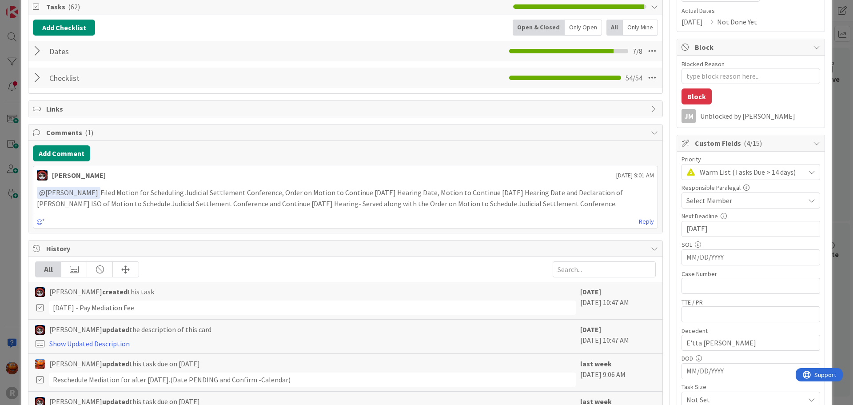
click at [700, 200] on span "Select Member" at bounding box center [709, 200] width 46 height 11
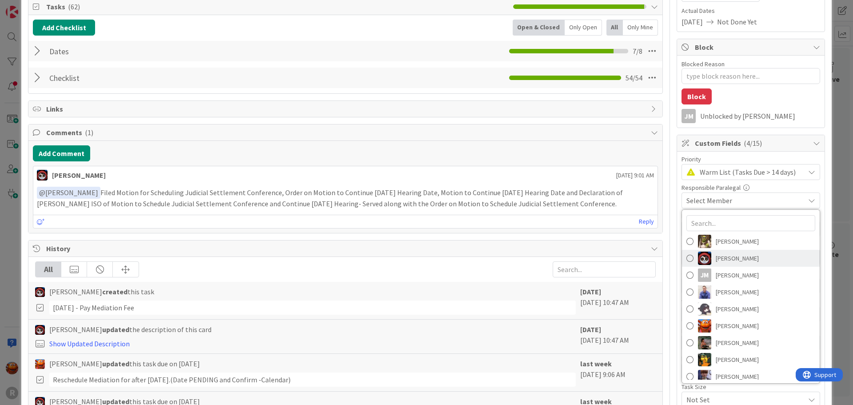
click at [716, 255] on span "[PERSON_NAME]" at bounding box center [737, 257] width 43 height 13
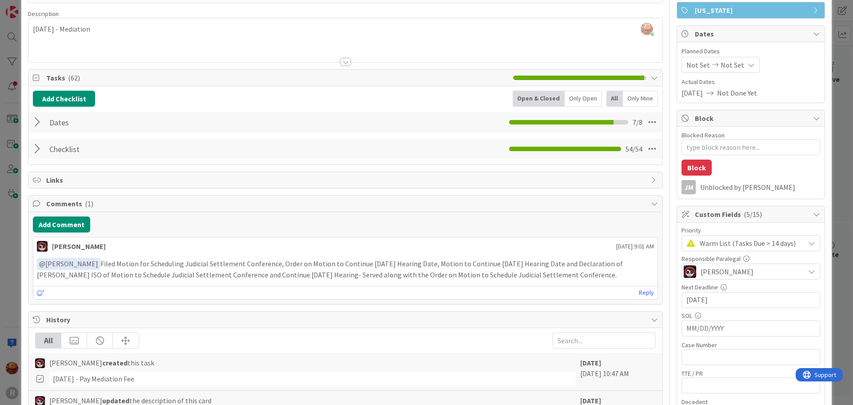
scroll to position [0, 0]
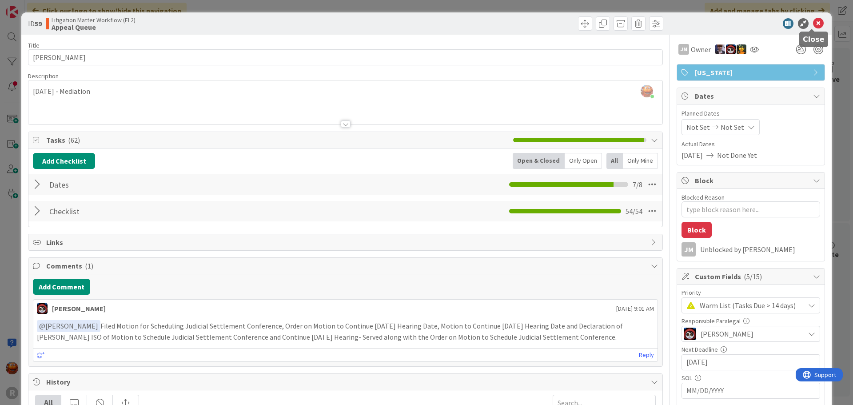
click at [813, 22] on icon at bounding box center [818, 23] width 11 height 11
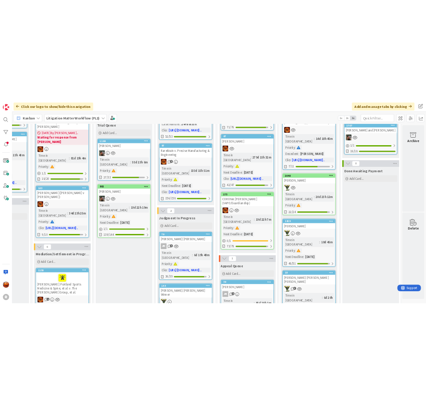
scroll to position [178, 944]
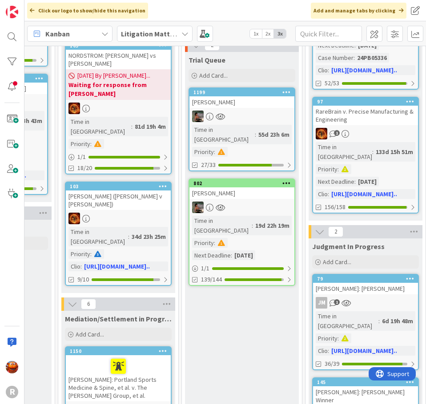
click at [164, 13] on div "Click our logo to show/hide this navigation Add and manage tabs by clicking" at bounding box center [224, 10] width 401 height 21
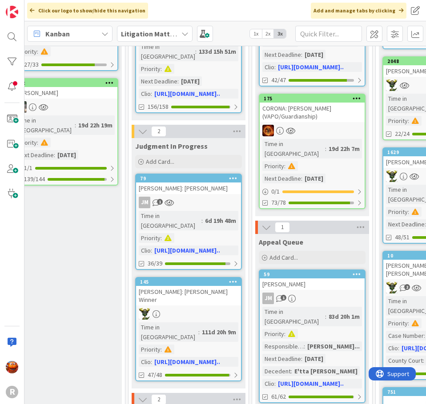
scroll to position [311, 1121]
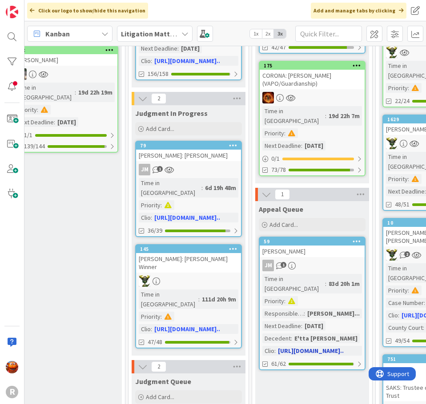
click at [337, 237] on link "59 DELASHMUTT, Steven JM 1 Time in Column : 83d 20h 1m Priority : Responsible P…" at bounding box center [312, 304] width 107 height 134
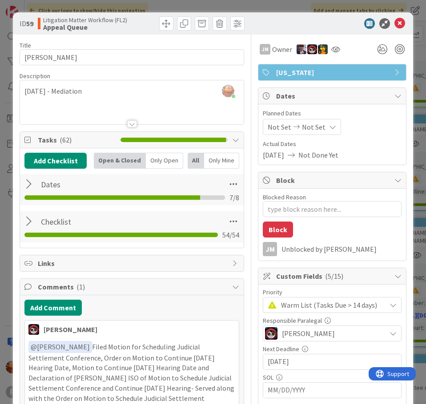
click at [140, 88] on div "Kiara Adams just joined October 23, 2025 - Mediation" at bounding box center [131, 102] width 223 height 44
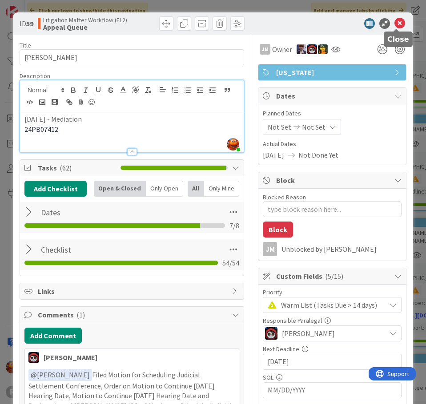
click at [399, 25] on icon at bounding box center [399, 23] width 11 height 11
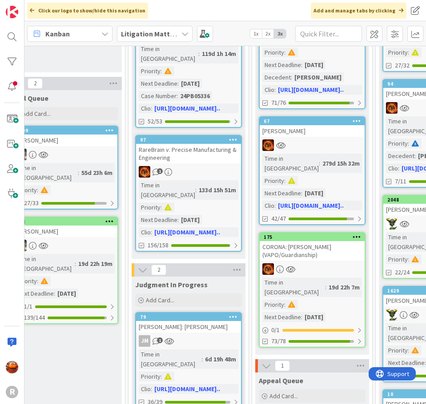
scroll to position [133, 1121]
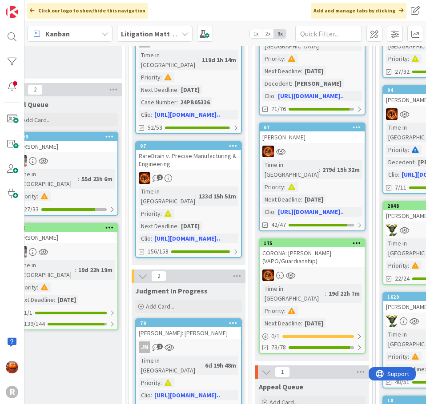
click at [338, 270] on div at bounding box center [311, 276] width 105 height 12
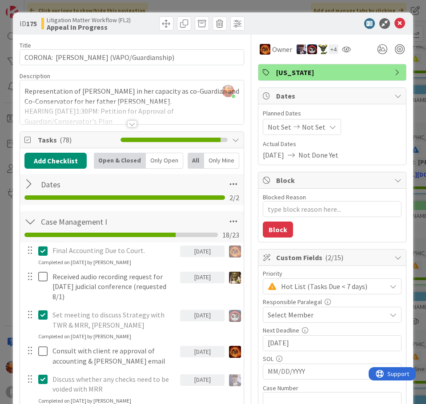
click at [127, 122] on div at bounding box center [132, 123] width 10 height 7
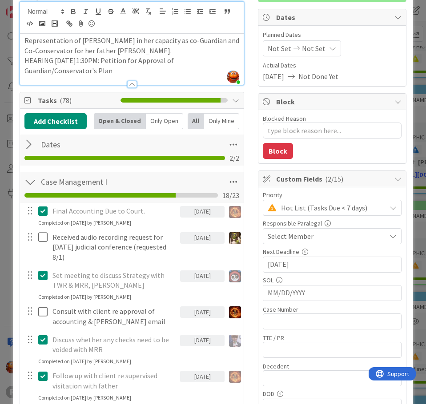
scroll to position [89, 0]
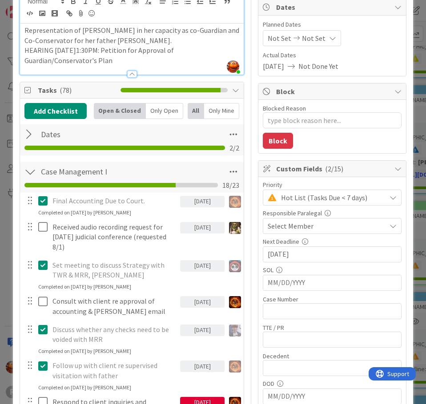
click at [313, 225] on div "Select Member" at bounding box center [326, 226] width 118 height 11
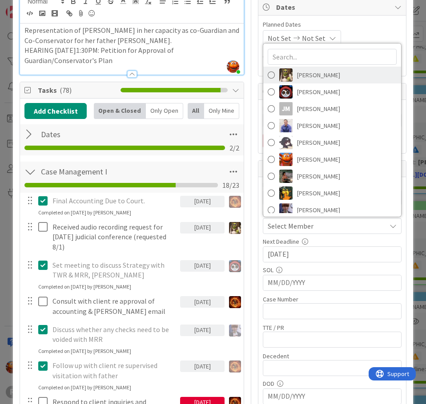
click at [323, 77] on span "[PERSON_NAME]" at bounding box center [318, 74] width 43 height 13
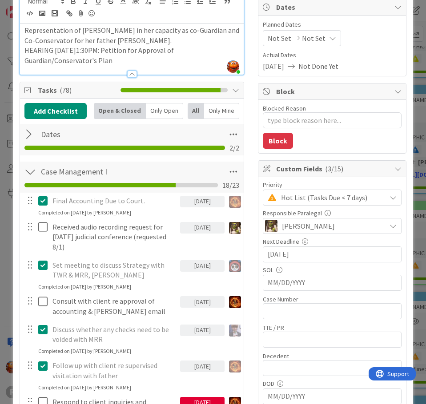
scroll to position [0, 0]
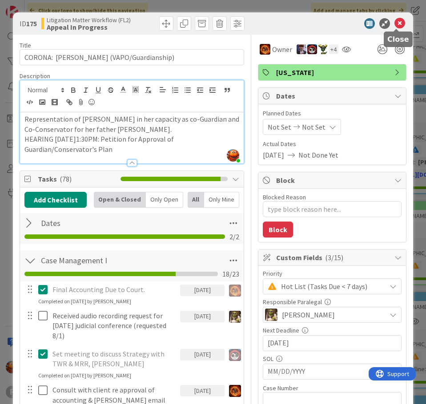
click at [395, 24] on icon at bounding box center [399, 23] width 11 height 11
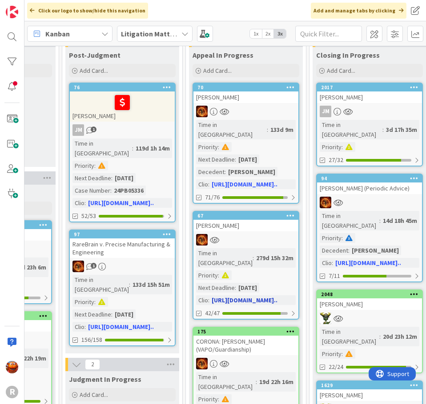
scroll to position [44, 1187]
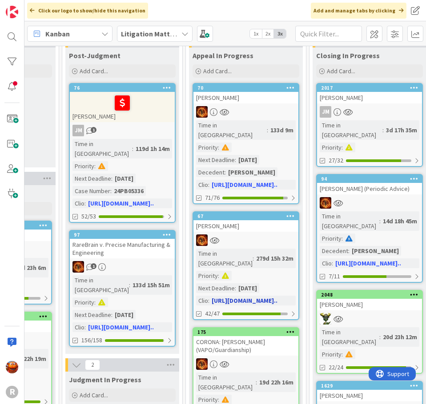
click at [257, 221] on div "[PERSON_NAME]" at bounding box center [245, 226] width 105 height 12
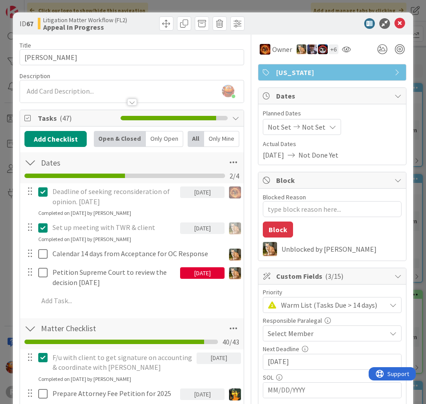
click at [278, 339] on div "Select Member" at bounding box center [332, 334] width 139 height 16
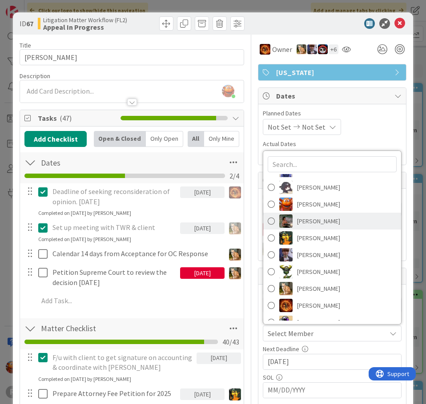
scroll to position [73, 0]
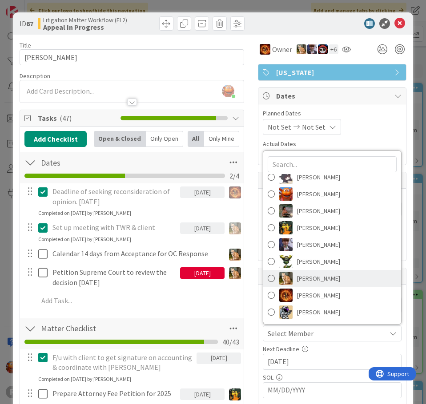
click at [306, 278] on span "[PERSON_NAME]" at bounding box center [318, 278] width 43 height 13
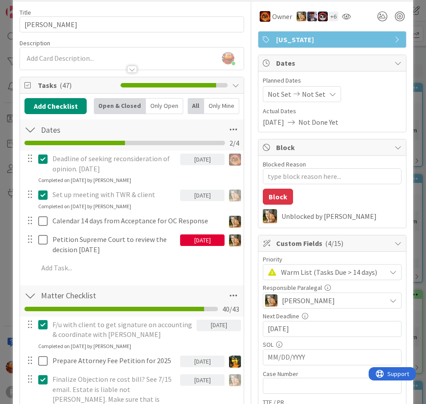
scroll to position [0, 0]
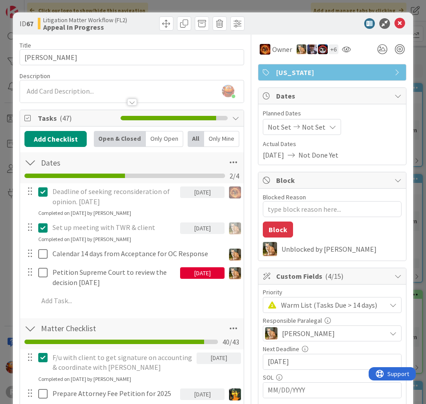
type textarea "x"
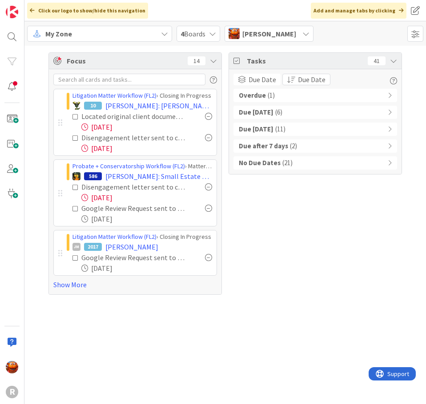
click at [75, 30] on div "My Zone" at bounding box center [99, 34] width 145 height 16
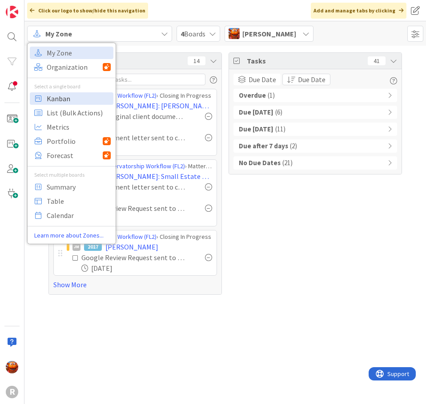
click at [61, 100] on span "Kanban" at bounding box center [79, 98] width 64 height 13
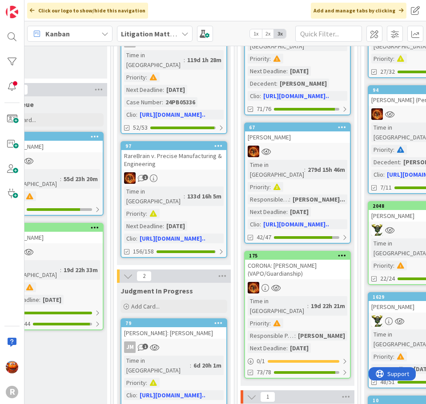
scroll to position [133, 1172]
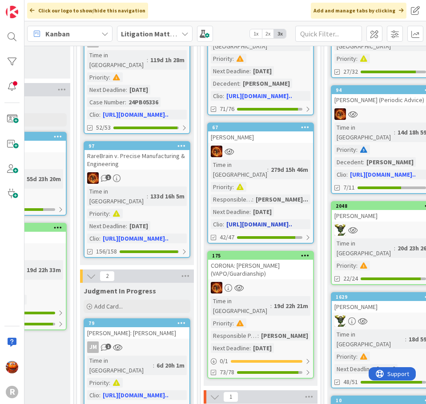
click at [271, 132] on div "[PERSON_NAME]" at bounding box center [260, 138] width 105 height 12
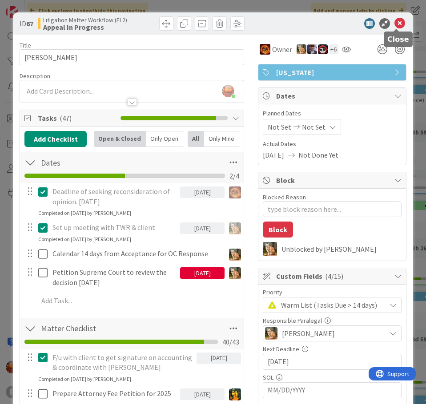
click at [395, 24] on icon at bounding box center [399, 23] width 11 height 11
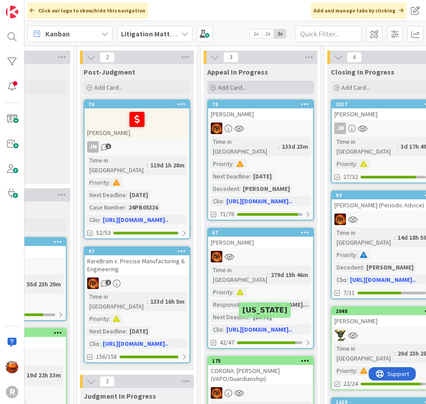
scroll to position [0, 1172]
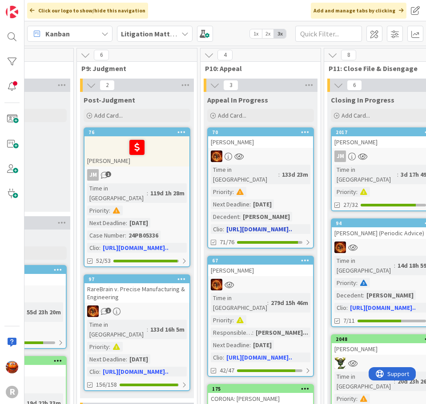
click at [275, 155] on div at bounding box center [260, 157] width 105 height 12
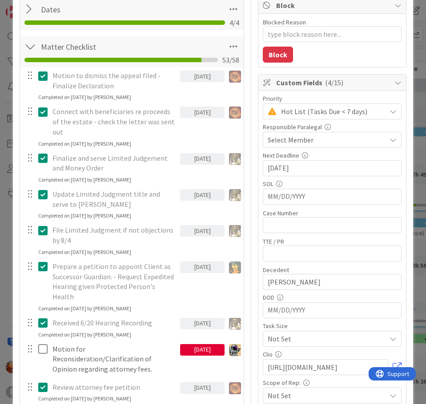
scroll to position [178, 0]
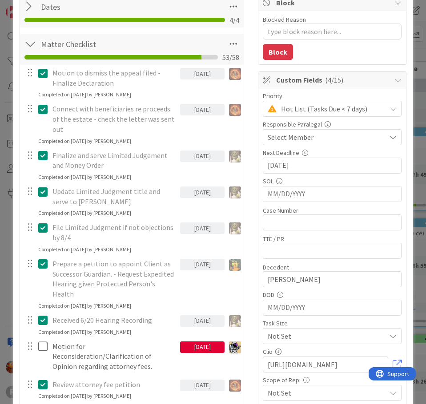
click at [291, 135] on span "Select Member" at bounding box center [290, 137] width 46 height 11
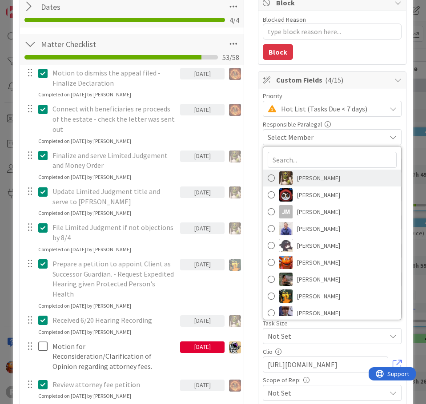
click at [304, 177] on span "[PERSON_NAME]" at bounding box center [318, 178] width 43 height 13
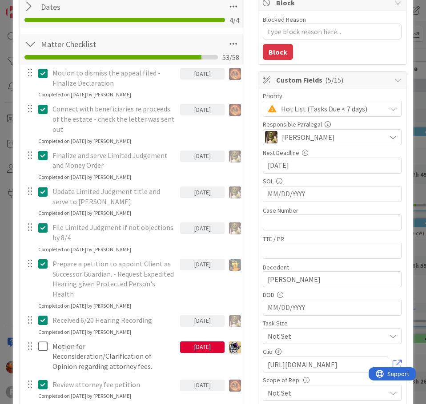
scroll to position [0, 0]
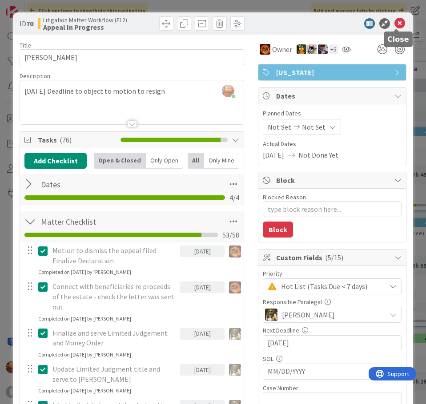
click at [394, 23] on icon at bounding box center [399, 23] width 11 height 11
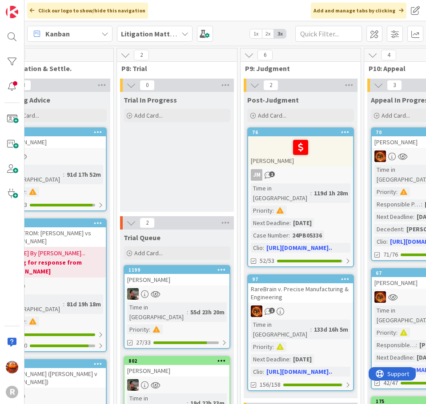
scroll to position [0, 996]
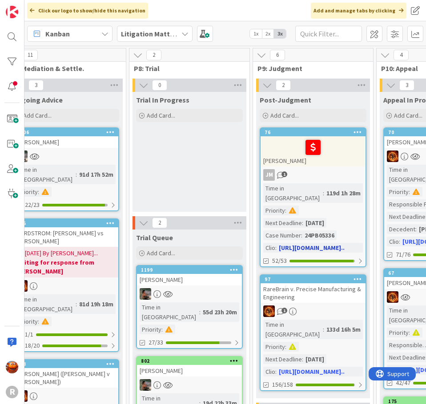
click at [335, 149] on div at bounding box center [313, 147] width 100 height 19
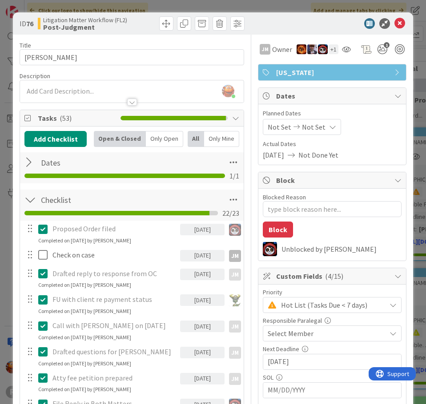
click at [316, 334] on div "Select Member" at bounding box center [326, 333] width 118 height 11
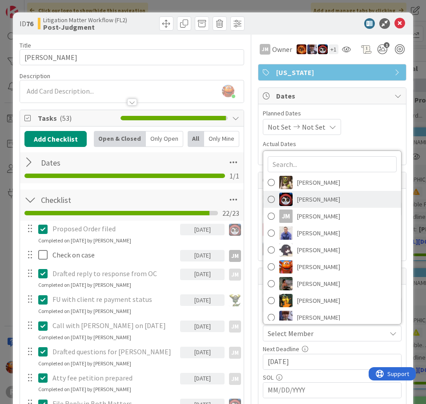
click at [330, 202] on span "[PERSON_NAME]" at bounding box center [318, 199] width 43 height 13
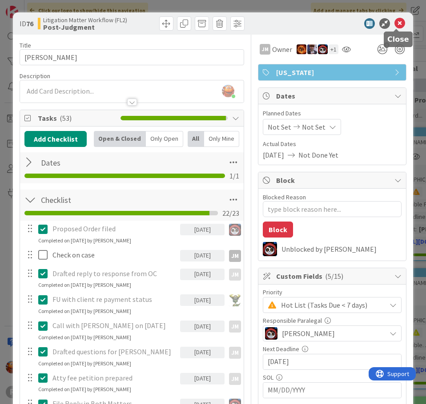
click at [395, 23] on icon at bounding box center [399, 23] width 11 height 11
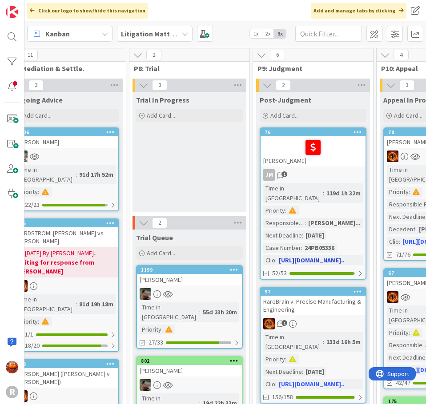
click at [319, 172] on div "JM 1" at bounding box center [312, 175] width 105 height 12
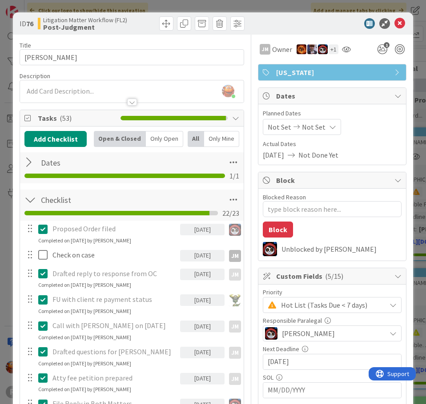
click at [53, 85] on div "[PERSON_NAME] just joined" at bounding box center [131, 91] width 223 height 22
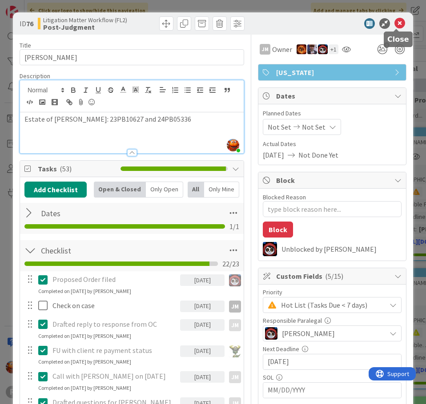
click at [396, 24] on icon at bounding box center [399, 23] width 11 height 11
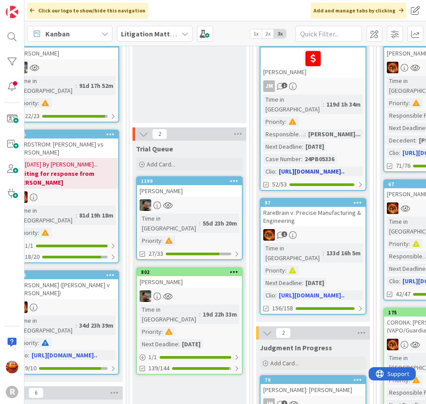
scroll to position [133, 996]
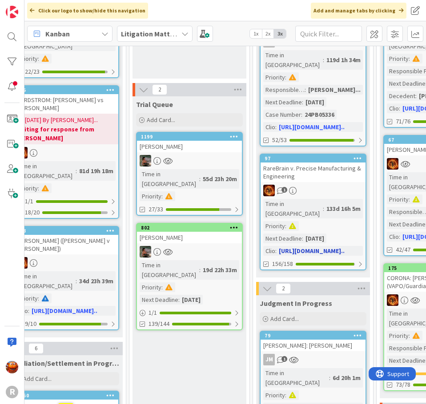
click at [305, 185] on div "1" at bounding box center [312, 191] width 105 height 12
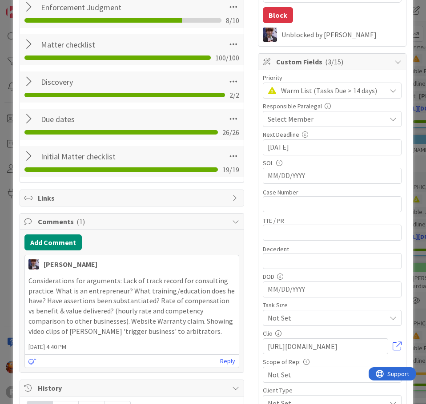
scroll to position [89, 0]
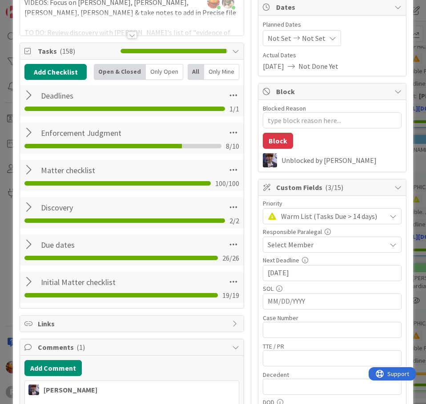
click at [24, 172] on div at bounding box center [30, 170] width 12 height 16
click at [25, 167] on div at bounding box center [30, 170] width 12 height 16
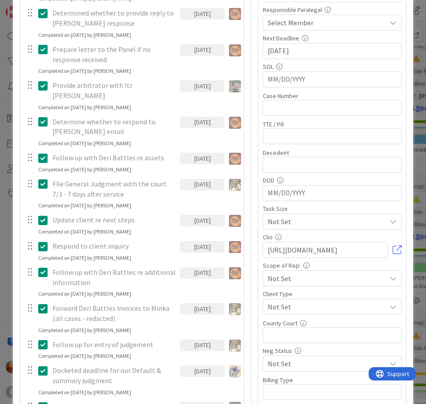
scroll to position [0, 0]
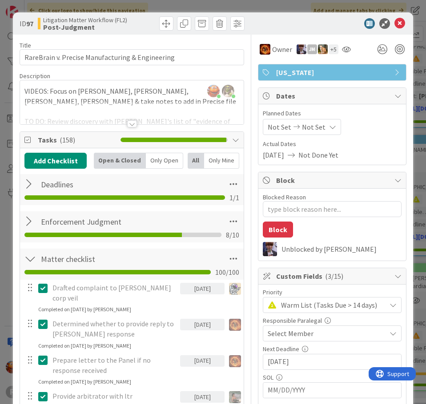
click at [311, 332] on div "Select Member" at bounding box center [326, 333] width 118 height 11
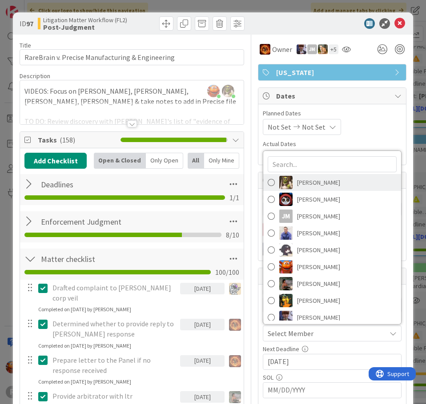
click at [303, 181] on span "[PERSON_NAME]" at bounding box center [318, 182] width 43 height 13
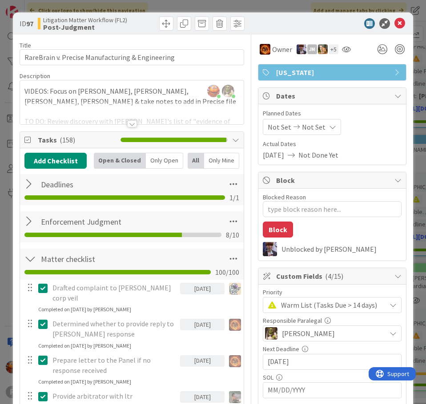
type textarea "x"
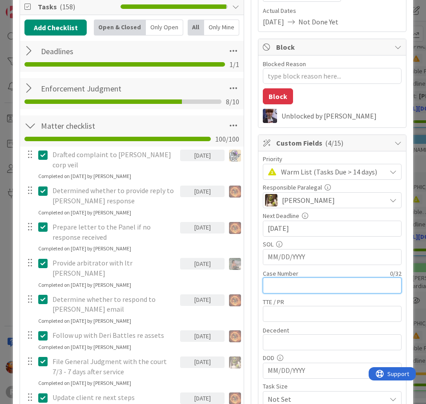
click at [291, 282] on input "text" at bounding box center [332, 286] width 139 height 16
paste input "25CV29288"
type input "25CV29288"
type textarea "x"
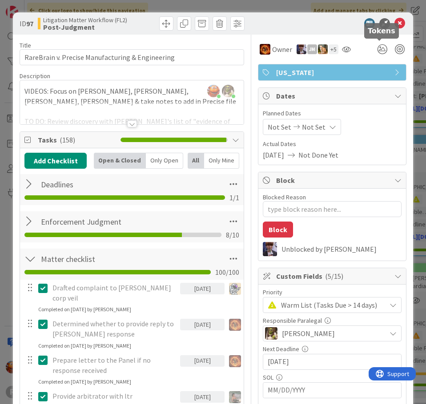
type input "25CV29288"
click at [395, 20] on icon at bounding box center [399, 23] width 11 height 11
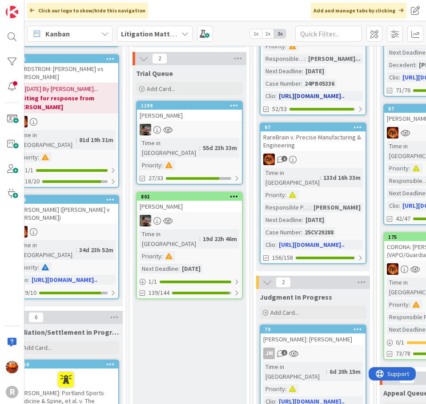
scroll to position [355, 996]
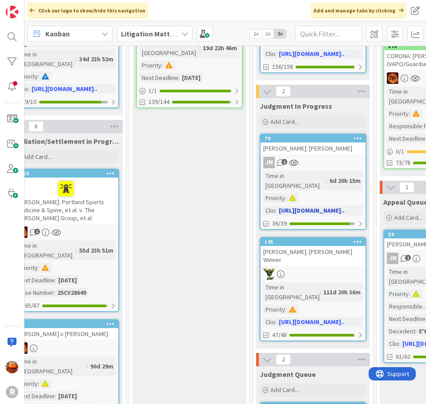
click at [343, 157] on div "JM 1" at bounding box center [312, 163] width 105 height 12
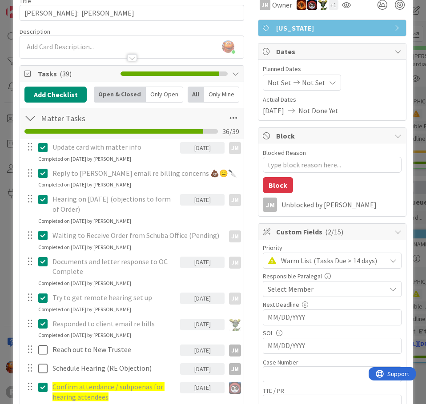
scroll to position [133, 0]
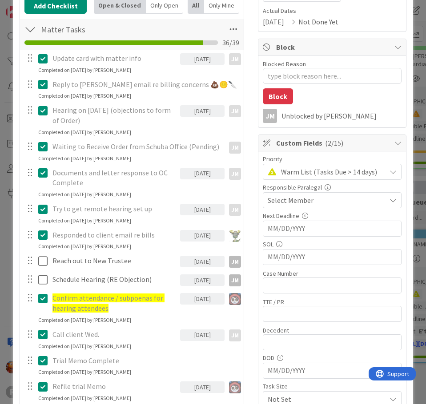
click at [298, 202] on span "Select Member" at bounding box center [290, 200] width 46 height 11
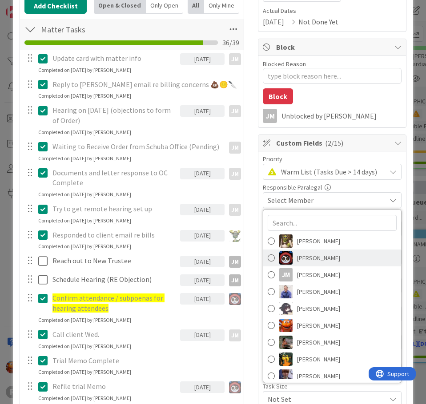
click at [306, 255] on span "[PERSON_NAME]" at bounding box center [318, 257] width 43 height 13
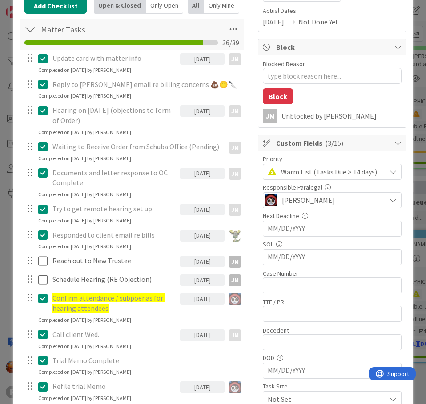
type textarea "x"
click at [294, 287] on input "text" at bounding box center [332, 286] width 139 height 16
paste input "23PB11260"
type input "23PB11260"
type textarea "x"
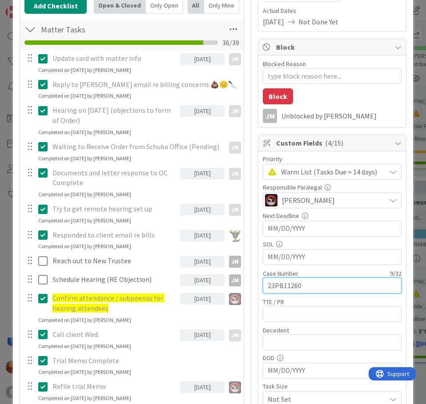
type input "23PB11260"
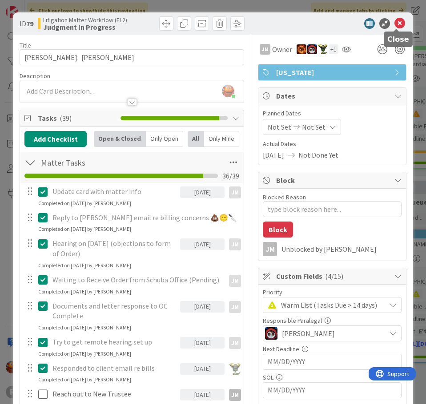
click at [398, 26] on icon at bounding box center [399, 23] width 11 height 11
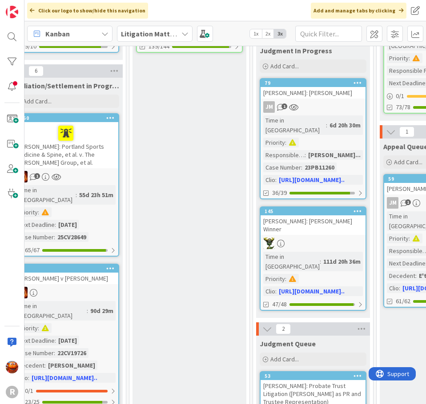
scroll to position [444, 996]
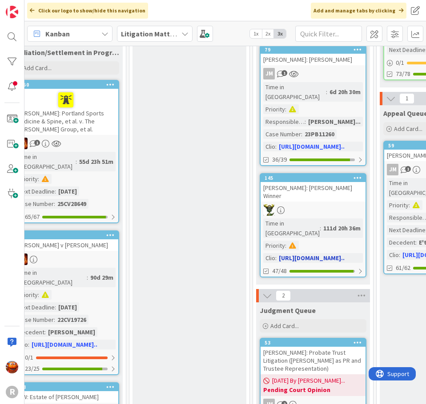
click at [322, 182] on div "[PERSON_NAME]: [PERSON_NAME] Winner" at bounding box center [312, 192] width 105 height 20
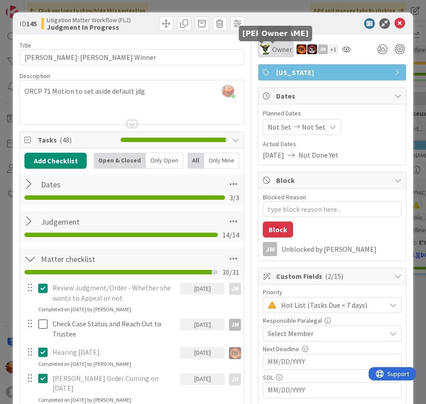
click at [266, 52] on img at bounding box center [264, 49] width 11 height 11
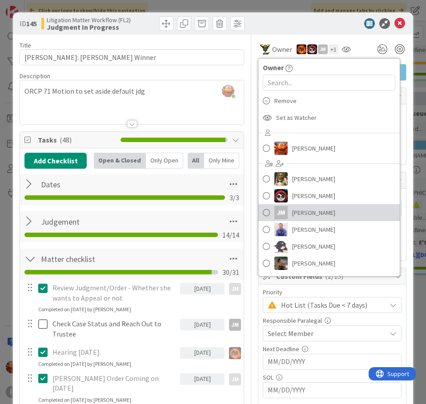
click at [310, 210] on span "[PERSON_NAME]" at bounding box center [313, 212] width 43 height 13
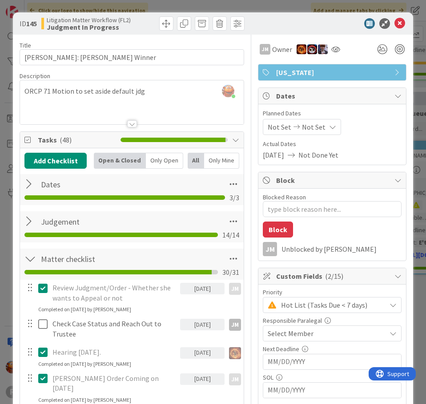
click at [279, 335] on span "Select Member" at bounding box center [290, 333] width 46 height 11
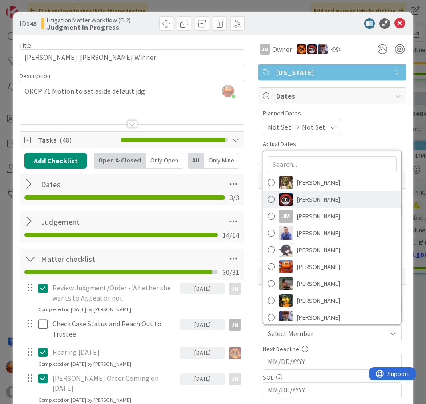
click at [323, 203] on span "[PERSON_NAME]" at bounding box center [318, 199] width 43 height 13
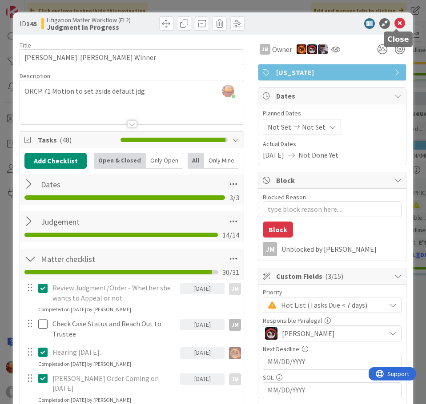
click at [399, 22] on icon at bounding box center [399, 23] width 11 height 11
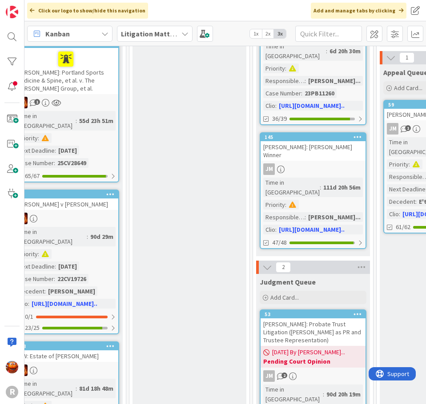
scroll to position [533, 996]
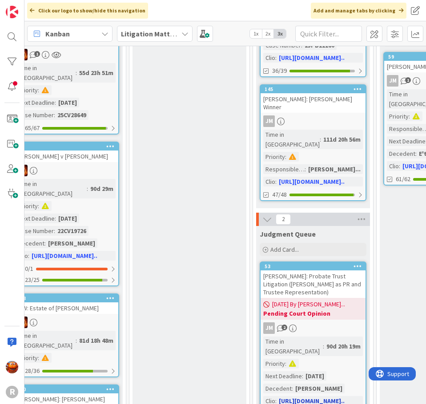
click at [353, 323] on div "JM 2" at bounding box center [312, 329] width 105 height 12
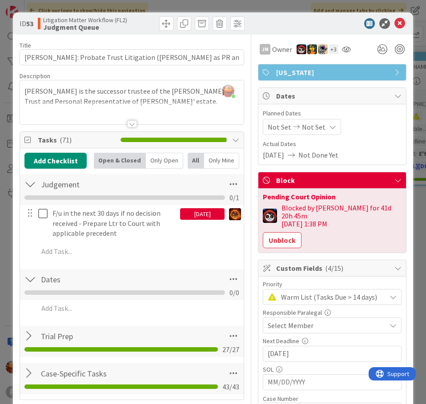
click at [333, 320] on div "Select Member" at bounding box center [326, 325] width 118 height 11
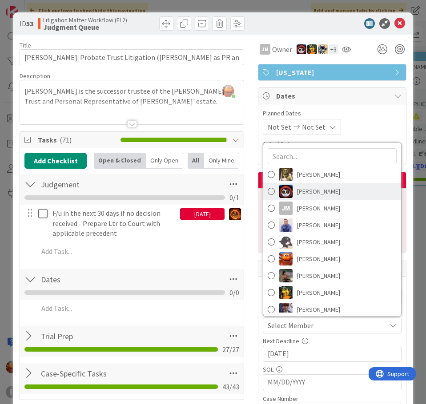
click at [321, 190] on link "[PERSON_NAME]" at bounding box center [332, 191] width 138 height 17
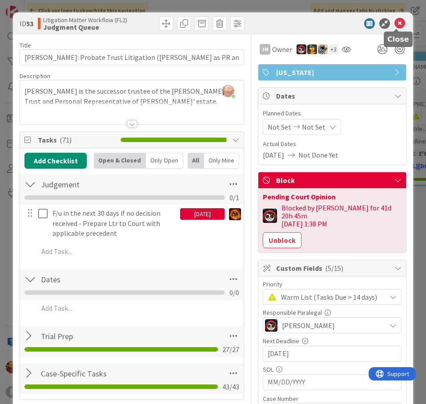
click at [399, 25] on icon at bounding box center [399, 23] width 11 height 11
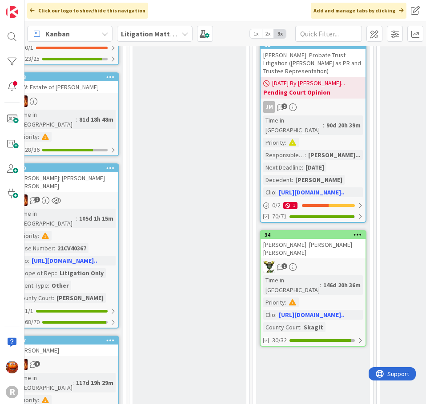
scroll to position [755, 996]
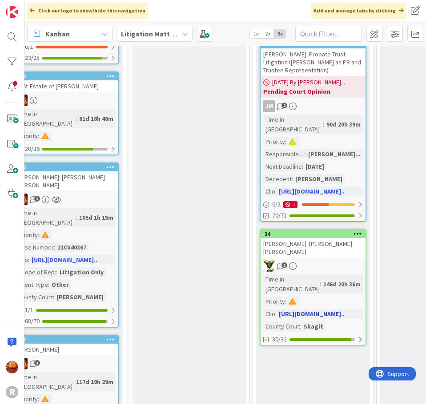
click at [322, 238] on div "[PERSON_NAME]: [PERSON_NAME] [PERSON_NAME]" at bounding box center [312, 248] width 105 height 20
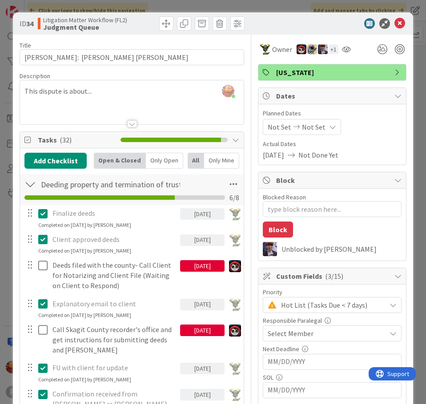
click at [316, 335] on div "Select Member" at bounding box center [326, 333] width 118 height 11
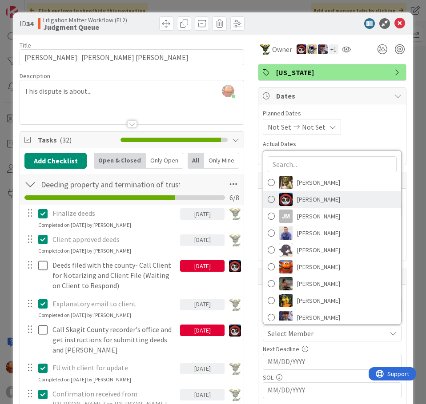
click at [311, 203] on span "[PERSON_NAME]" at bounding box center [318, 199] width 43 height 13
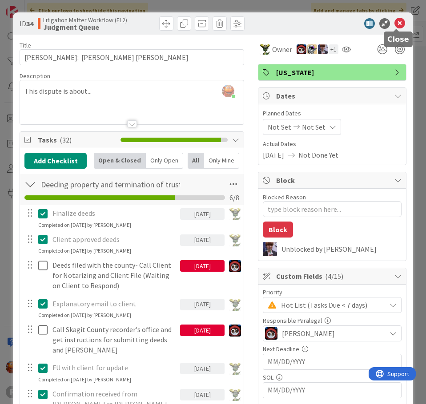
click at [399, 24] on icon at bounding box center [399, 23] width 11 height 11
click at [395, 22] on icon at bounding box center [399, 23] width 11 height 11
click at [83, 92] on div "Kiara Adams joined 19 m ago This dispute is about..." at bounding box center [131, 102] width 223 height 44
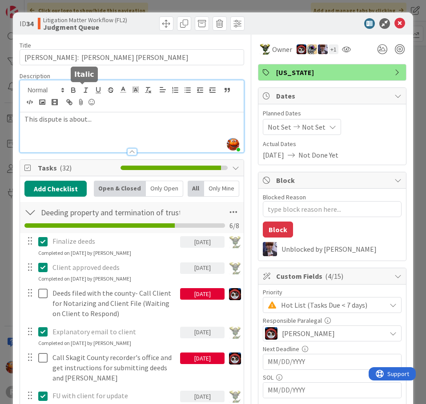
click at [83, 92] on icon "button" at bounding box center [86, 90] width 8 height 8
click at [83, 123] on p "This dispute is about ﻿ ..." at bounding box center [131, 119] width 215 height 10
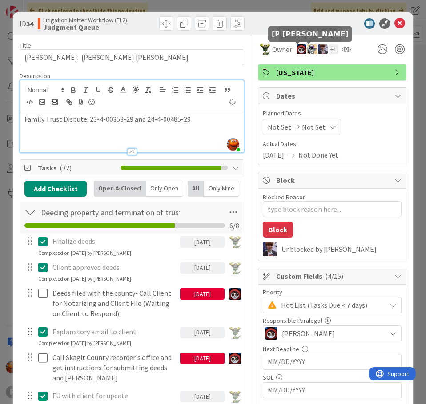
type textarea "x"
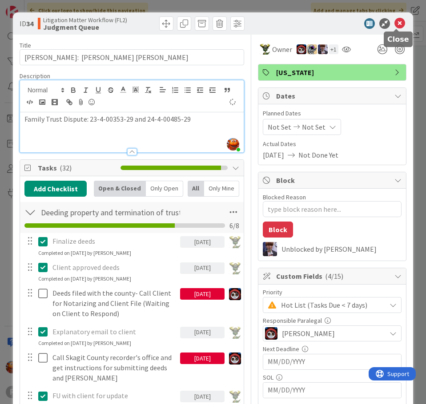
click at [396, 23] on icon at bounding box center [399, 23] width 11 height 11
click at [395, 24] on icon at bounding box center [399, 23] width 11 height 11
click at [398, 20] on icon at bounding box center [399, 23] width 11 height 11
click at [396, 21] on icon at bounding box center [399, 23] width 11 height 11
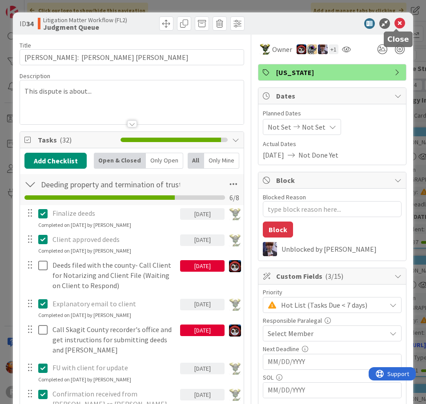
click at [398, 25] on icon at bounding box center [399, 23] width 11 height 11
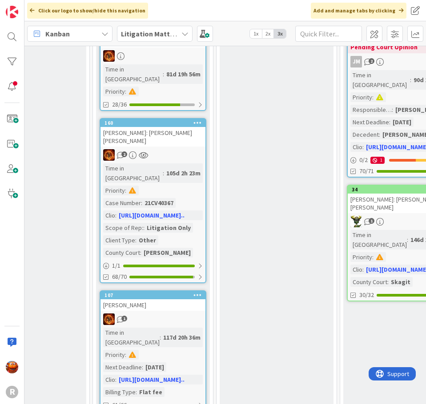
scroll to position [800, 1017]
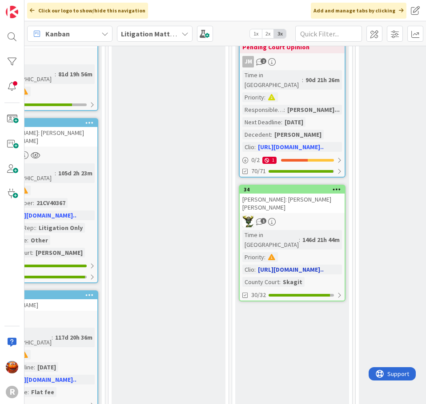
click at [301, 216] on div "1" at bounding box center [291, 222] width 105 height 12
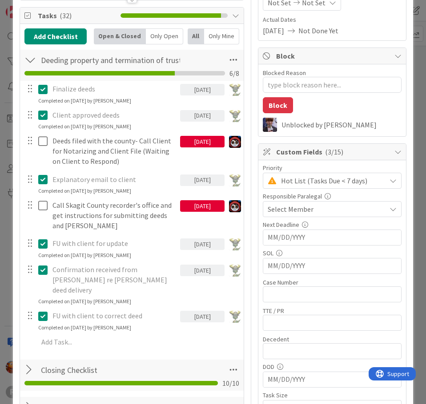
scroll to position [133, 0]
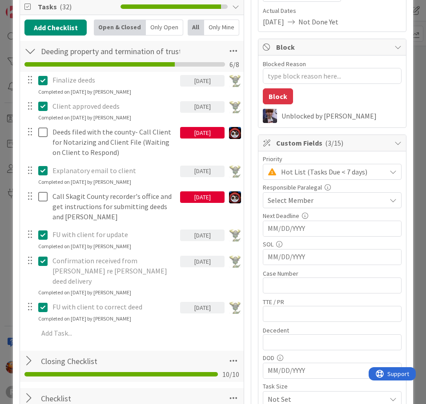
click at [298, 199] on span "Select Member" at bounding box center [290, 200] width 46 height 11
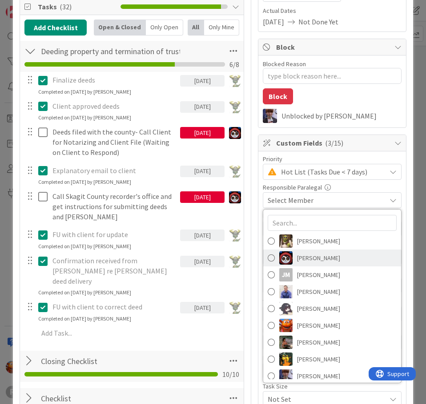
click at [313, 256] on span "[PERSON_NAME]" at bounding box center [318, 257] width 43 height 13
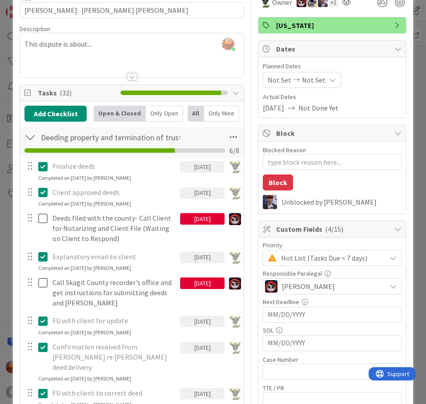
scroll to position [0, 0]
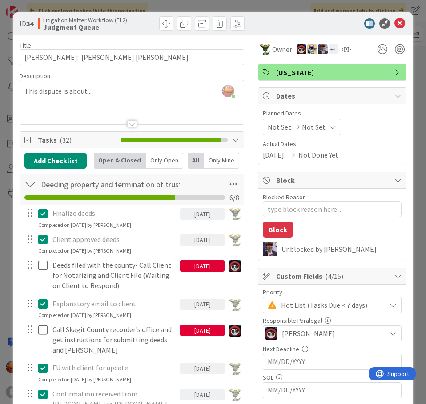
click at [94, 85] on div "[PERSON_NAME] just joined This dispute is about..." at bounding box center [131, 102] width 223 height 44
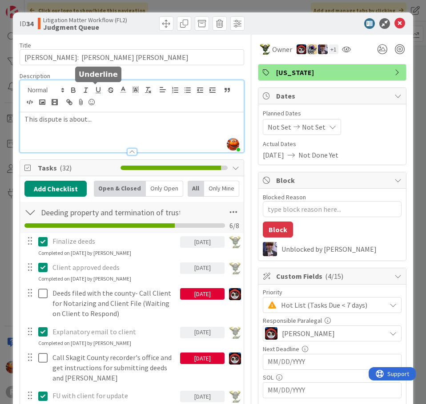
click at [94, 85] on button "button" at bounding box center [98, 90] width 12 height 11
click at [83, 128] on div "This dispute is about... ﻿" at bounding box center [131, 132] width 223 height 40
click at [83, 128] on div "This dispute is about..." at bounding box center [131, 132] width 223 height 40
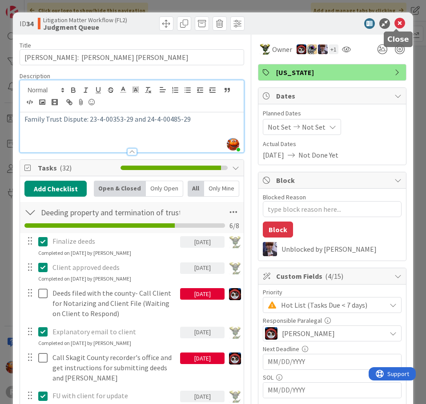
click at [397, 22] on icon at bounding box center [399, 23] width 11 height 11
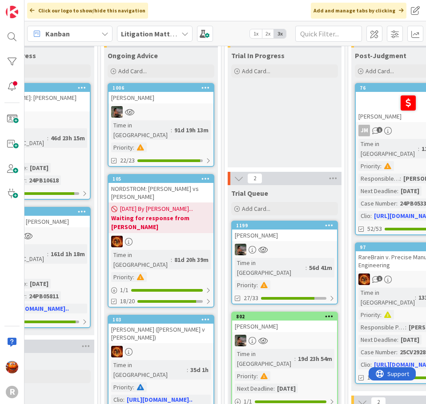
scroll to position [0, 901]
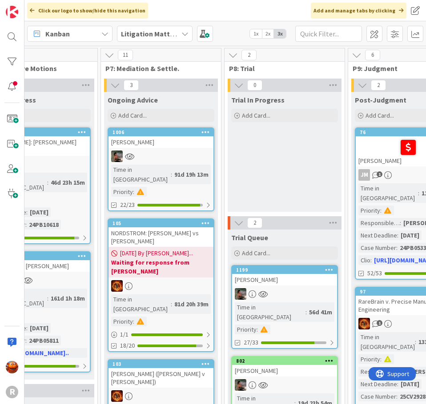
click at [302, 292] on div at bounding box center [284, 294] width 105 height 12
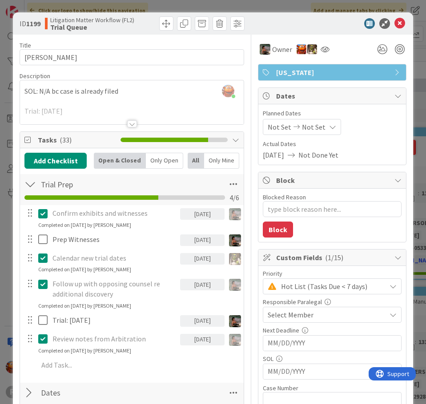
click at [127, 126] on div at bounding box center [132, 123] width 10 height 7
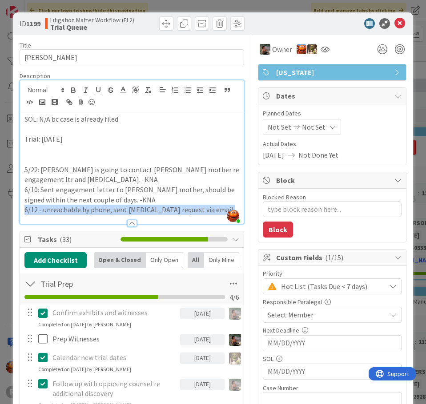
drag, startPoint x: 126, startPoint y: 219, endPoint x: 149, endPoint y: 161, distance: 61.8
click at [149, 161] on div "Description [PERSON_NAME] just joined SOL: N/A bc case is already filed Trial: …" at bounding box center [132, 148] width 224 height 152
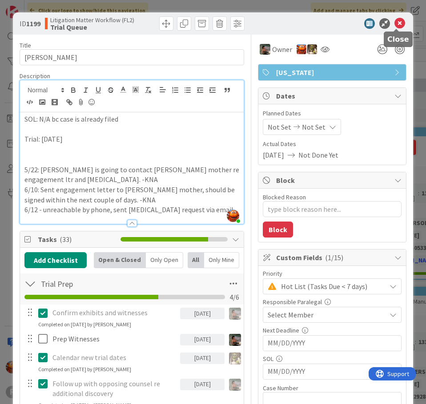
click at [397, 21] on icon at bounding box center [399, 23] width 11 height 11
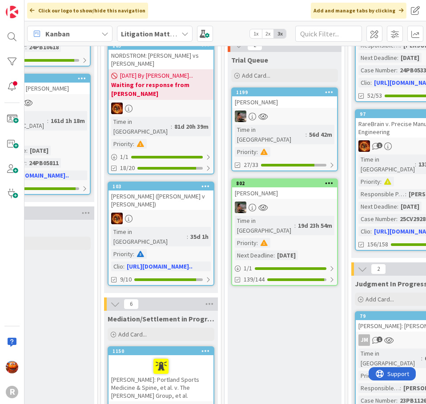
click at [312, 188] on div "[PERSON_NAME]" at bounding box center [284, 194] width 105 height 12
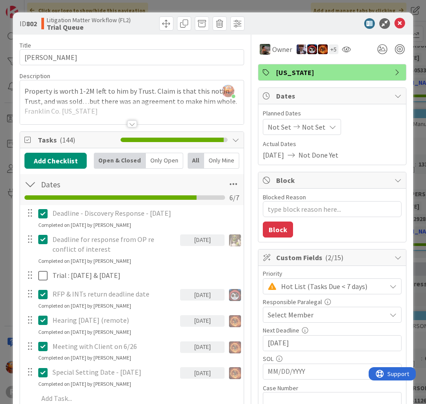
click at [301, 319] on span "Select Member" at bounding box center [290, 315] width 46 height 11
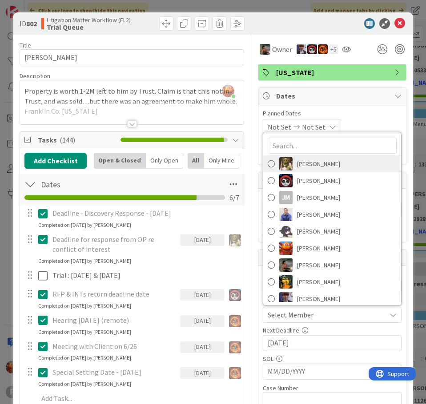
click at [309, 172] on link "[PERSON_NAME]" at bounding box center [332, 164] width 138 height 17
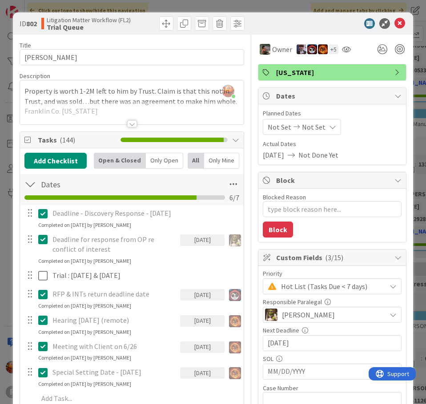
type textarea "x"
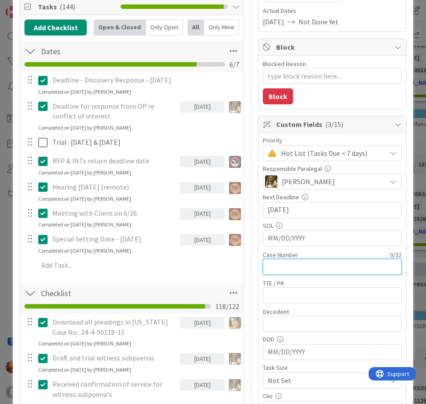
click at [274, 265] on input "text" at bounding box center [332, 267] width 139 height 16
paste input "24-4-50118-11"
type input "24-4-50118-11"
type textarea "x"
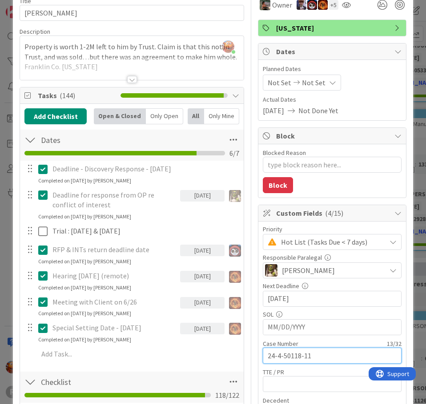
type input "24-4-50118-11"
click at [154, 73] on div at bounding box center [131, 68] width 223 height 23
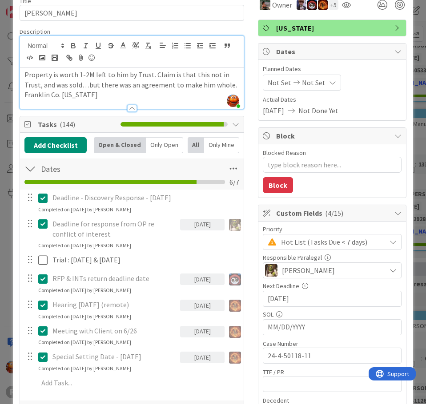
click at [119, 89] on p "Property is worth 1-2M left to him by Trust. Claim is that this not in Trust, a…" at bounding box center [131, 80] width 215 height 20
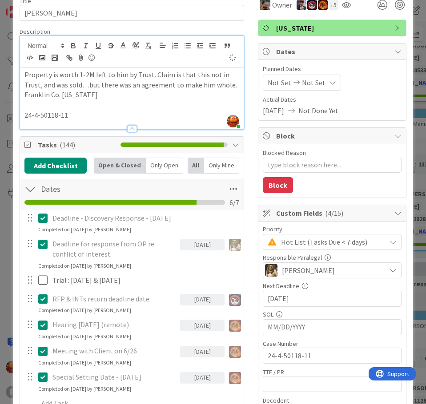
scroll to position [0, 0]
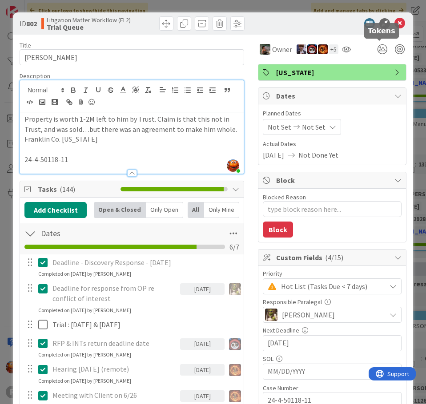
click at [397, 22] on icon at bounding box center [399, 23] width 11 height 11
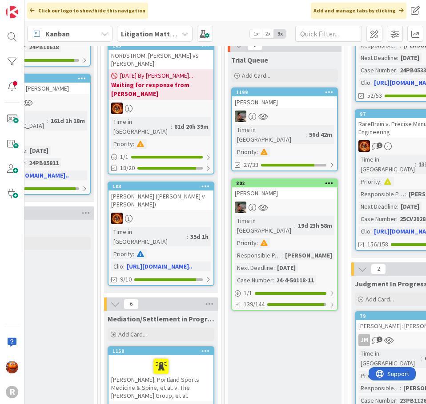
click at [295, 105] on div "[PERSON_NAME]" at bounding box center [284, 102] width 105 height 12
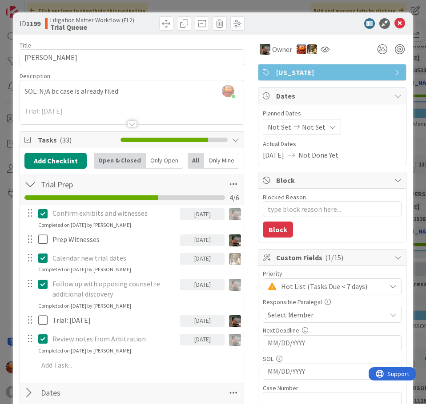
click at [312, 315] on div "Select Member" at bounding box center [326, 315] width 118 height 11
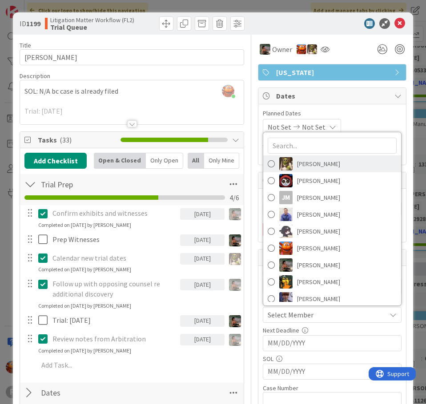
click at [309, 164] on span "[PERSON_NAME]" at bounding box center [318, 163] width 43 height 13
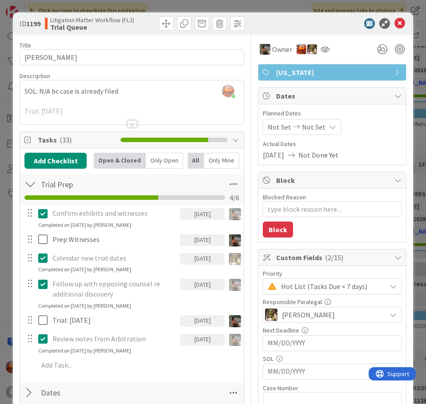
type textarea "x"
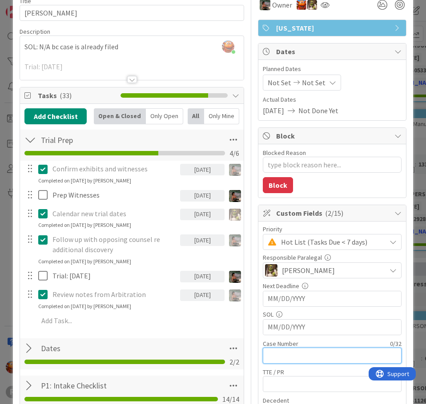
click at [292, 354] on input "text" at bounding box center [332, 356] width 139 height 16
paste input "24CV02443"
type input "24CV02443"
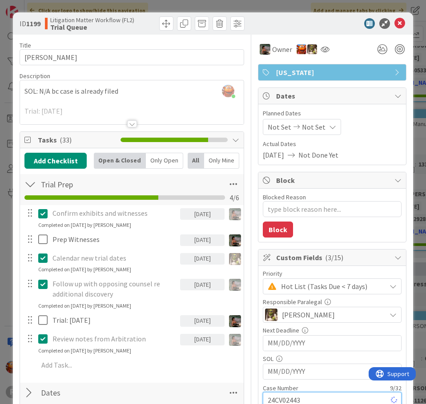
type textarea "x"
type input "24CV02443"
click at [396, 22] on icon at bounding box center [399, 23] width 11 height 11
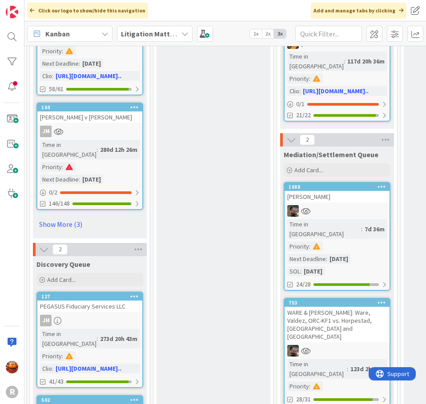
scroll to position [1205, 735]
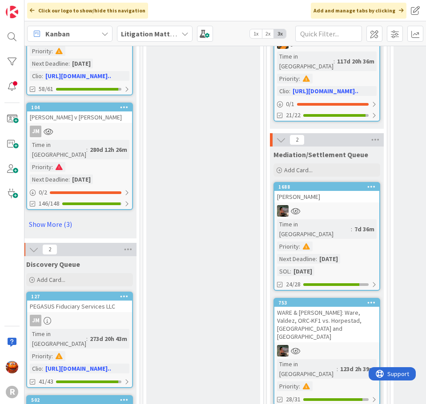
click at [344, 307] on div "WARE & [PERSON_NAME]: Ware, Valdez, ORC-KF1 vs. Horpestad, [GEOGRAPHIC_DATA] an…" at bounding box center [326, 325] width 105 height 36
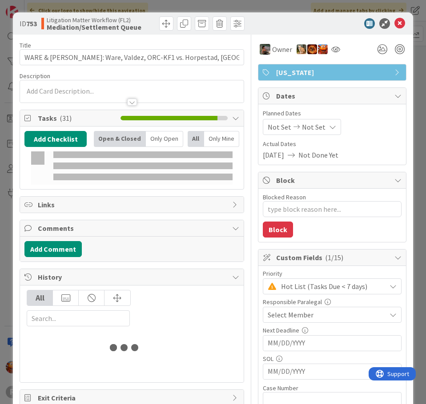
type textarea "x"
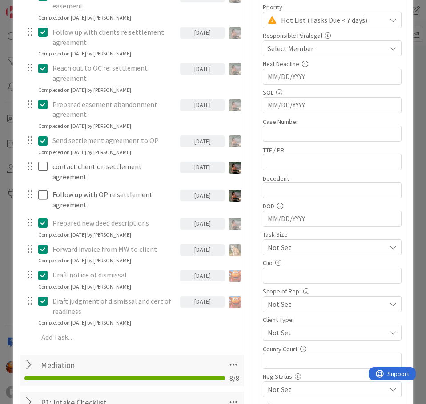
scroll to position [355, 0]
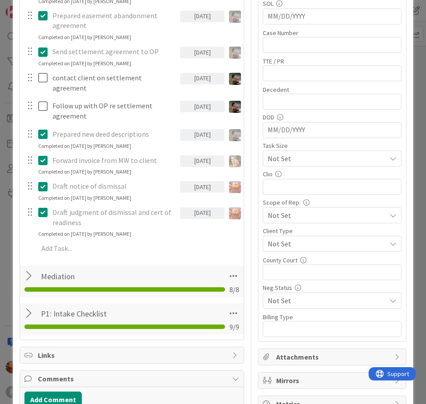
drag, startPoint x: 29, startPoint y: 267, endPoint x: 54, endPoint y: 247, distance: 31.7
click at [29, 268] on div at bounding box center [30, 276] width 12 height 16
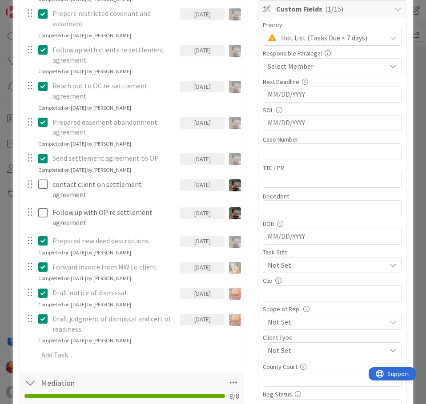
scroll to position [222, 0]
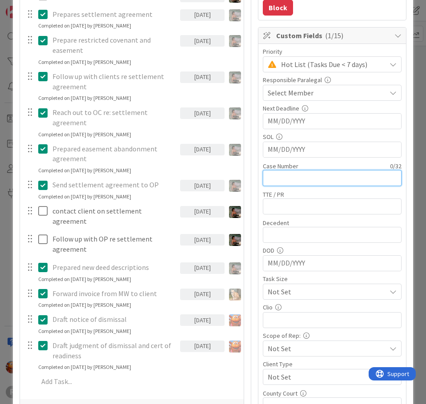
click at [290, 182] on input "text" at bounding box center [332, 178] width 139 height 16
paste input "24CV50651"
type input "24CV50651"
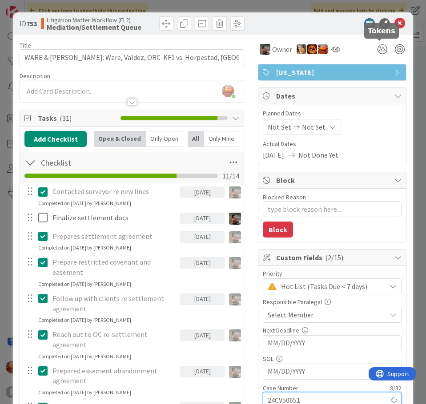
type textarea "x"
type input "24CV50651"
click at [396, 20] on icon at bounding box center [399, 23] width 11 height 11
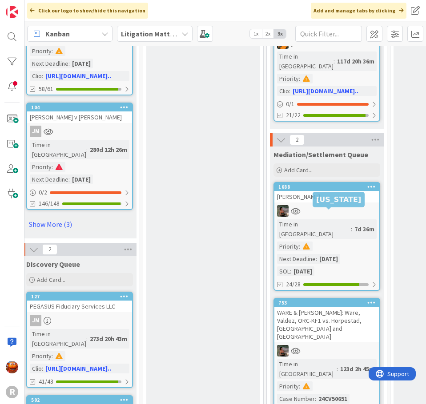
scroll to position [1160, 735]
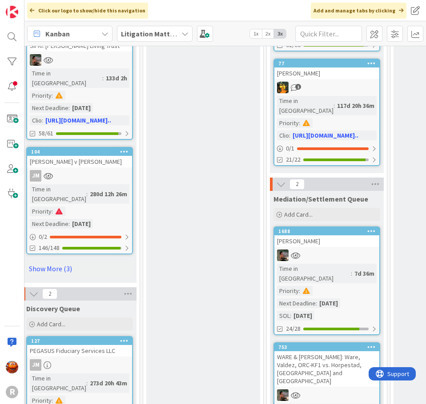
click at [350, 227] on link "1688 [PERSON_NAME] in [GEOGRAPHIC_DATA] : 7d 36m Priority : Next Deadline : [DA…" at bounding box center [326, 281] width 107 height 109
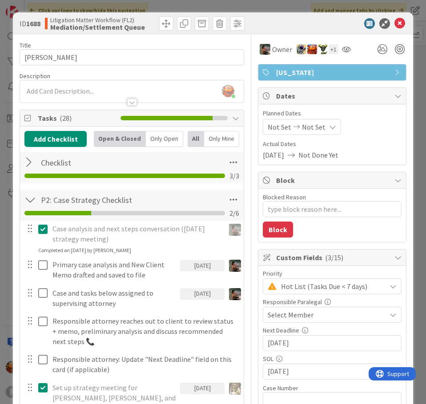
click at [306, 316] on span "Select Member" at bounding box center [290, 315] width 46 height 11
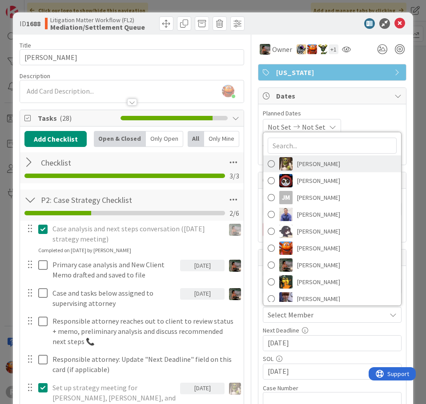
click at [303, 164] on span "[PERSON_NAME]" at bounding box center [318, 163] width 43 height 13
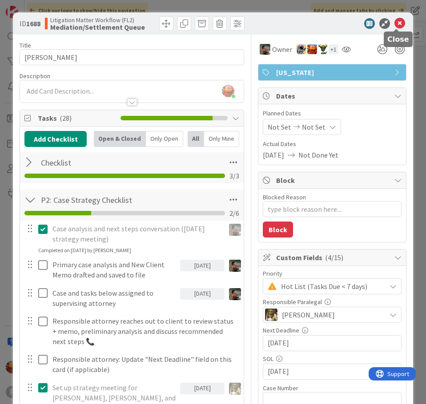
click at [395, 23] on icon at bounding box center [399, 23] width 11 height 11
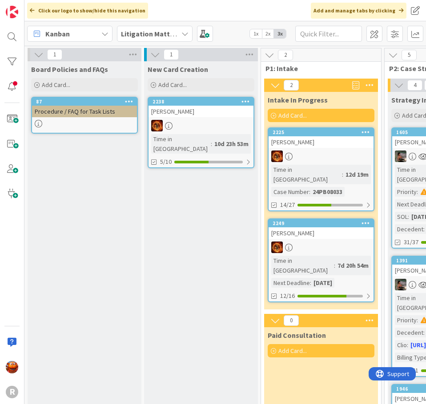
click at [230, 124] on div at bounding box center [200, 126] width 105 height 12
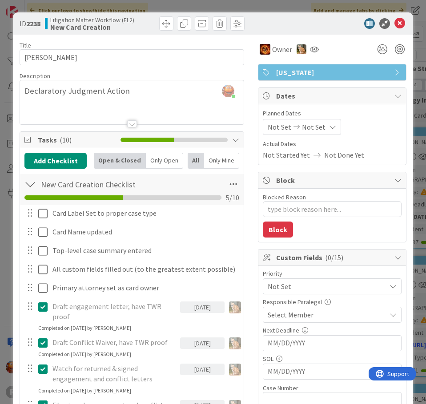
click at [394, 24] on icon at bounding box center [399, 23] width 11 height 11
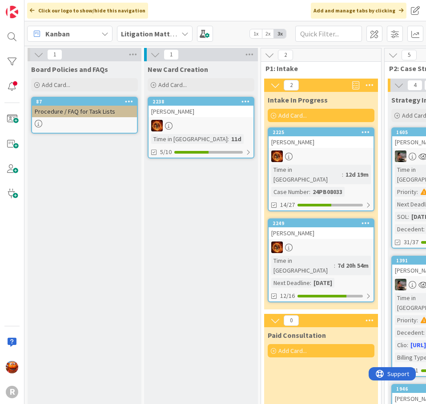
click at [342, 156] on div at bounding box center [320, 157] width 105 height 12
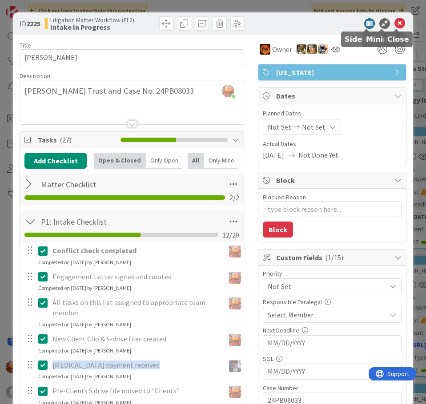
click at [399, 23] on icon at bounding box center [399, 23] width 11 height 11
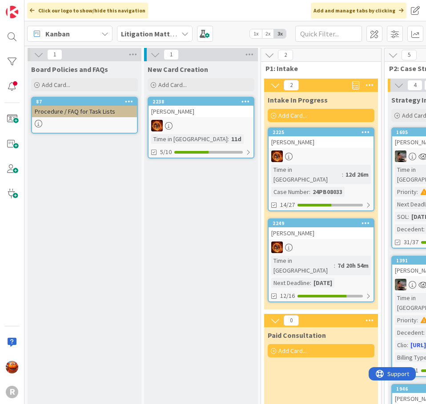
click at [332, 227] on div "[PERSON_NAME]" at bounding box center [320, 233] width 105 height 12
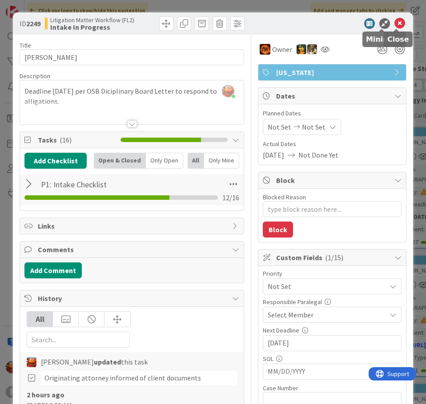
click at [397, 24] on icon at bounding box center [399, 23] width 11 height 11
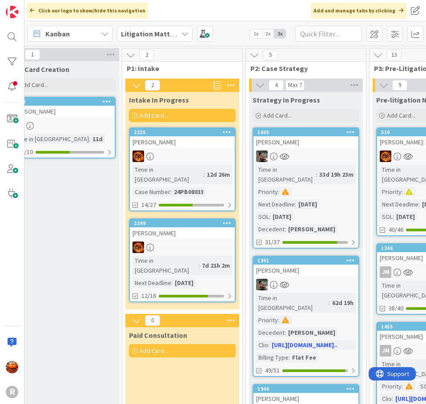
scroll to position [0, 278]
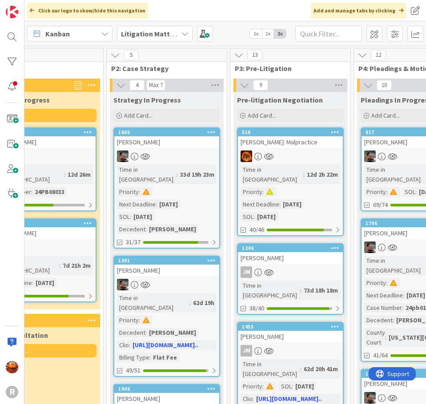
click at [196, 162] on link "1605 [PERSON_NAME] in [GEOGRAPHIC_DATA] : 33d 19h 23m Priority : Next Deadline …" at bounding box center [166, 188] width 107 height 121
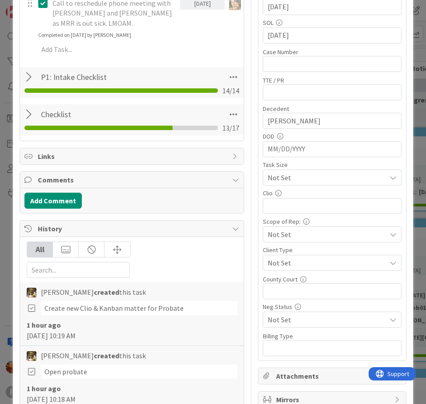
scroll to position [311, 0]
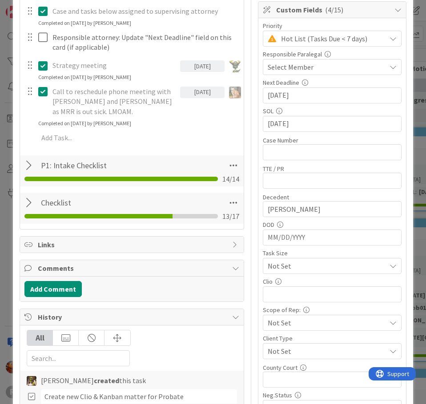
click at [24, 202] on div at bounding box center [30, 203] width 12 height 16
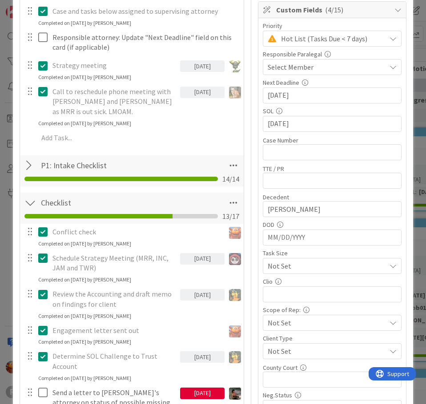
click at [24, 167] on div at bounding box center [30, 166] width 12 height 16
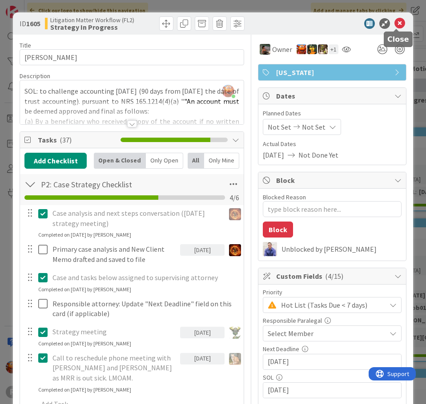
click at [400, 24] on icon at bounding box center [399, 23] width 11 height 11
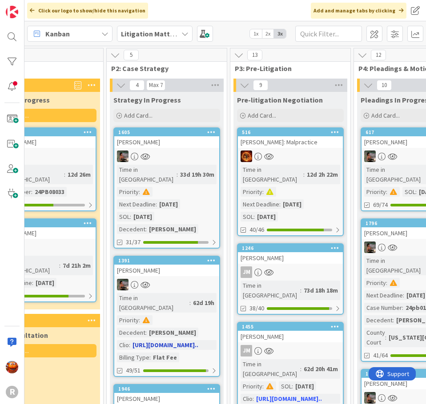
click at [197, 267] on link "1391 [PERSON_NAME] Time in Column : 62d 19h Priority : Decedent : [PERSON_NAME]…" at bounding box center [166, 316] width 107 height 121
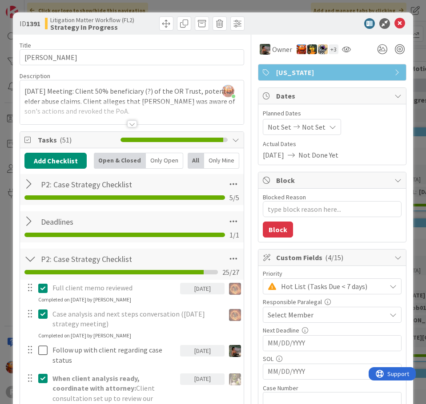
click at [20, 180] on div "P2: Case Strategy Checklist Checklist Name 27 / 64 P2: Case Strategy Checklist …" at bounding box center [131, 189] width 223 height 31
click at [26, 182] on div at bounding box center [30, 184] width 12 height 16
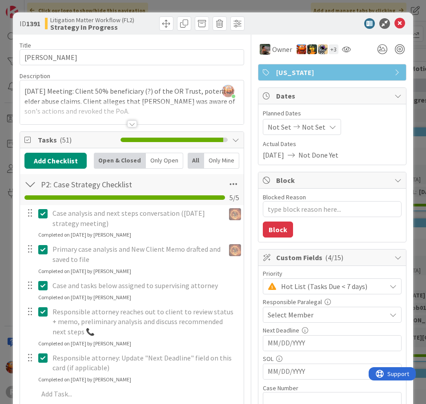
click at [289, 5] on div "ID 1391 Litigation Matter Workflow (FL2) Strategy In Progress Title 14 / 128 [P…" at bounding box center [213, 202] width 426 height 404
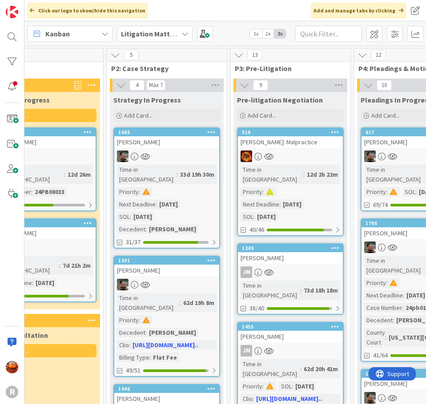
click at [296, 252] on div "[PERSON_NAME]" at bounding box center [290, 258] width 105 height 12
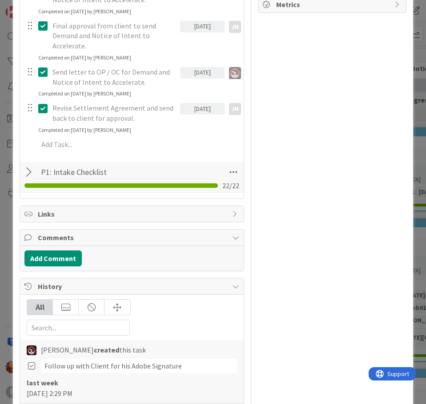
click at [5, 146] on div "ID 1246 Litigation Matter Workflow (FL2) Pre-litigation Negotiation Title 13 / …" at bounding box center [213, 202] width 426 height 404
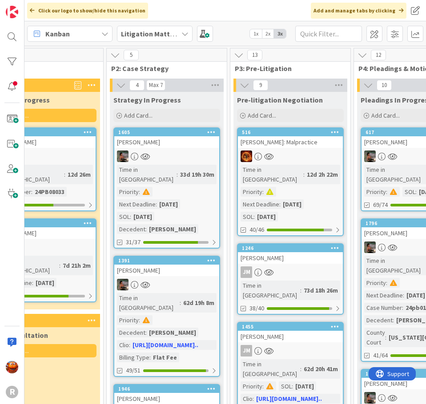
click at [65, 152] on div at bounding box center [43, 157] width 105 height 12
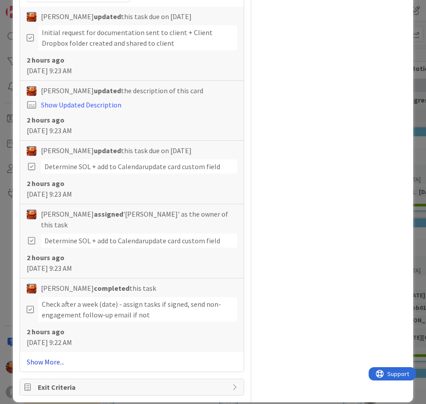
click at [57, 357] on link "Show More..." at bounding box center [132, 362] width 210 height 11
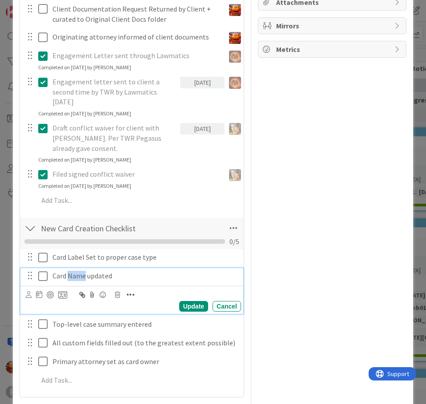
scroll to position [696, 0]
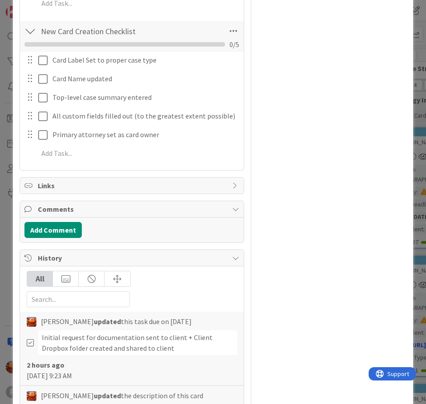
scroll to position [721, 0]
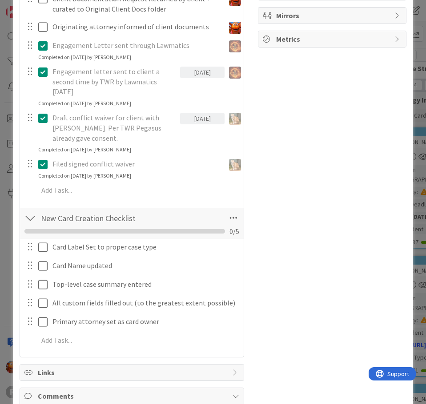
click at [3, 163] on div "ID 2225 Litigation Matter Workflow (FL2) Intake In Progress Title 14 / 128 [PER…" at bounding box center [213, 202] width 426 height 404
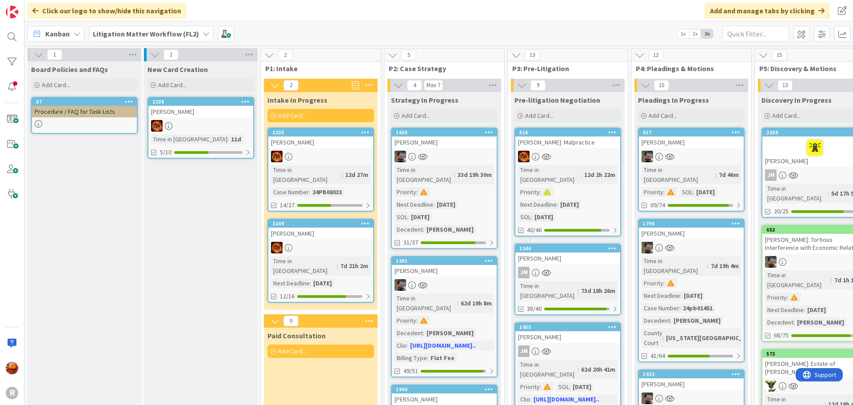
click at [347, 161] on div at bounding box center [320, 157] width 105 height 12
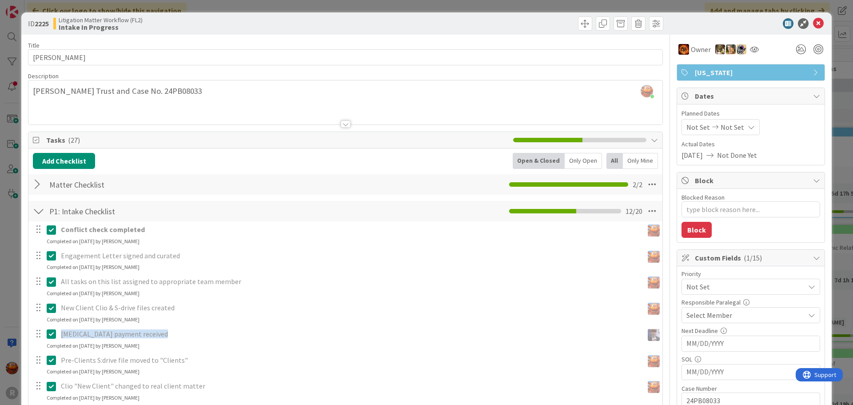
scroll to position [861, 0]
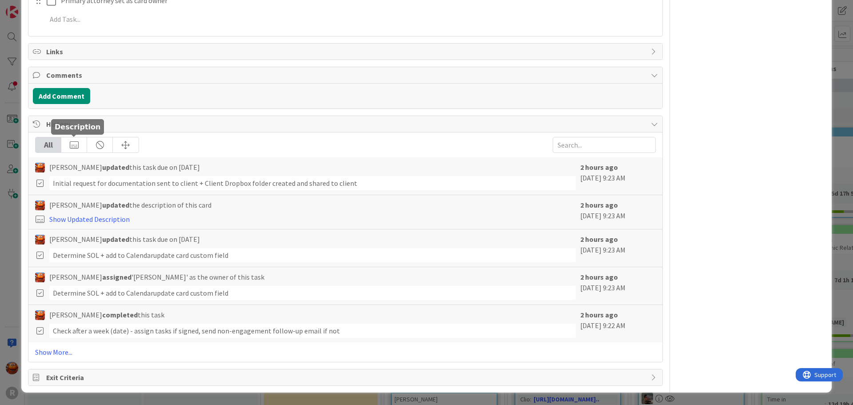
click at [71, 147] on div at bounding box center [74, 144] width 26 height 15
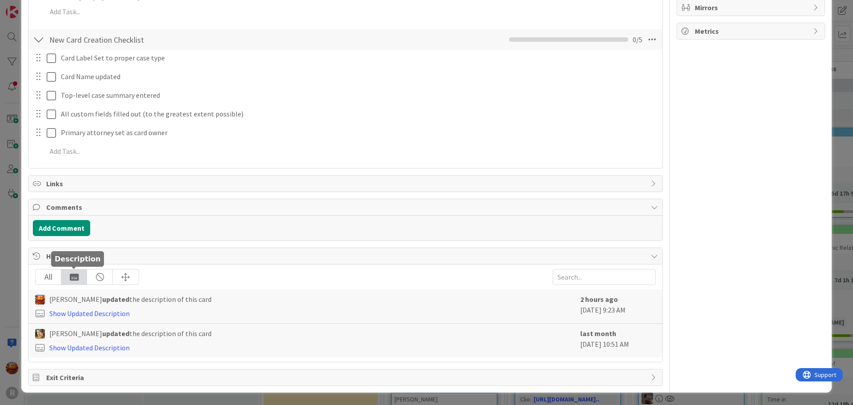
scroll to position [729, 0]
click at [44, 282] on div "All" at bounding box center [49, 276] width 26 height 15
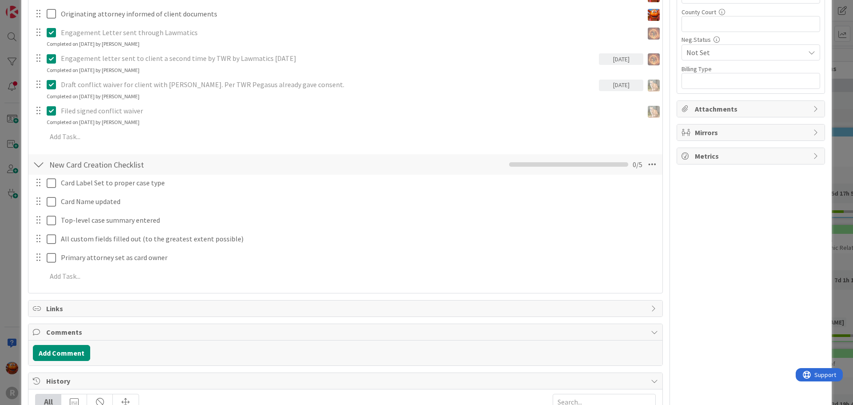
scroll to position [594, 0]
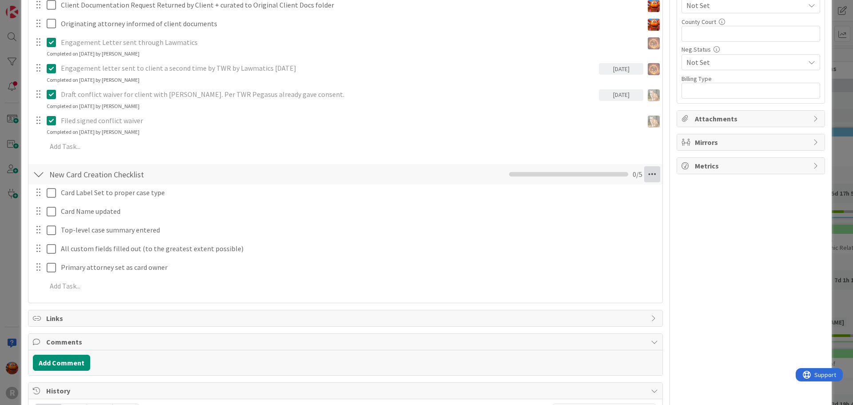
click at [425, 175] on icon at bounding box center [652, 174] width 16 height 16
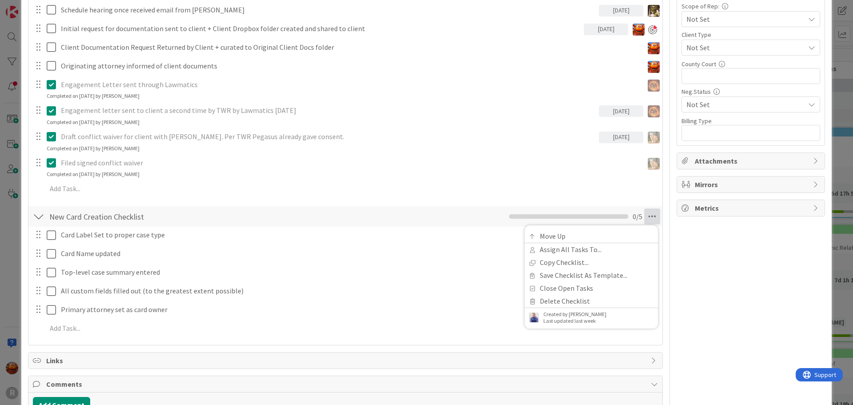
scroll to position [550, 0]
click at [0, 175] on div "ID 2225 Litigation Matter Workflow (FL2) Intake In Progress Title 14 / 128 [PER…" at bounding box center [426, 202] width 853 height 405
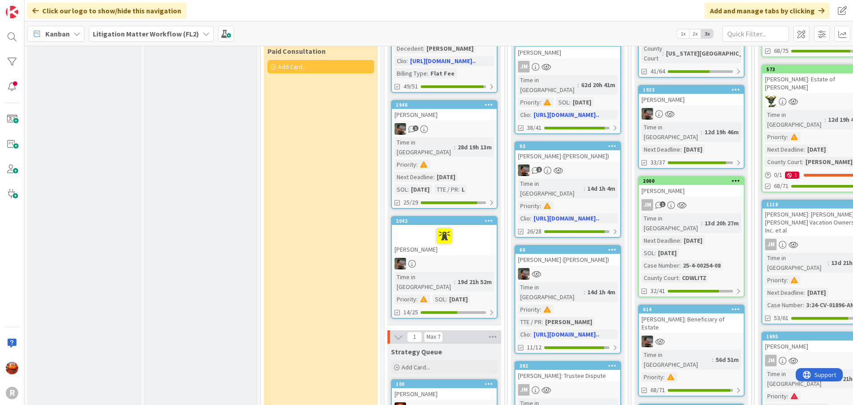
scroll to position [311, 0]
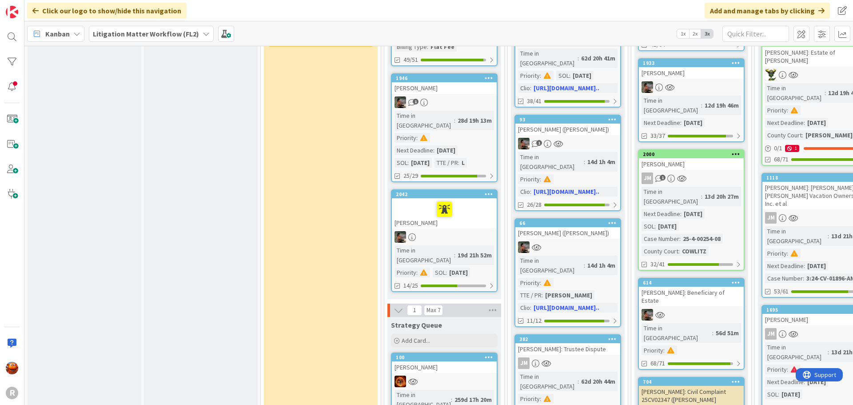
click at [425, 231] on div at bounding box center [444, 237] width 105 height 12
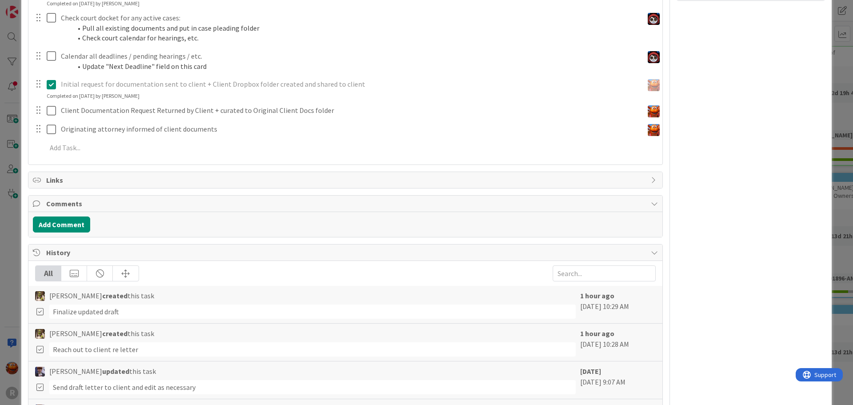
scroll to position [755, 0]
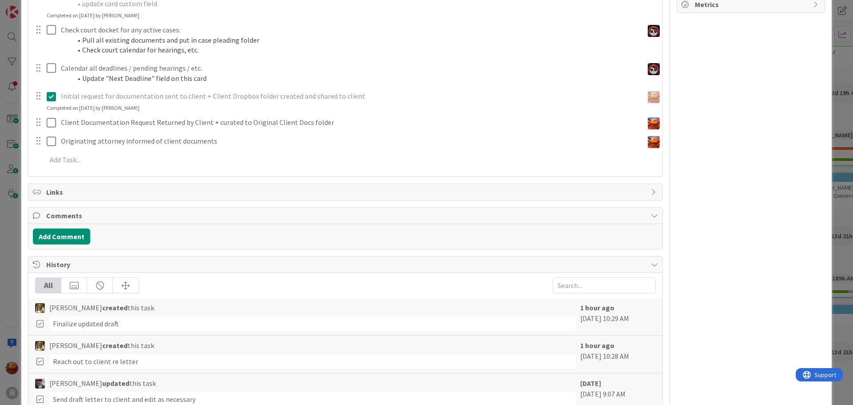
click at [1, 136] on div "ID 2042 Litigation Matter Workflow (FL2) Strategy In Progress Title 14 / 128 [P…" at bounding box center [426, 202] width 853 height 405
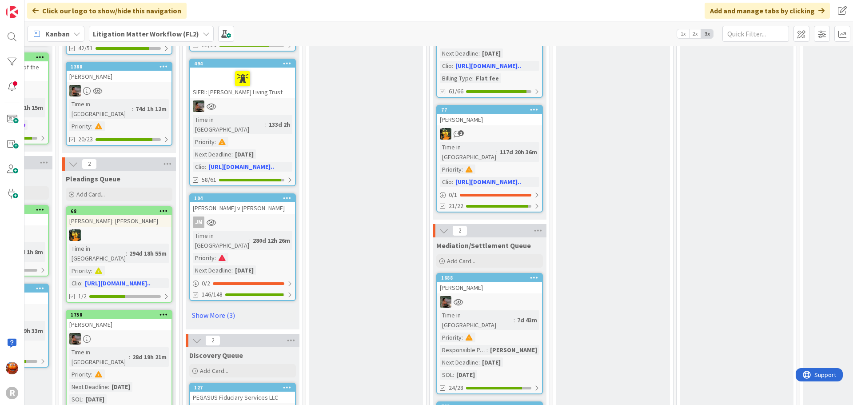
scroll to position [1066, 572]
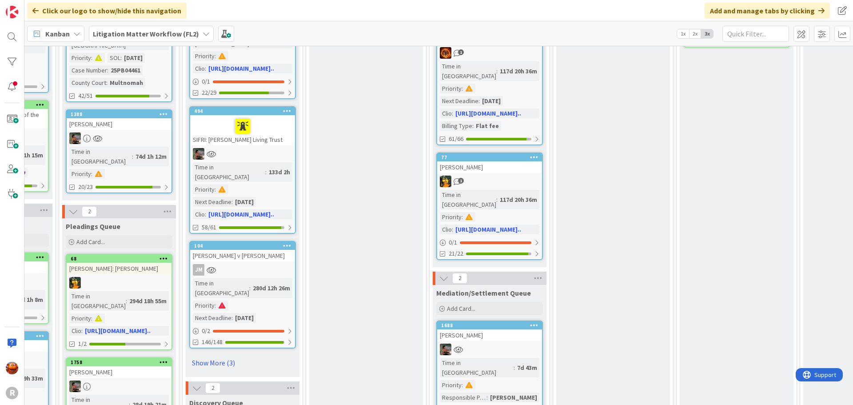
click at [425, 343] on div at bounding box center [489, 349] width 105 height 12
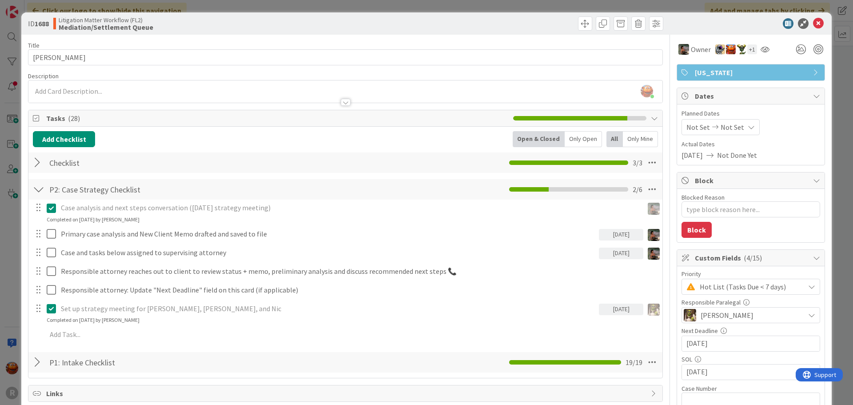
click at [319, 24] on div "Litigation Matter Workflow (FL2) Mediation/Settlement Queue" at bounding box center [198, 23] width 290 height 14
click at [425, 23] on icon at bounding box center [818, 23] width 11 height 11
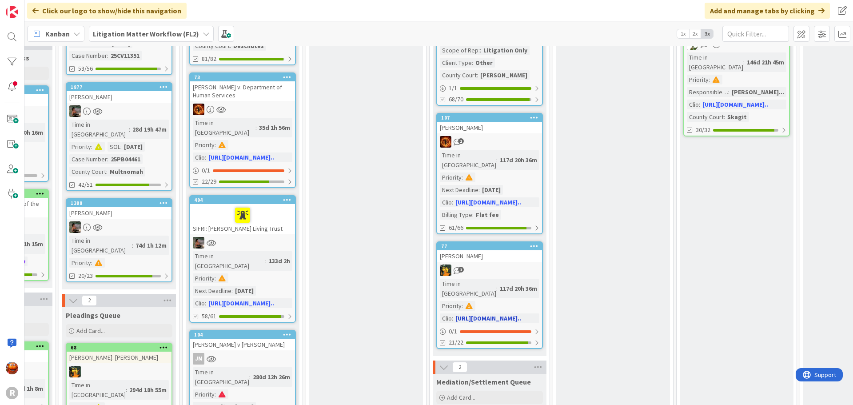
click at [425, 250] on div "[PERSON_NAME]" at bounding box center [489, 256] width 105 height 12
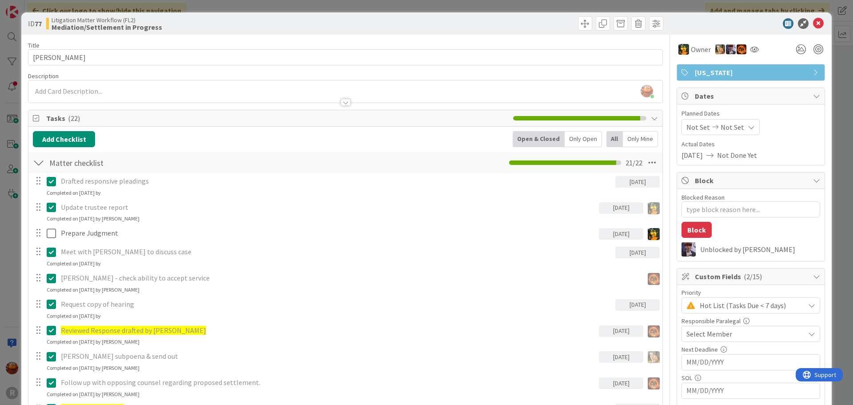
click at [425, 336] on span "Select Member" at bounding box center [709, 333] width 46 height 11
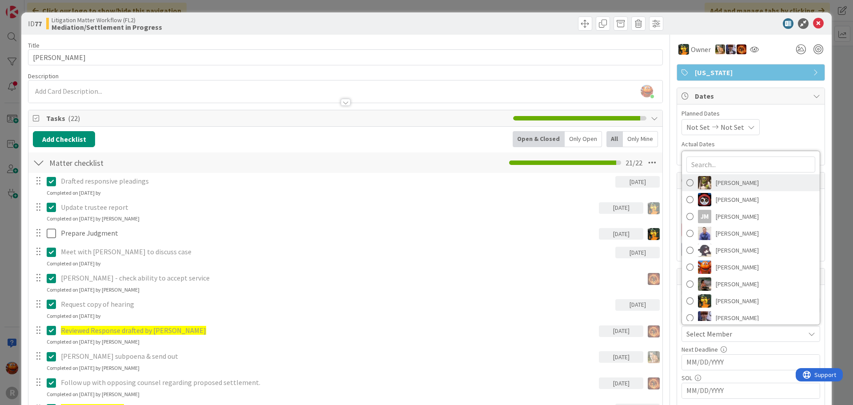
click at [425, 187] on link "[PERSON_NAME]" at bounding box center [751, 182] width 138 height 17
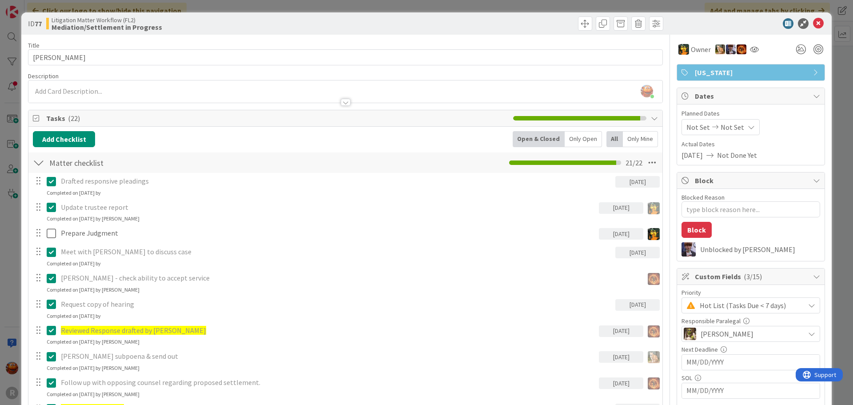
type textarea "x"
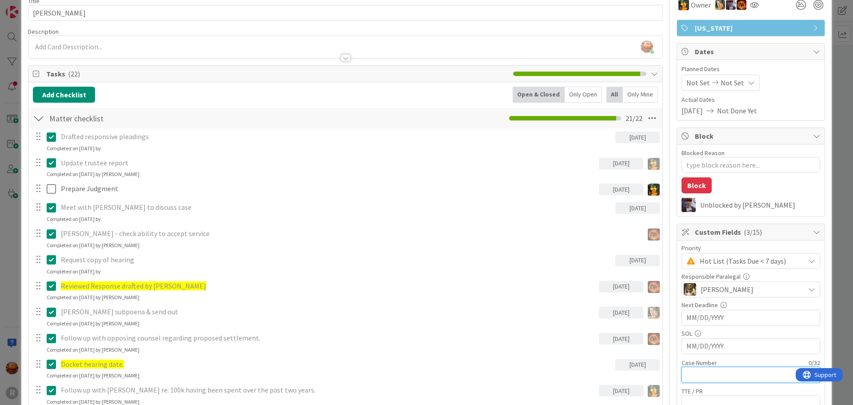
click at [425, 371] on input "text" at bounding box center [751, 375] width 139 height 16
paste input "22PB08704"
type input "22PB08704"
type textarea "x"
type input "22PB08704"
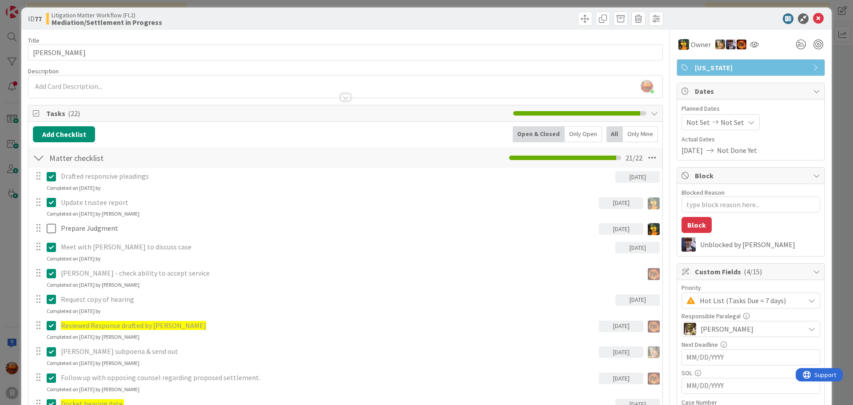
scroll to position [0, 0]
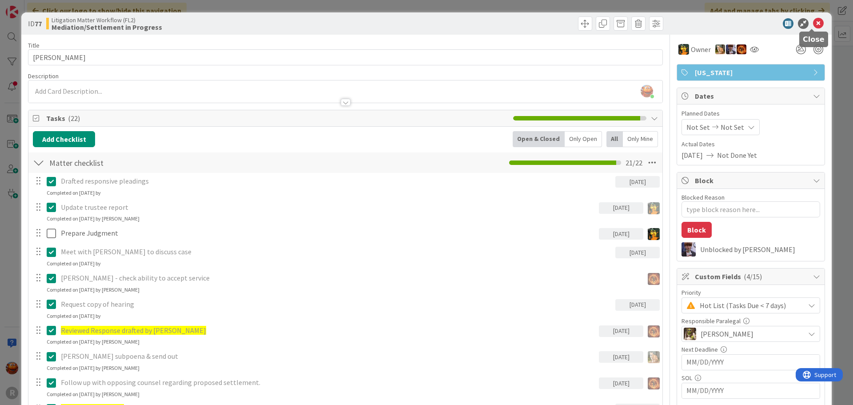
click at [425, 23] on icon at bounding box center [818, 23] width 11 height 11
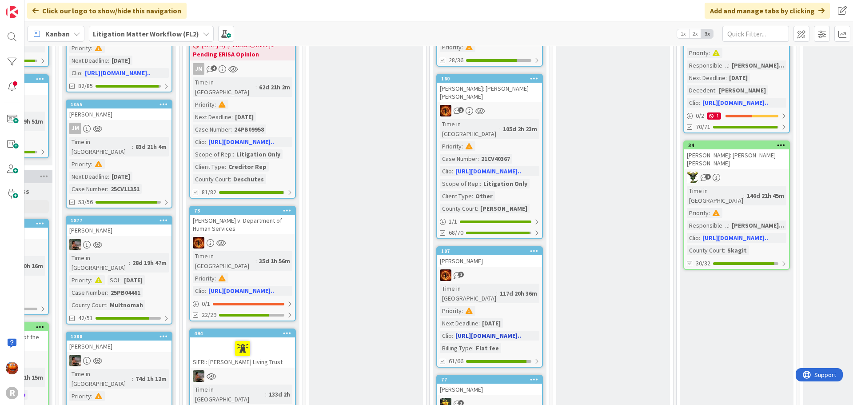
click at [425, 246] on link "107 [PERSON_NAME] 1 Time in Column : 117d 20h 36m Priority : Next Deadline : [D…" at bounding box center [489, 306] width 107 height 121
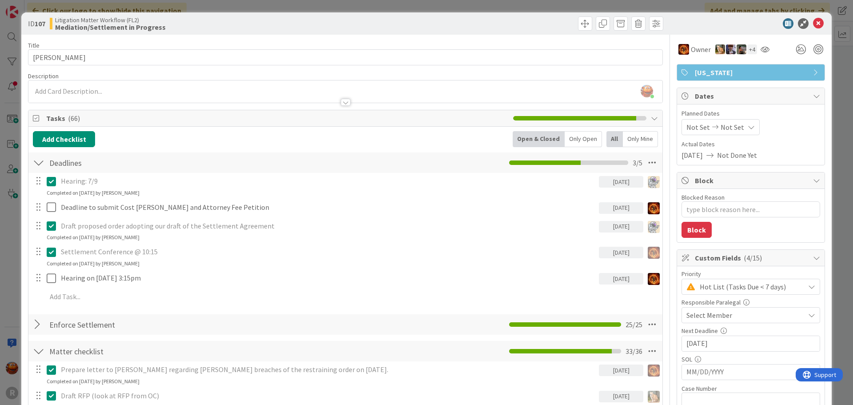
click at [129, 92] on div "[PERSON_NAME] just joined" at bounding box center [345, 91] width 634 height 22
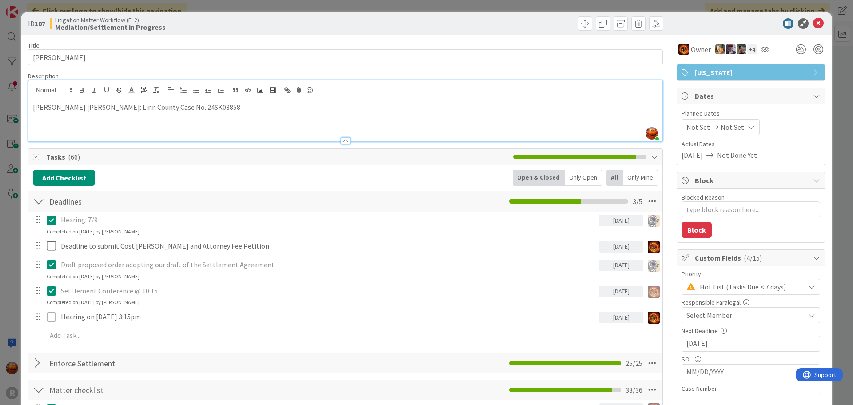
click at [175, 107] on p "[PERSON_NAME] [PERSON_NAME]: Linn County Case No. 24SK03858" at bounding box center [345, 107] width 625 height 10
type textarea "x"
copy p "24SK03858"
click at [425, 395] on input "text" at bounding box center [751, 400] width 139 height 16
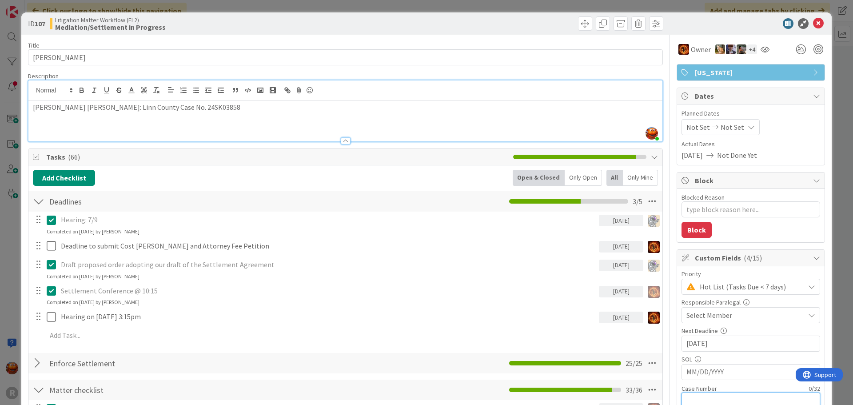
paste input "24SK03858"
type input "24SK03858"
type textarea "x"
type input "24SK03858"
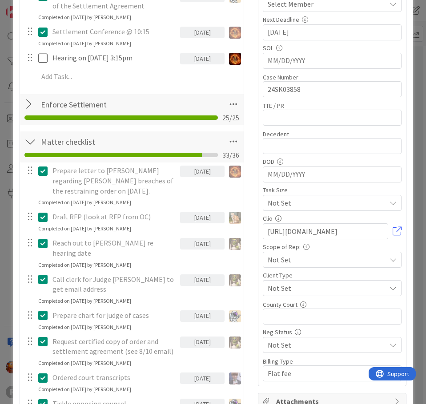
scroll to position [489, 0]
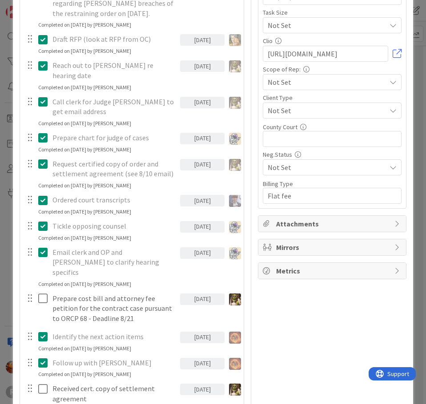
type textarea "x"
